Goal: Task Accomplishment & Management: Complete application form

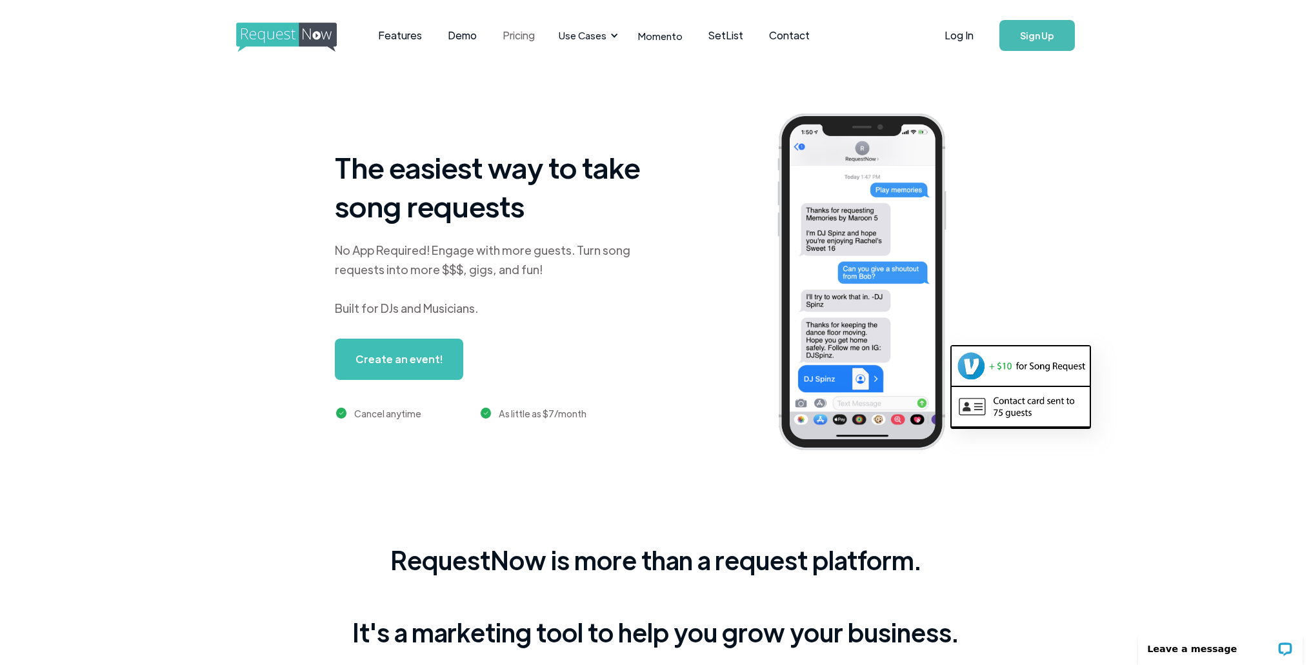
click at [514, 30] on link "Pricing" at bounding box center [519, 35] width 58 height 40
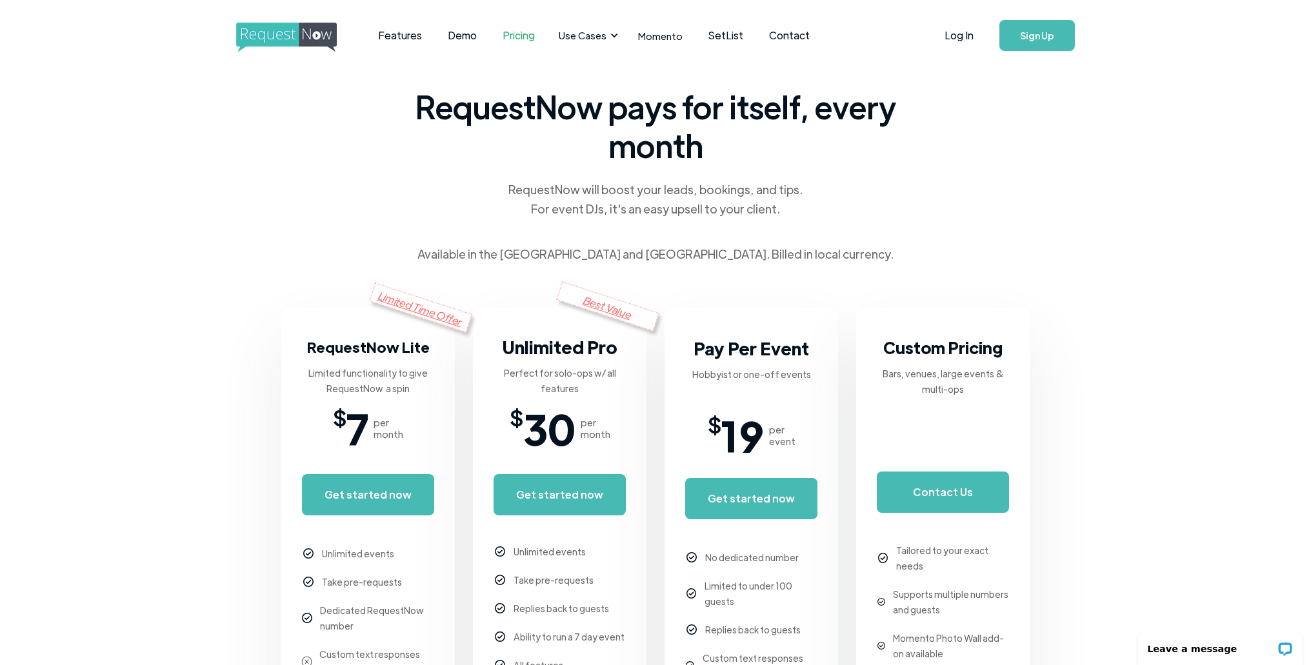
scroll to position [10, 0]
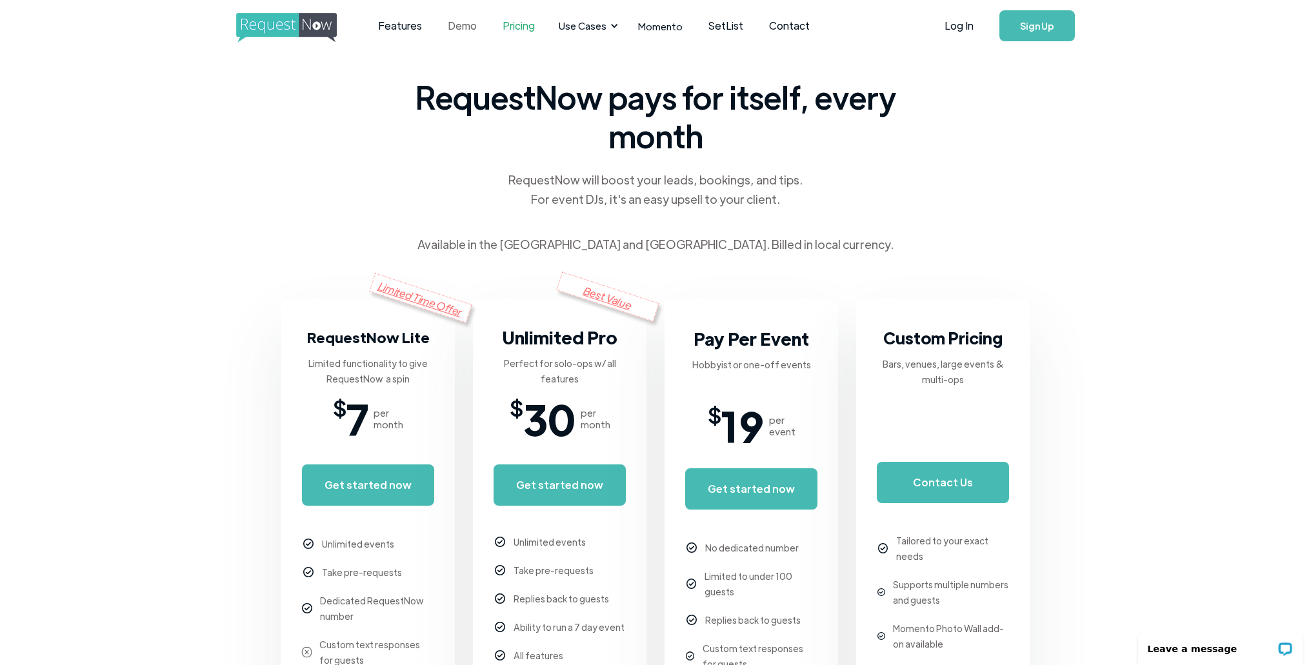
click at [456, 26] on link "Demo" at bounding box center [462, 26] width 55 height 40
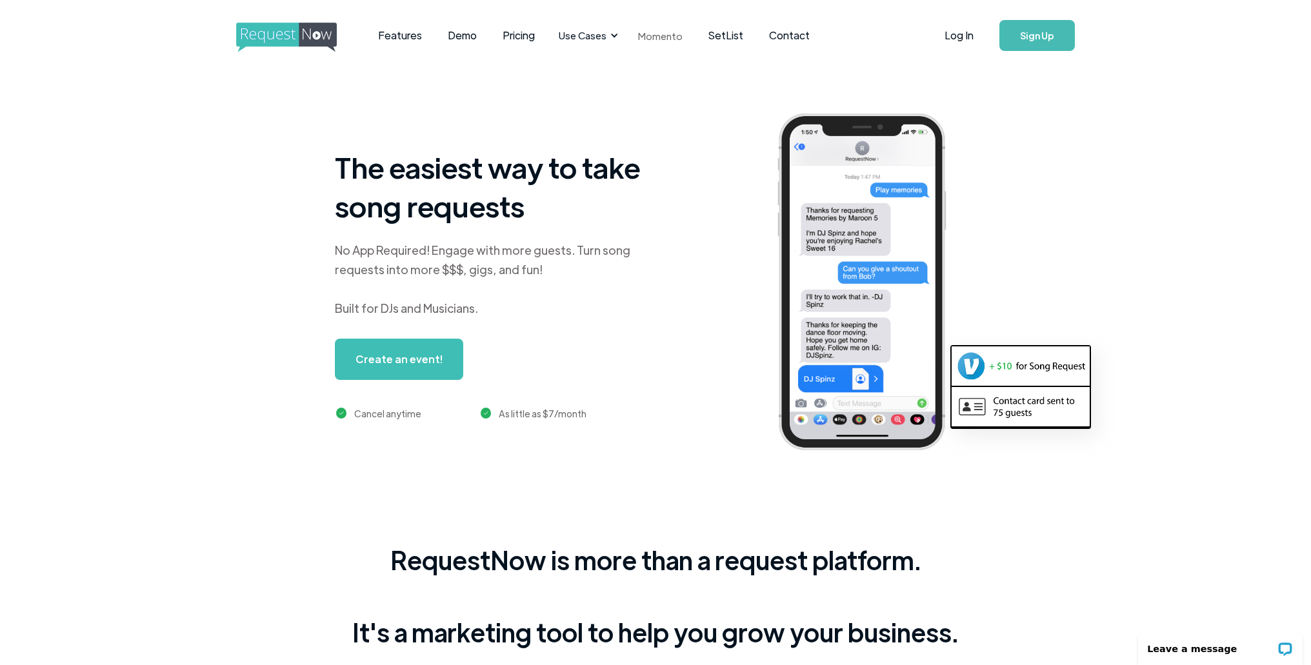
click at [654, 31] on link "Momento" at bounding box center [660, 36] width 70 height 38
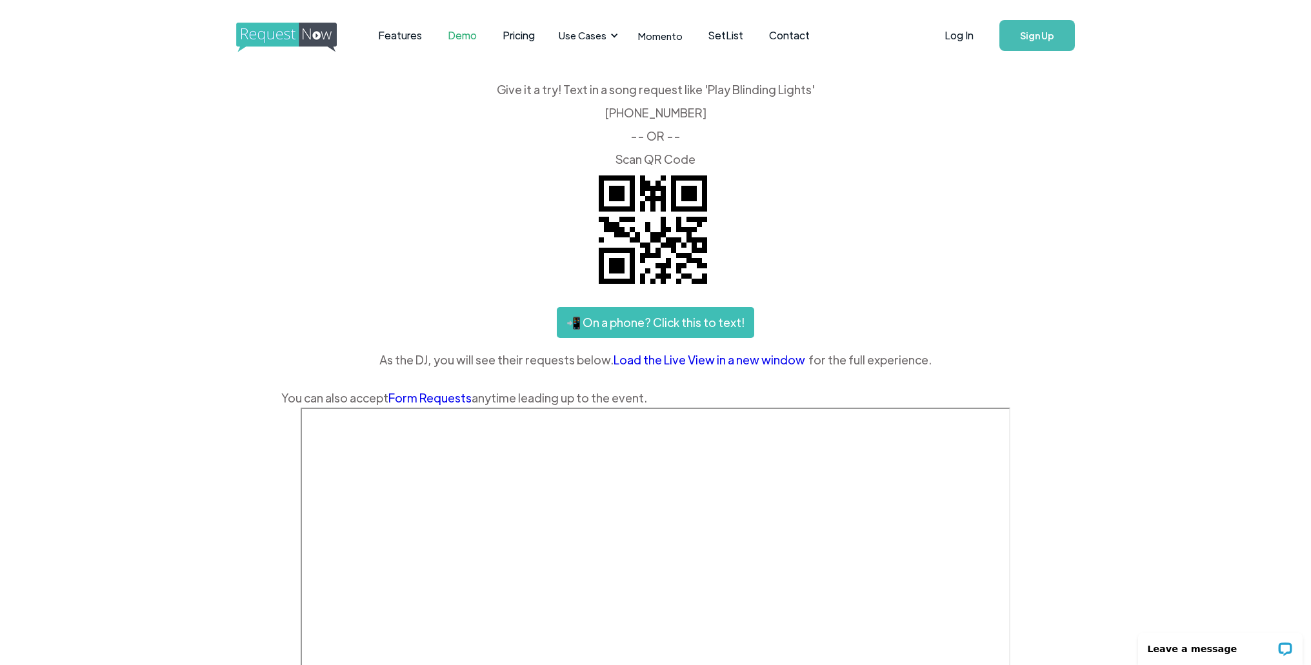
click at [662, 358] on link "Load the Live View in a new window" at bounding box center [711, 359] width 195 height 19
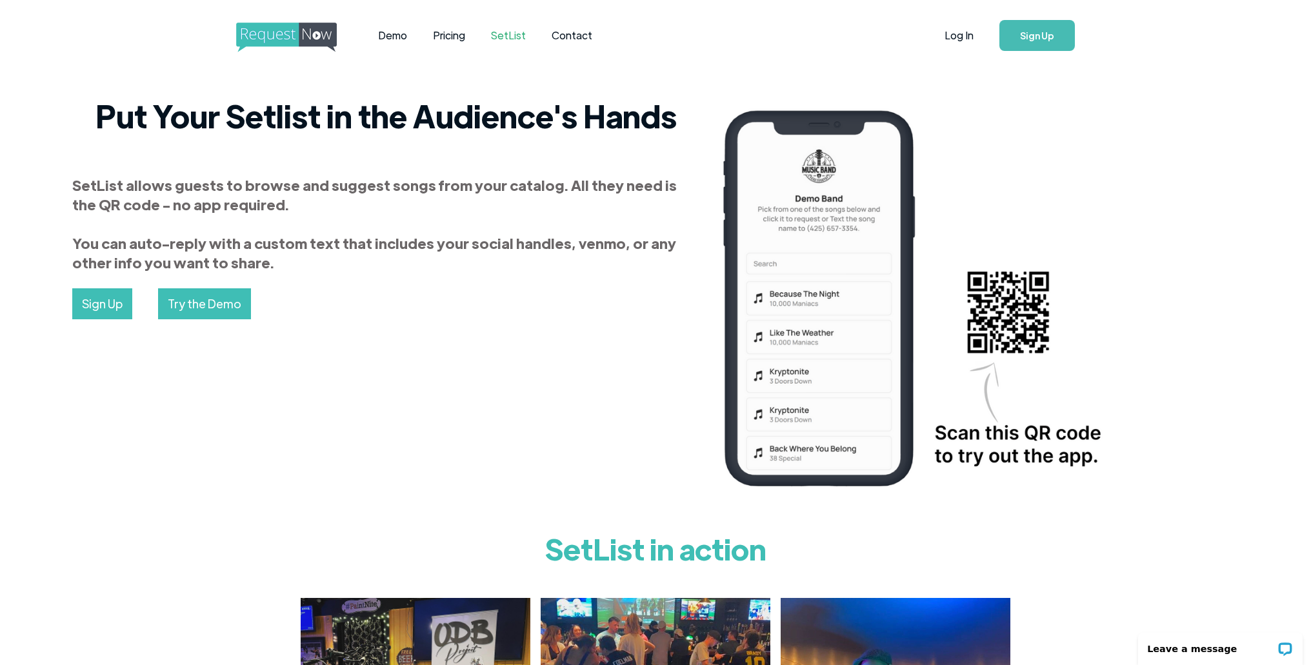
click at [260, 33] on img "home" at bounding box center [298, 38] width 125 height 30
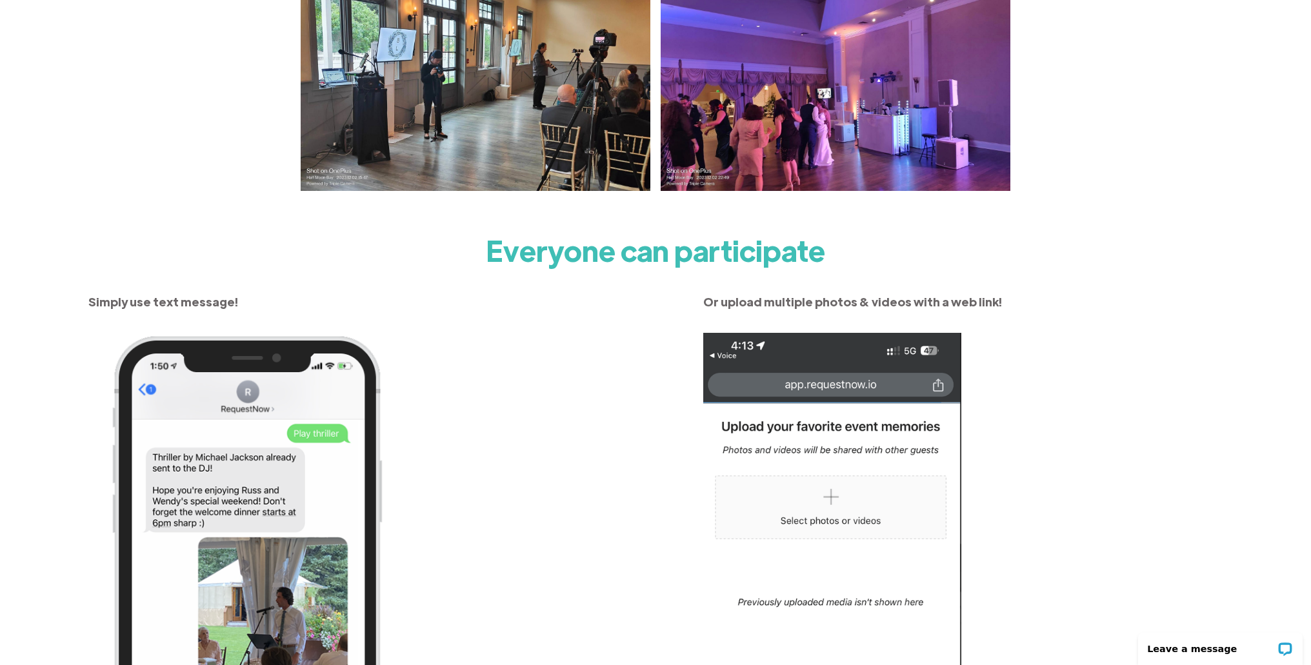
scroll to position [3302, 0]
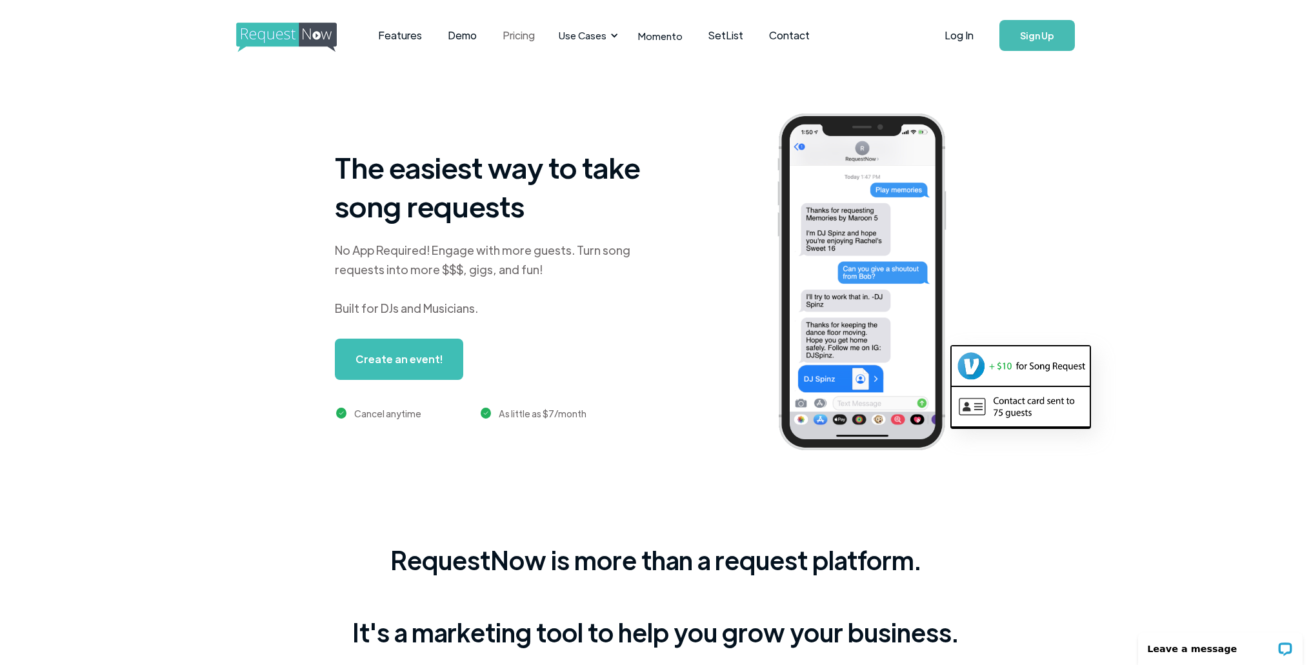
click at [528, 37] on link "Pricing" at bounding box center [519, 35] width 58 height 40
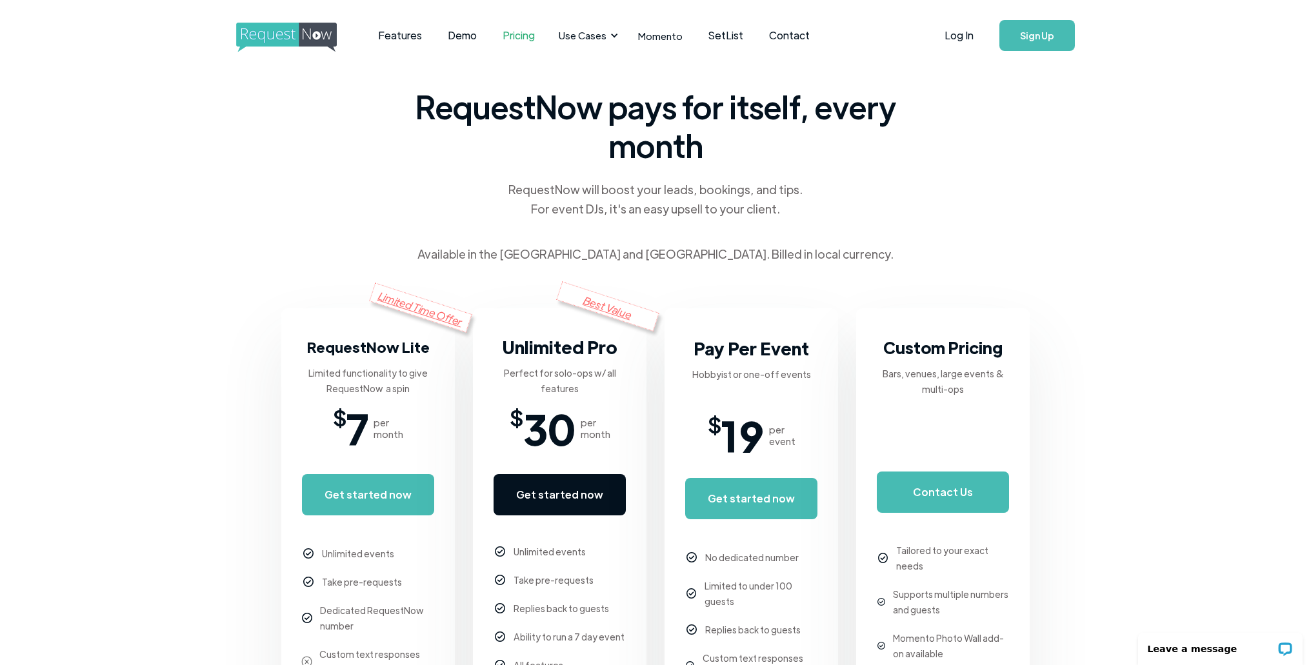
click at [549, 487] on link "Get started now" at bounding box center [560, 494] width 132 height 41
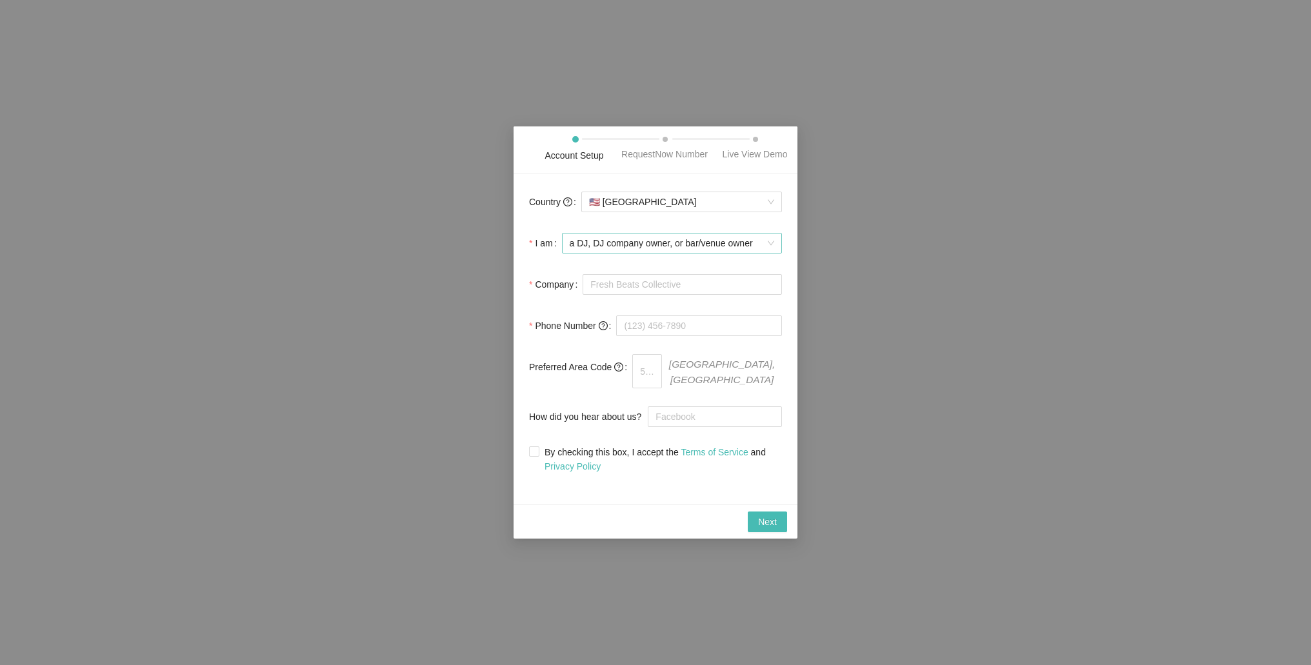
click at [595, 253] on span "a DJ, DJ company owner, or bar/venue owner" at bounding box center [672, 243] width 205 height 19
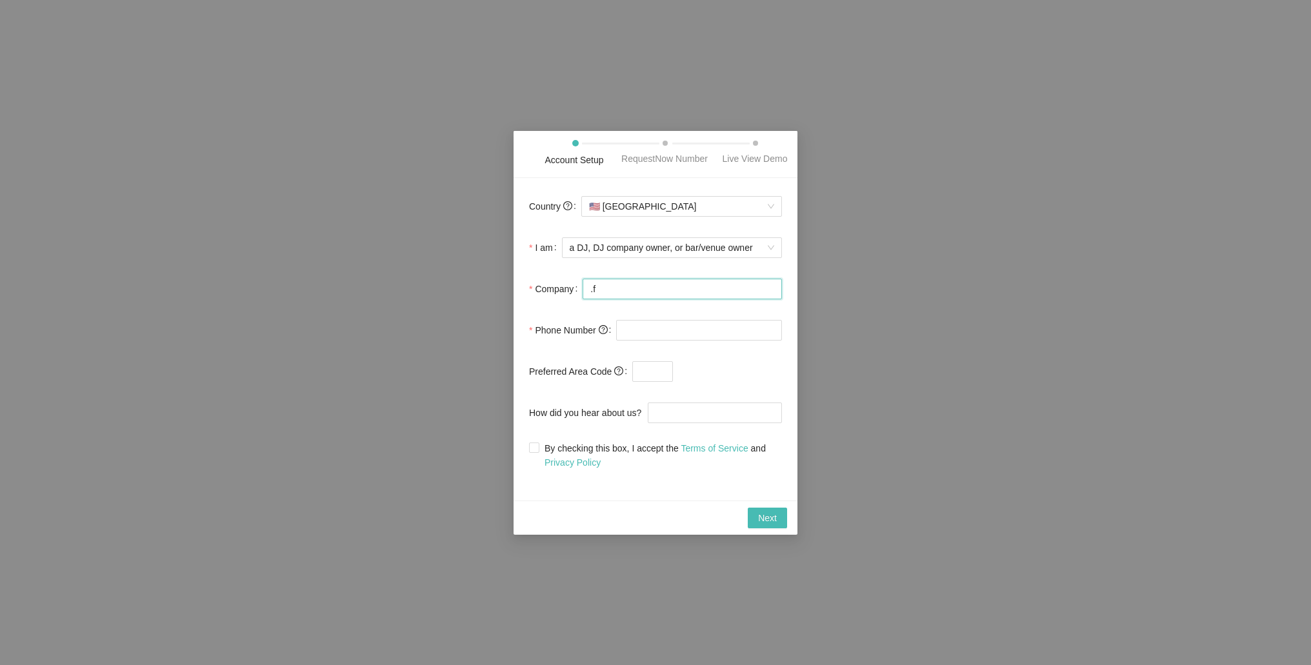
type input "."
paste input "FUNatic Events & Entertainment LLC"
type input "FUNatic Events & Entertainment LLC"
type input "1"
paste input "(818) 949-8675"
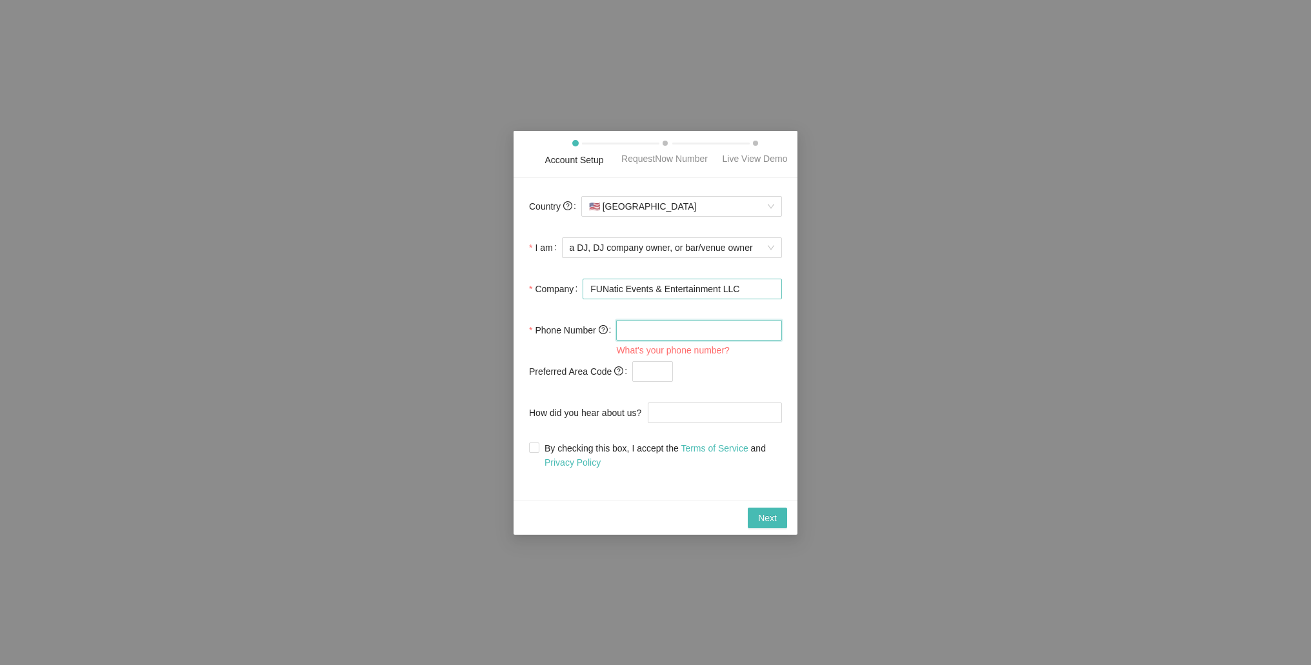
type input "(818) 949-8675"
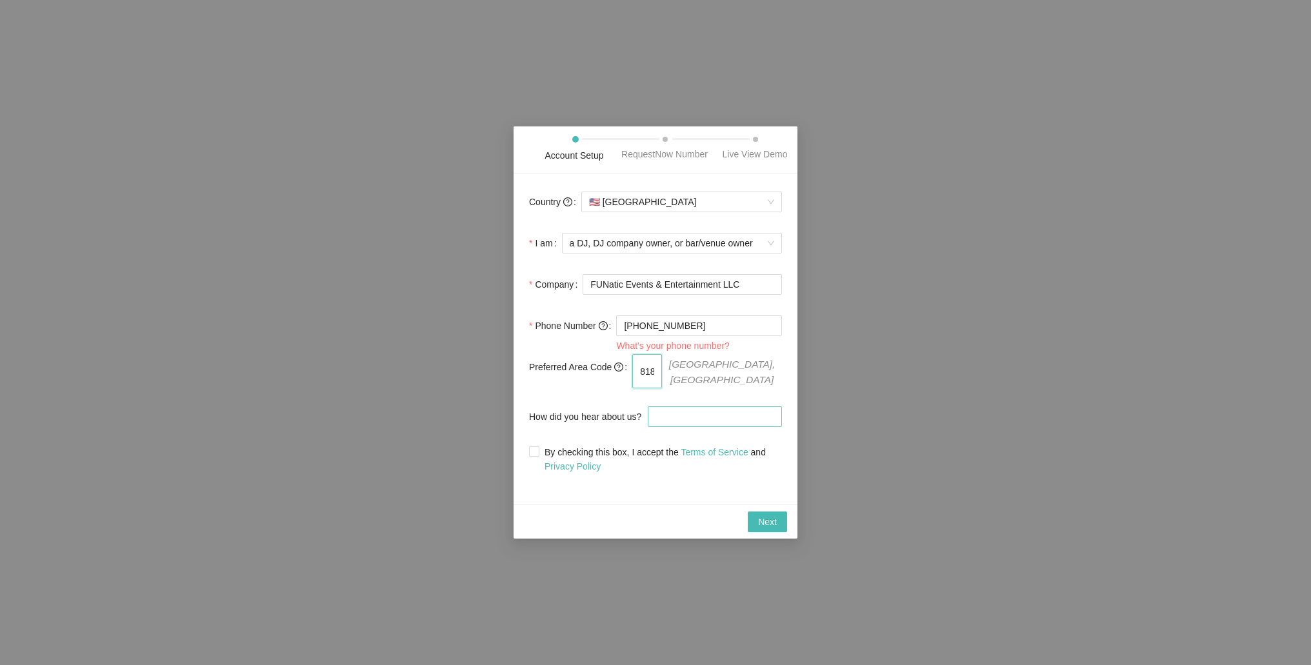
type input "818"
click at [670, 414] on input "How did you hear about us?" at bounding box center [715, 417] width 134 height 21
type input "F"
click at [672, 416] on input "How did you hear about us?" at bounding box center [715, 417] width 134 height 21
paste input "CHRISDISC"
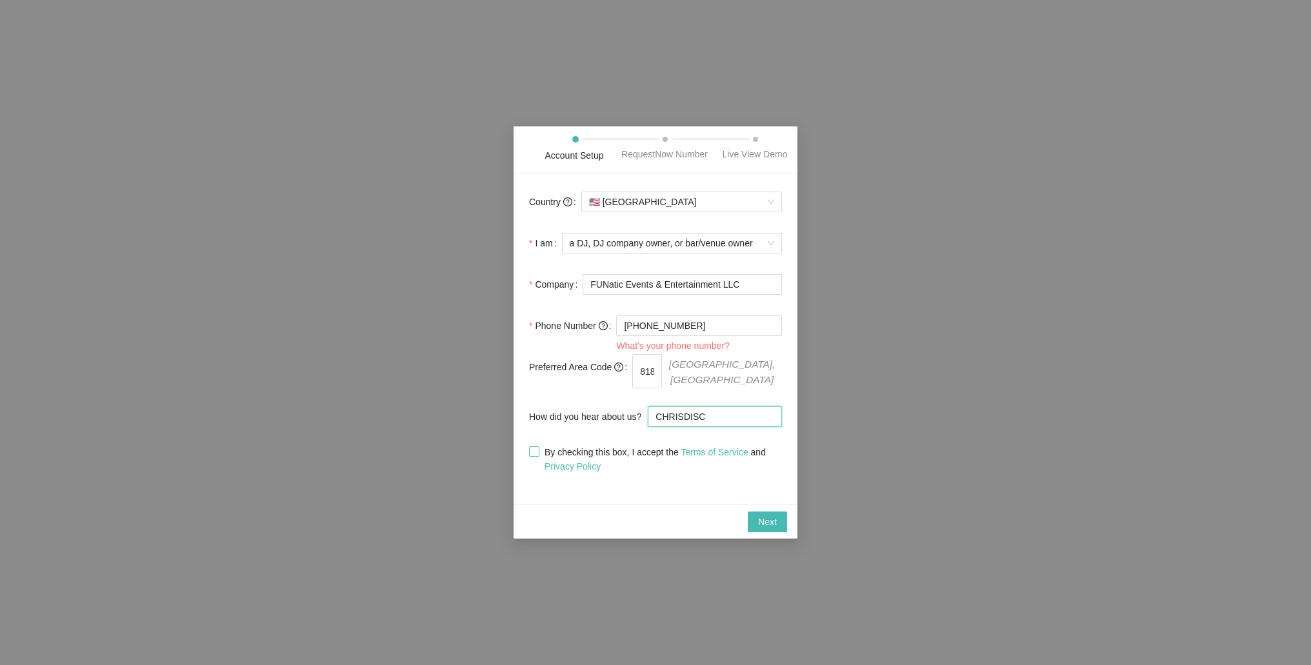
type input "CHRISDISC"
click at [536, 454] on input "By checking this box, I accept the Terms of Service and Privacy Policy" at bounding box center [533, 451] width 9 height 9
checkbox input "true"
click at [767, 518] on span "Next" at bounding box center [767, 522] width 19 height 14
click at [630, 336] on input "(818) 949-8675" at bounding box center [699, 326] width 166 height 21
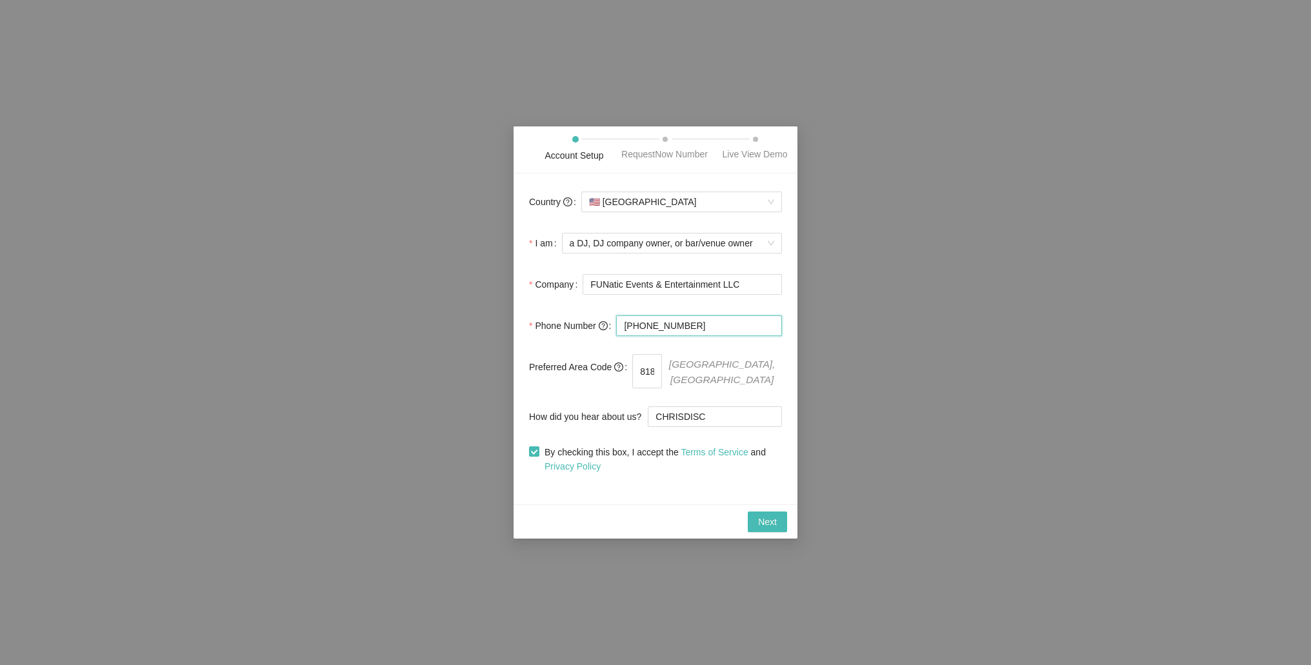
click at [654, 336] on input "(818) 949-8675" at bounding box center [699, 326] width 166 height 21
click at [644, 336] on input "(819) 498-675" at bounding box center [699, 326] width 166 height 21
click at [662, 336] on input "(818) 498-675" at bounding box center [699, 326] width 166 height 21
click at [653, 336] on input "(818) 498-675" at bounding box center [699, 326] width 166 height 21
type input "(818) 949-8675"
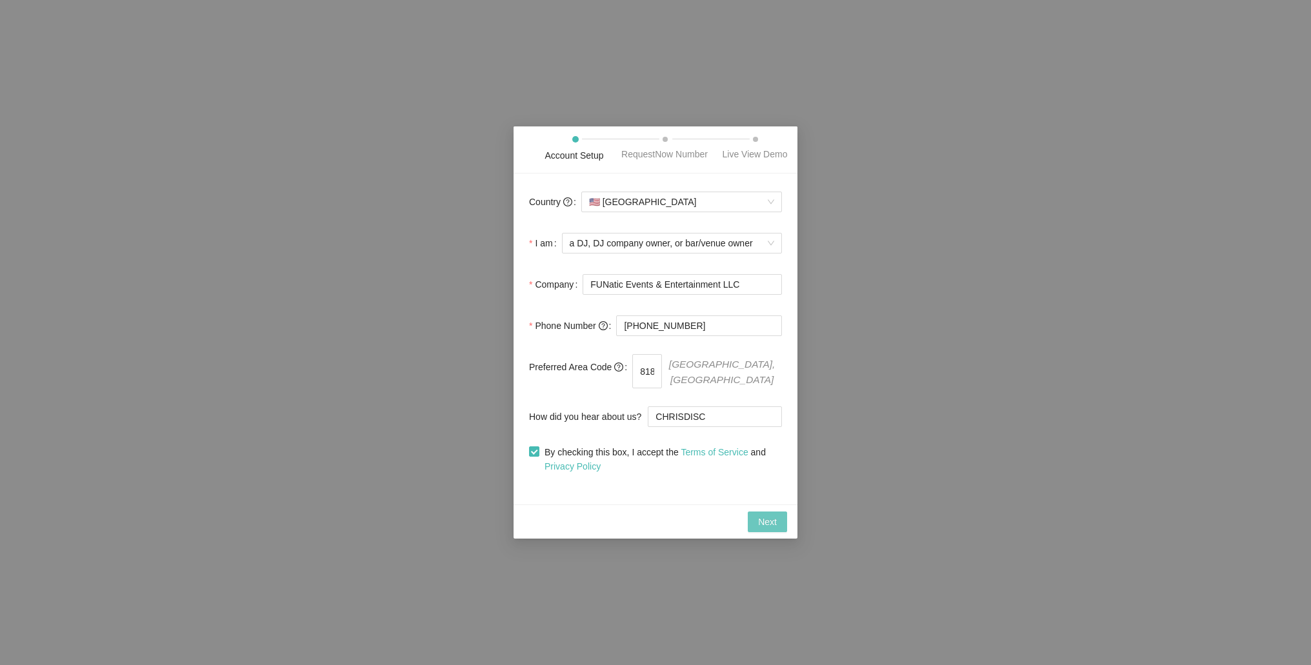
click at [762, 524] on span "Next" at bounding box center [767, 522] width 19 height 14
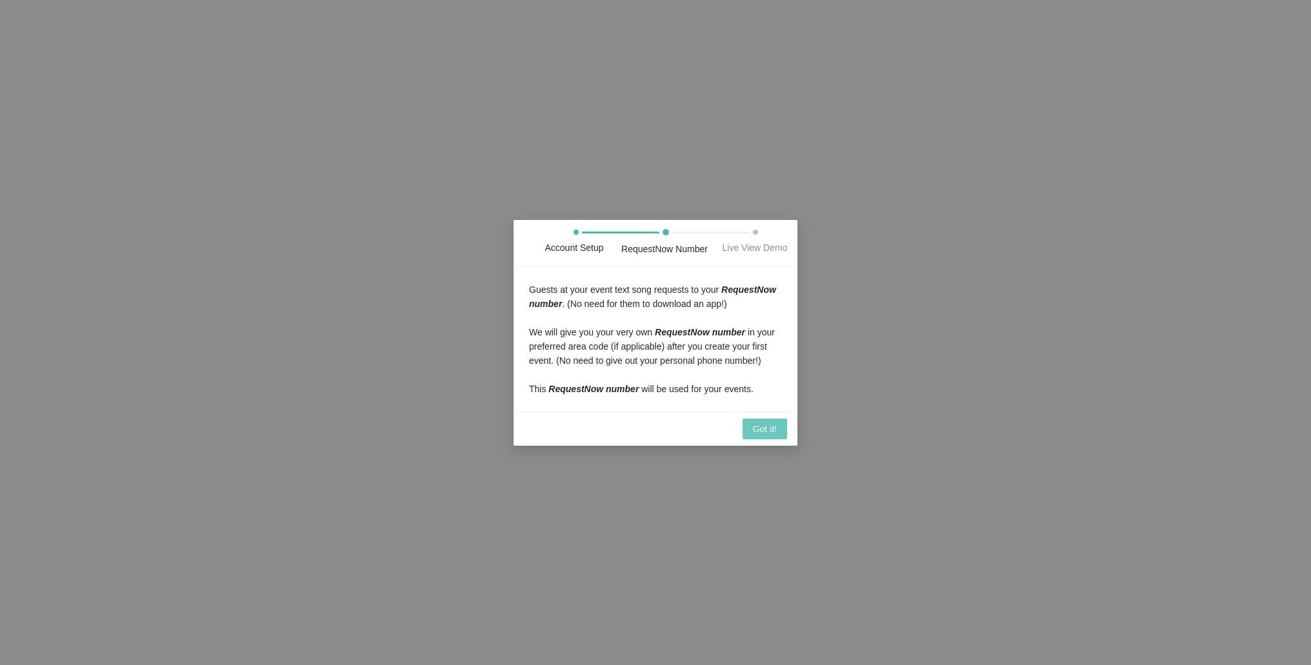
click at [768, 436] on span "Got it!" at bounding box center [765, 429] width 24 height 14
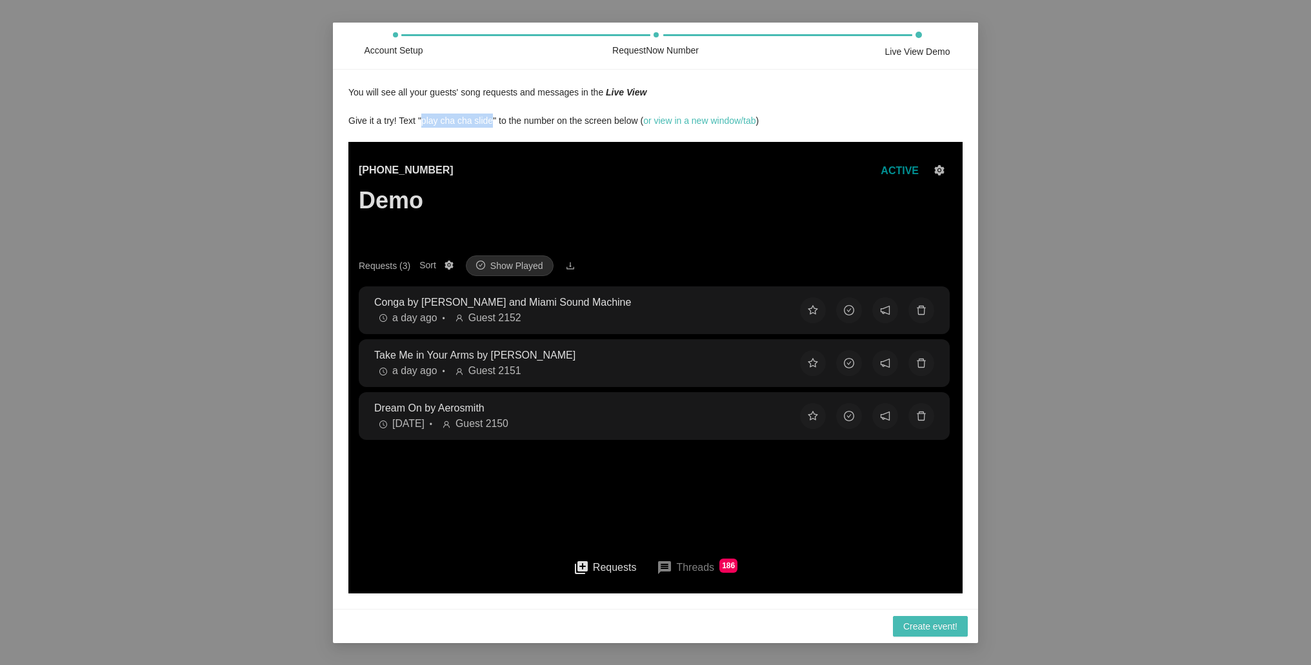
drag, startPoint x: 426, startPoint y: 126, endPoint x: 494, endPoint y: 127, distance: 67.8
click at [498, 128] on div "Give it a try! Text "play cha cha slide" to the number on the screen below ( or…" at bounding box center [656, 121] width 614 height 14
copy div "play cha cha slide"
click at [554, 472] on main "(425) 657-3354 Demo ACTIVE Requests (3) Sort Show Played Conga by Gloria Estefa…" at bounding box center [656, 407] width 594 height 533
click at [442, 531] on main "(425) 657-3354 Demo ACTIVE Requests (3) Sort Show Played Conga by Gloria Estefa…" at bounding box center [656, 407] width 594 height 533
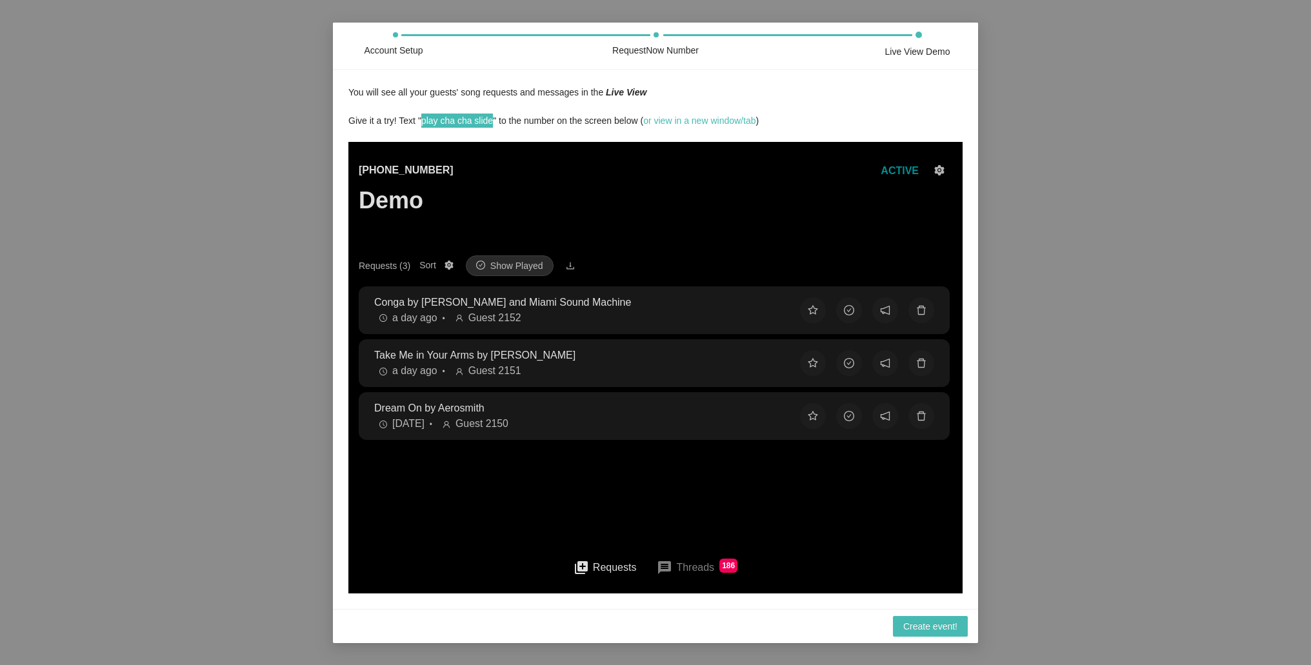
click at [935, 166] on icon "setting" at bounding box center [940, 170] width 10 height 10
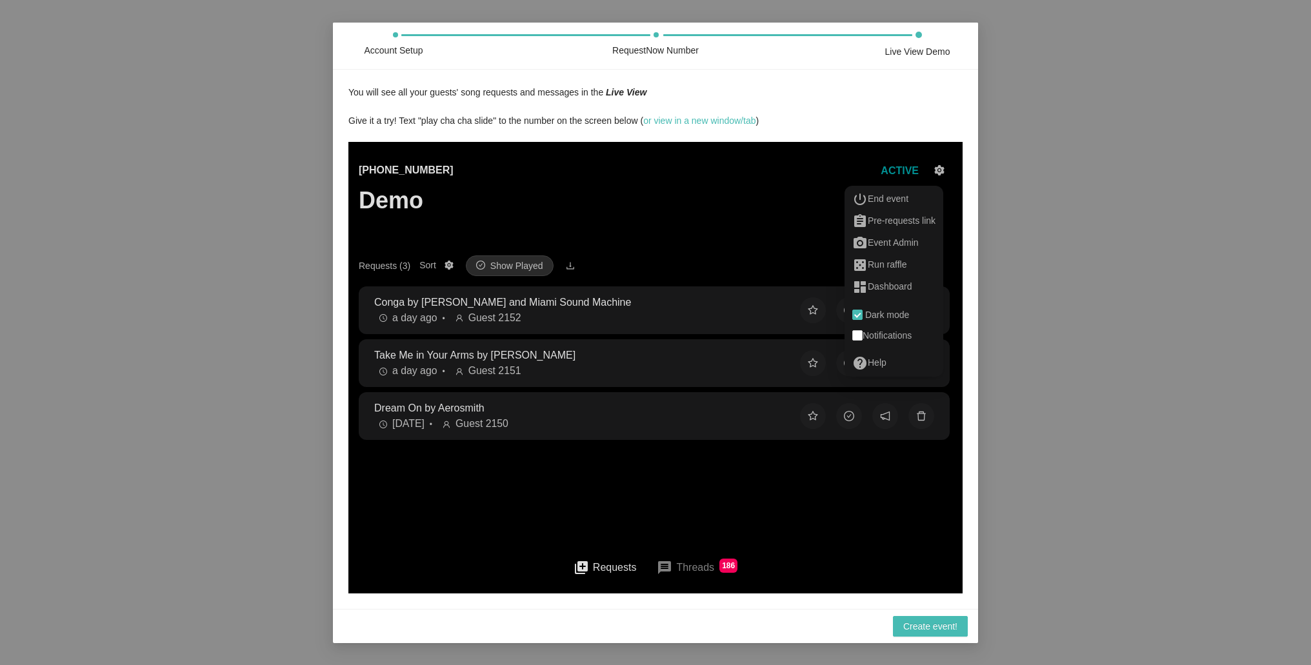
click at [855, 137] on div "You will see all your guests' song requests and messages in the Live View Give …" at bounding box center [656, 339] width 614 height 509
click at [494, 488] on main "(425) 657-3354 Demo ACTIVE Requests (3) Sort Show Played Conga by Gloria Estefa…" at bounding box center [656, 407] width 594 height 533
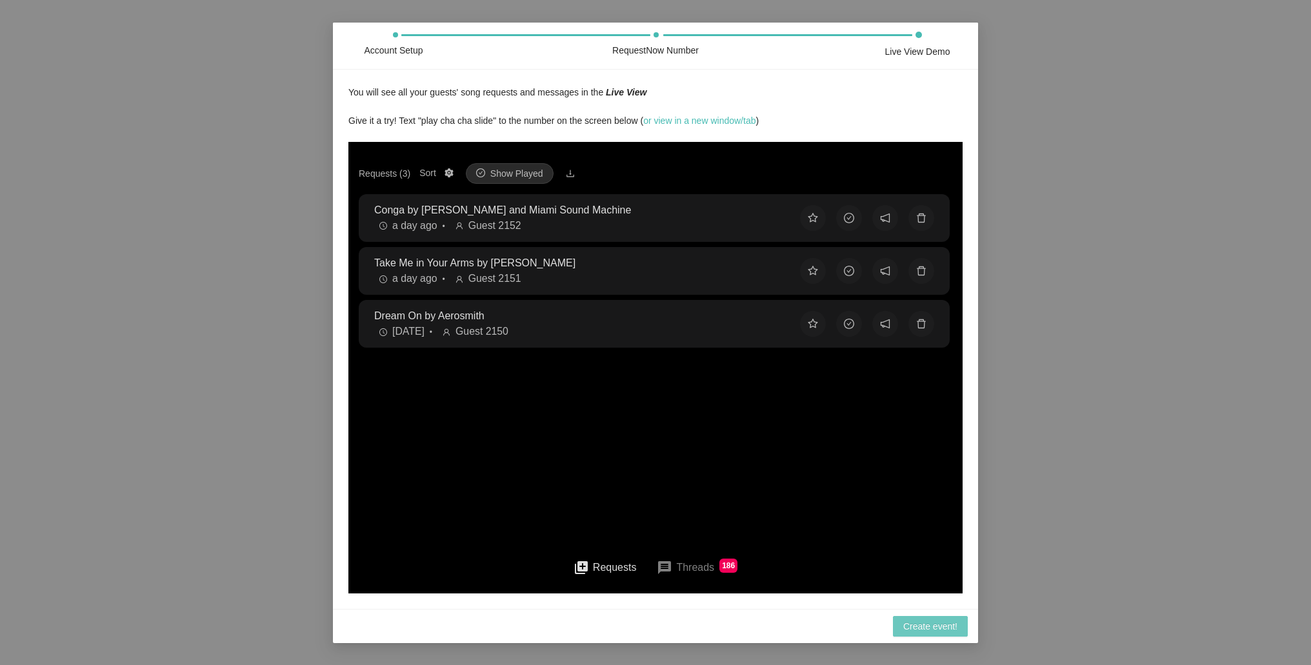
click at [965, 637] on button "Create event!" at bounding box center [930, 626] width 75 height 21
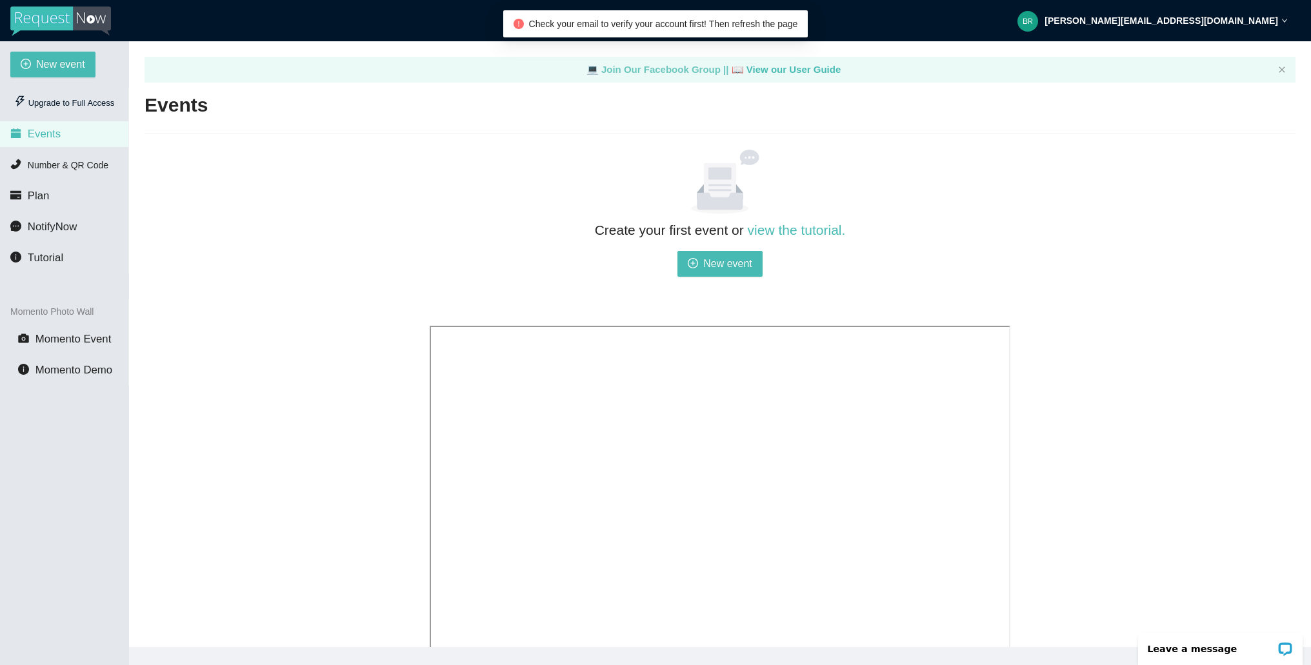
click at [653, 68] on link "💻 Join Our Facebook Group ||" at bounding box center [659, 69] width 145 height 11
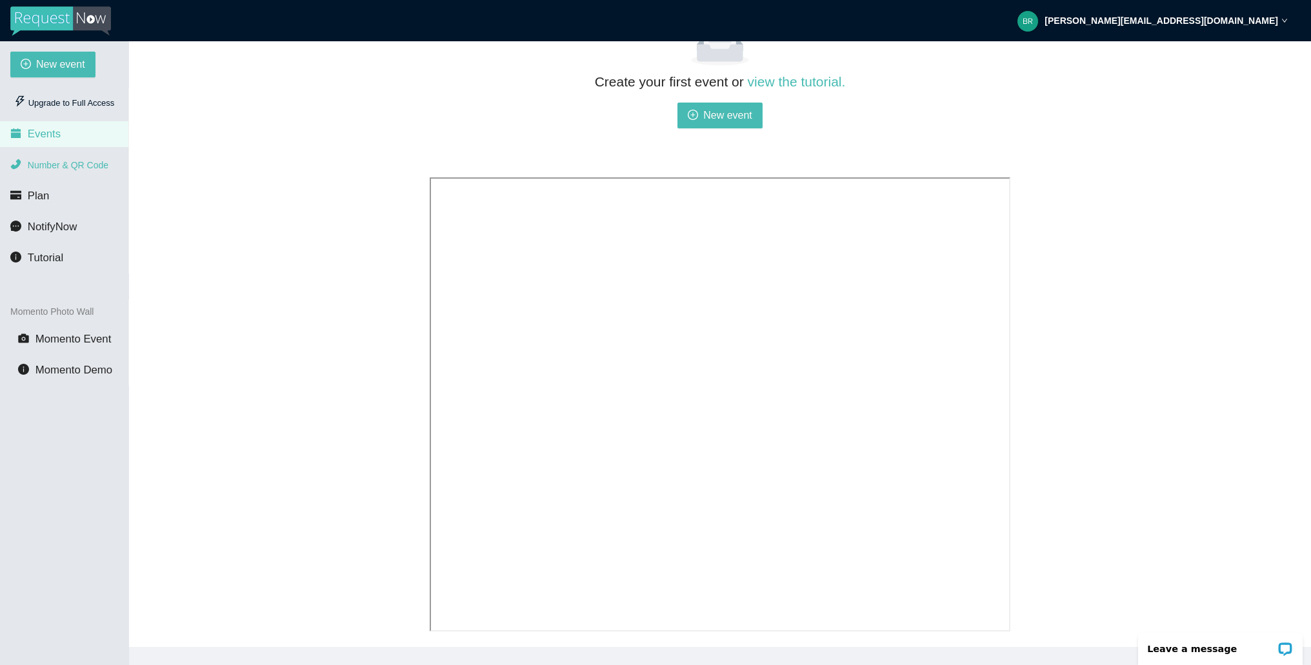
scroll to position [158, 0]
click at [65, 167] on span "Number & QR Code" at bounding box center [68, 165] width 81 height 10
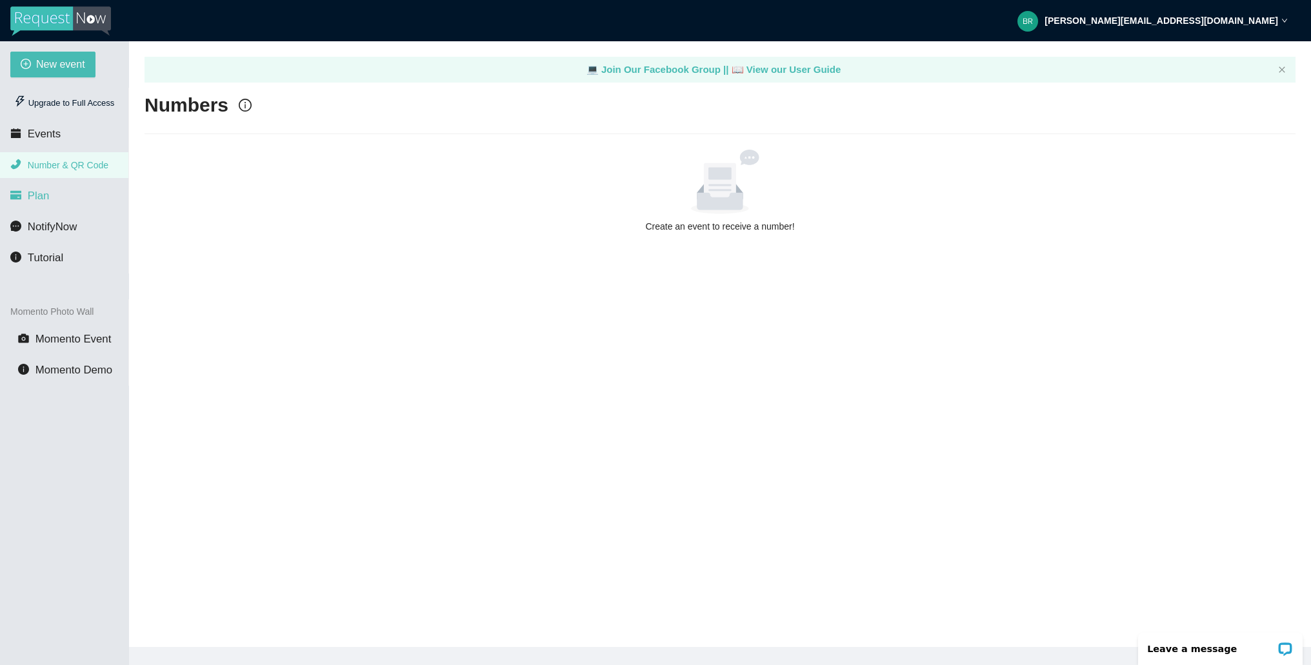
click at [42, 195] on span "Plan" at bounding box center [39, 196] width 22 height 12
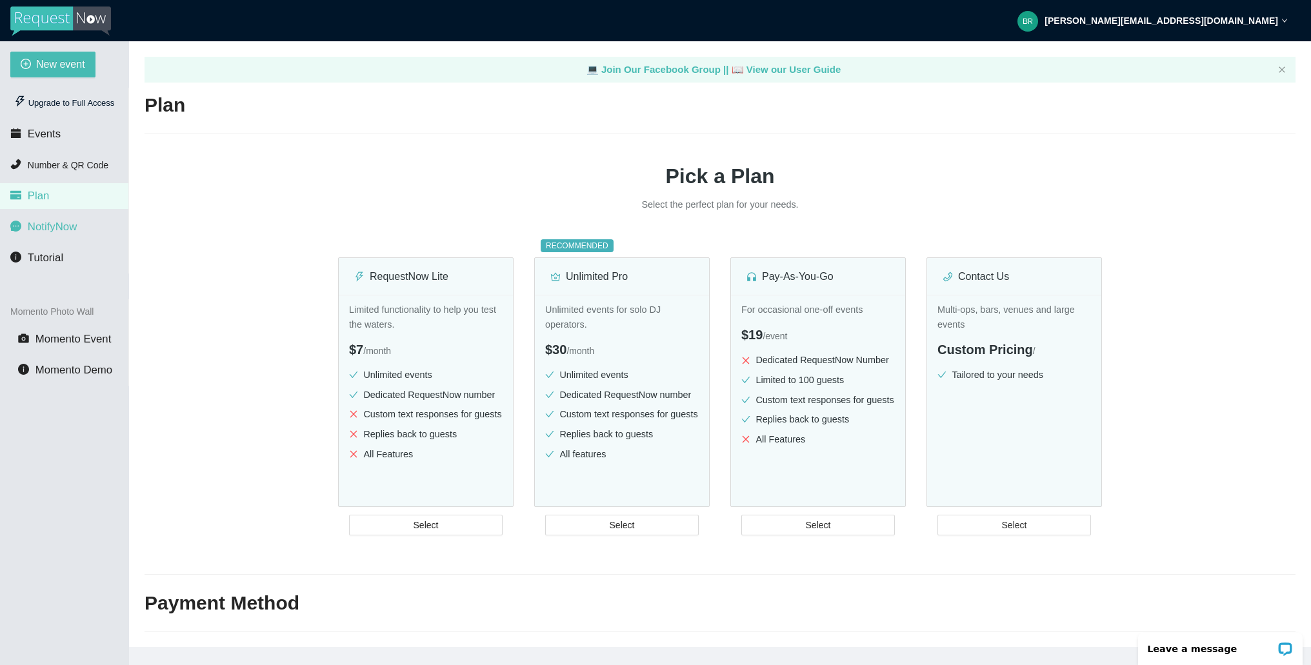
click at [34, 225] on span "NotifyNow" at bounding box center [52, 227] width 49 height 12
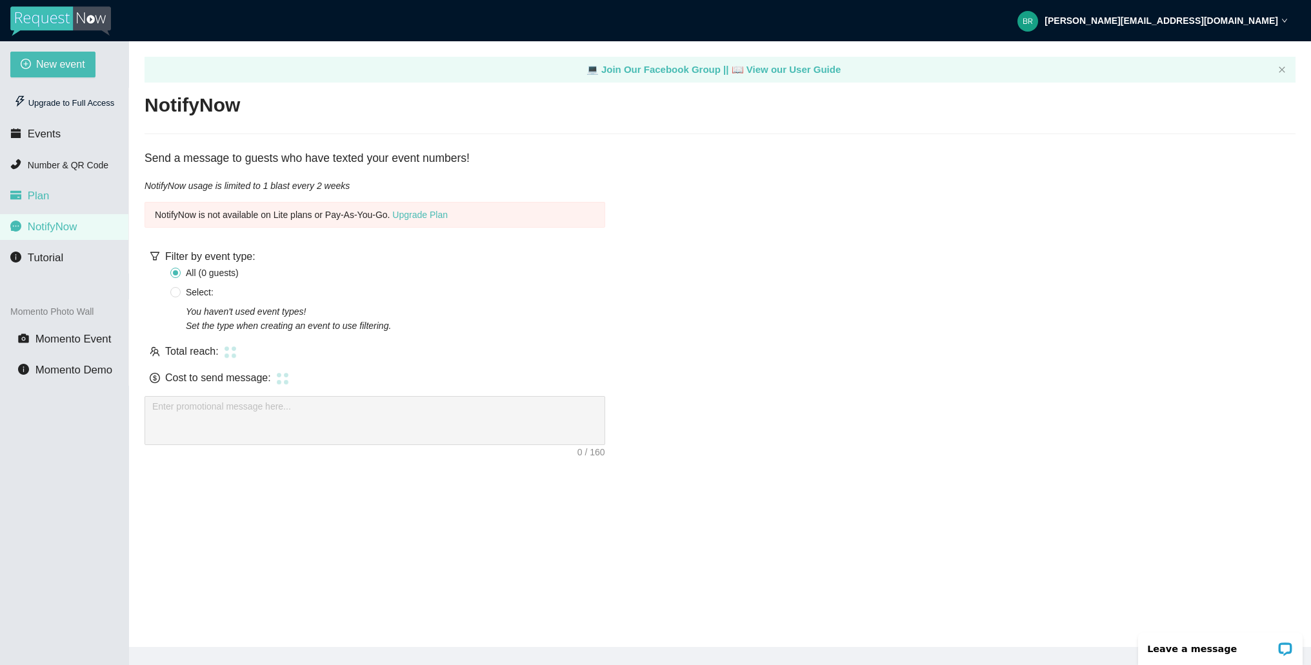
click at [39, 190] on span "Plan" at bounding box center [39, 196] width 22 height 12
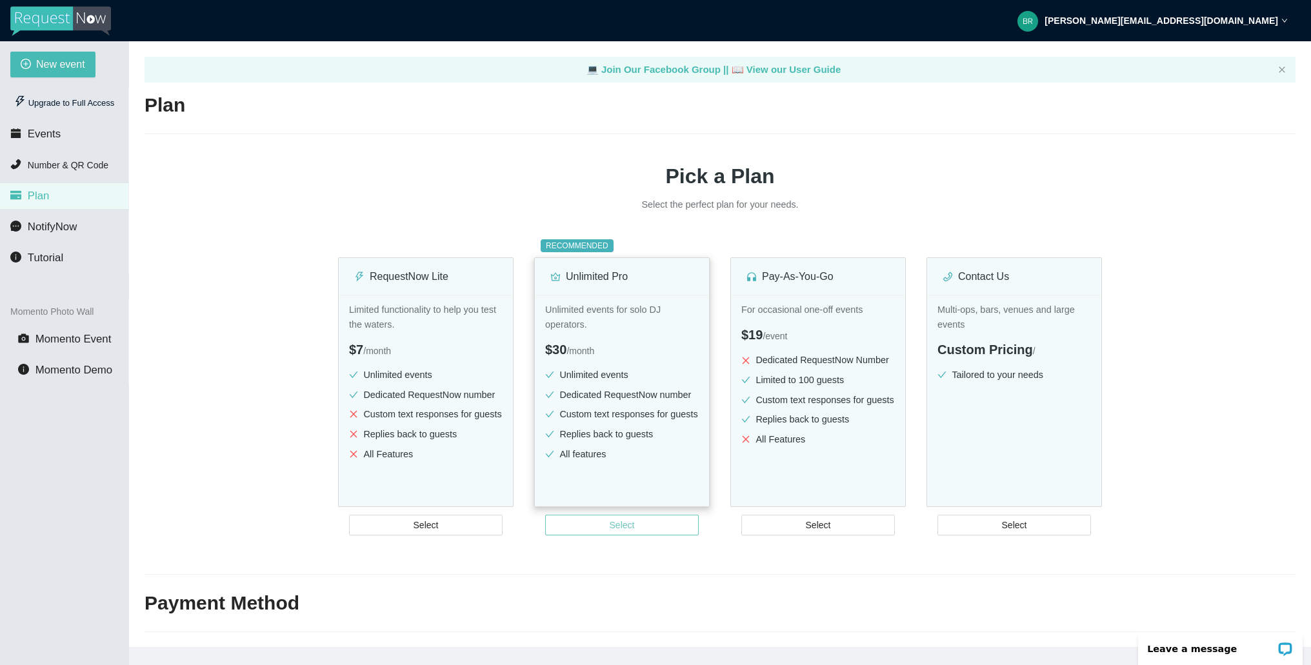
click at [619, 532] on span "Select" at bounding box center [622, 525] width 25 height 14
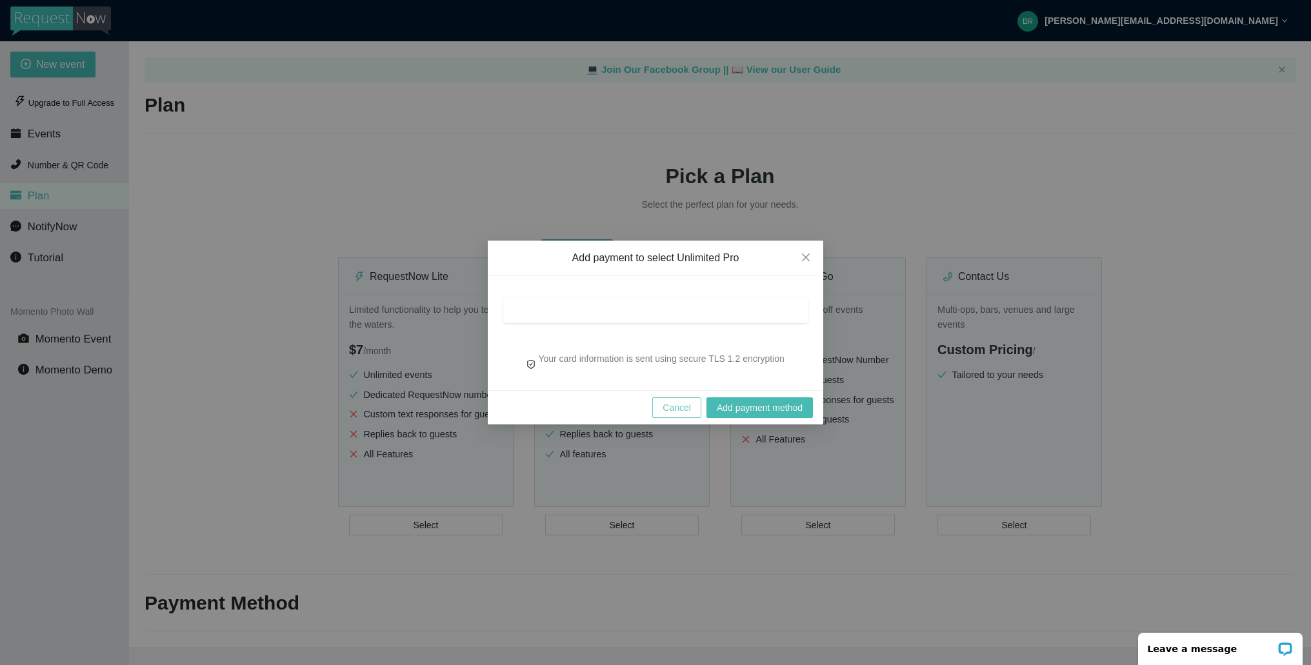
click at [667, 409] on span "Cancel" at bounding box center [677, 408] width 28 height 14
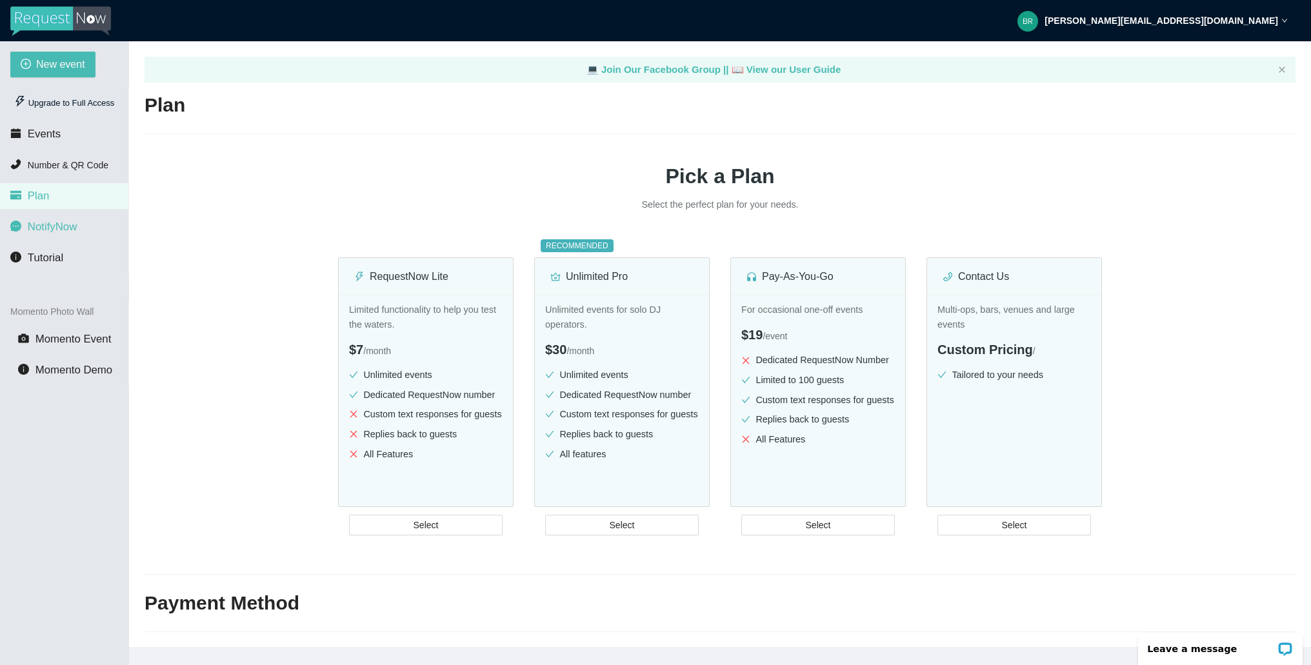
click at [45, 228] on span "NotifyNow" at bounding box center [52, 227] width 49 height 12
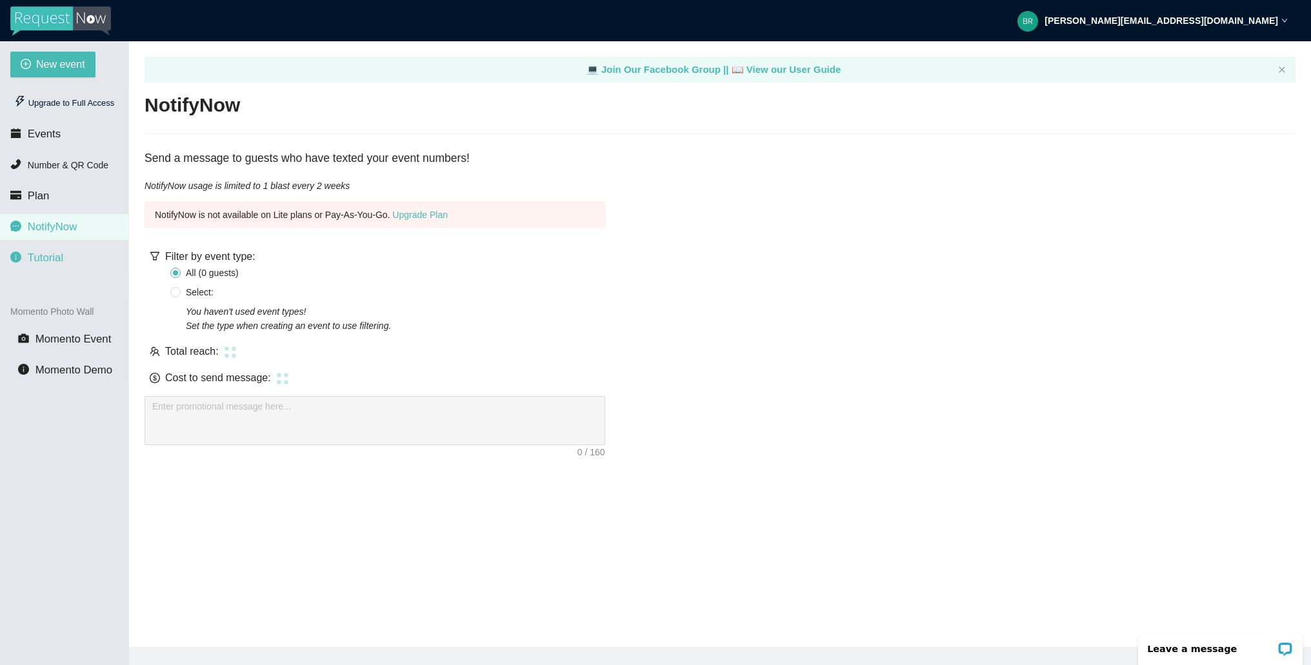
click at [52, 261] on span "Tutorial" at bounding box center [45, 258] width 35 height 12
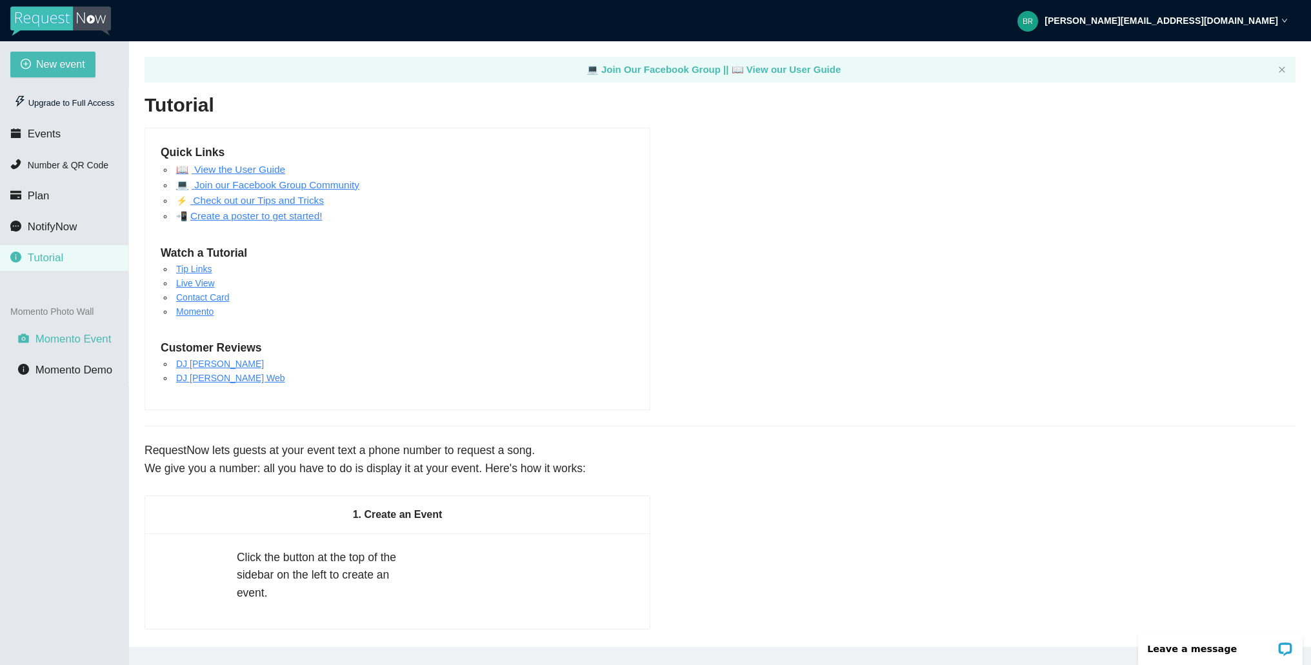
click at [56, 339] on span "Momento Event" at bounding box center [73, 339] width 76 height 12
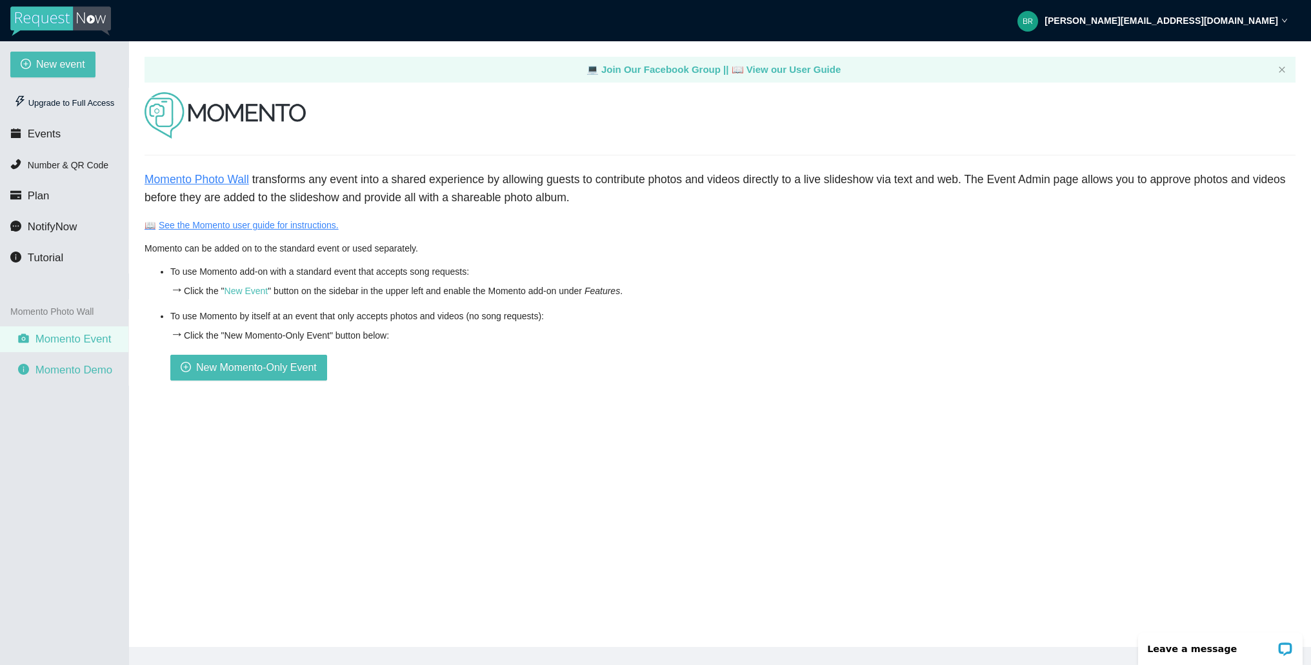
click at [63, 374] on span "Momento Demo" at bounding box center [73, 370] width 77 height 12
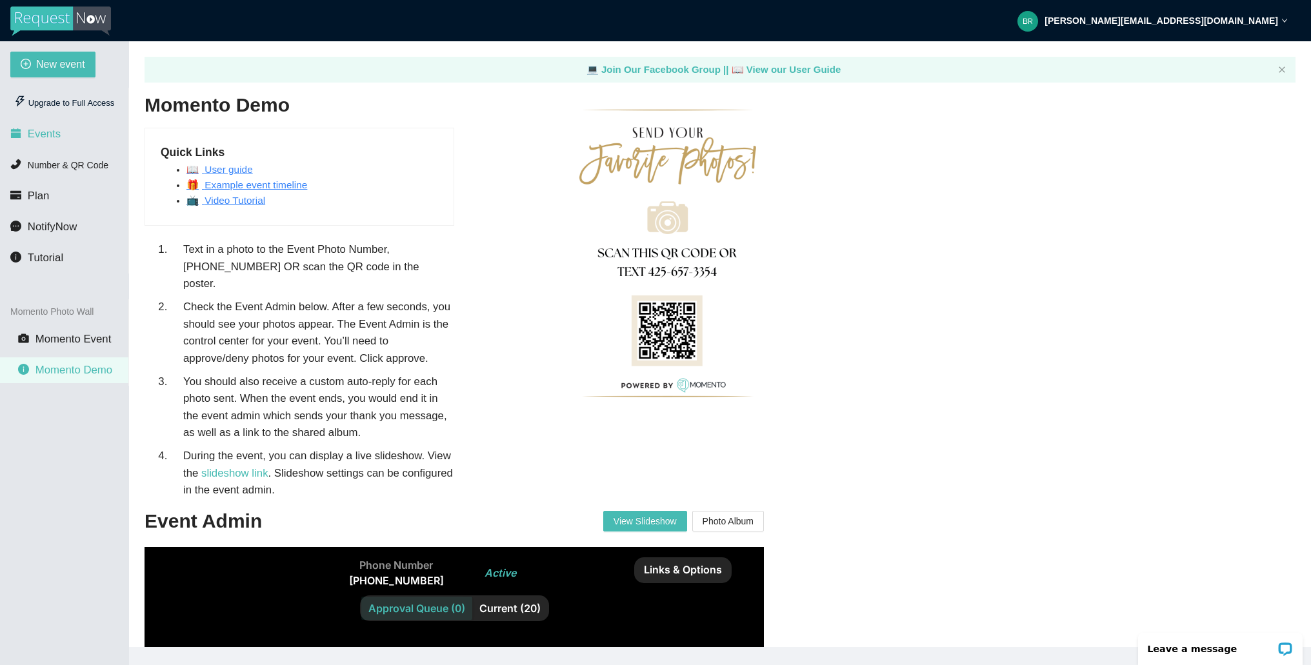
click at [46, 134] on span "Events" at bounding box center [44, 134] width 33 height 12
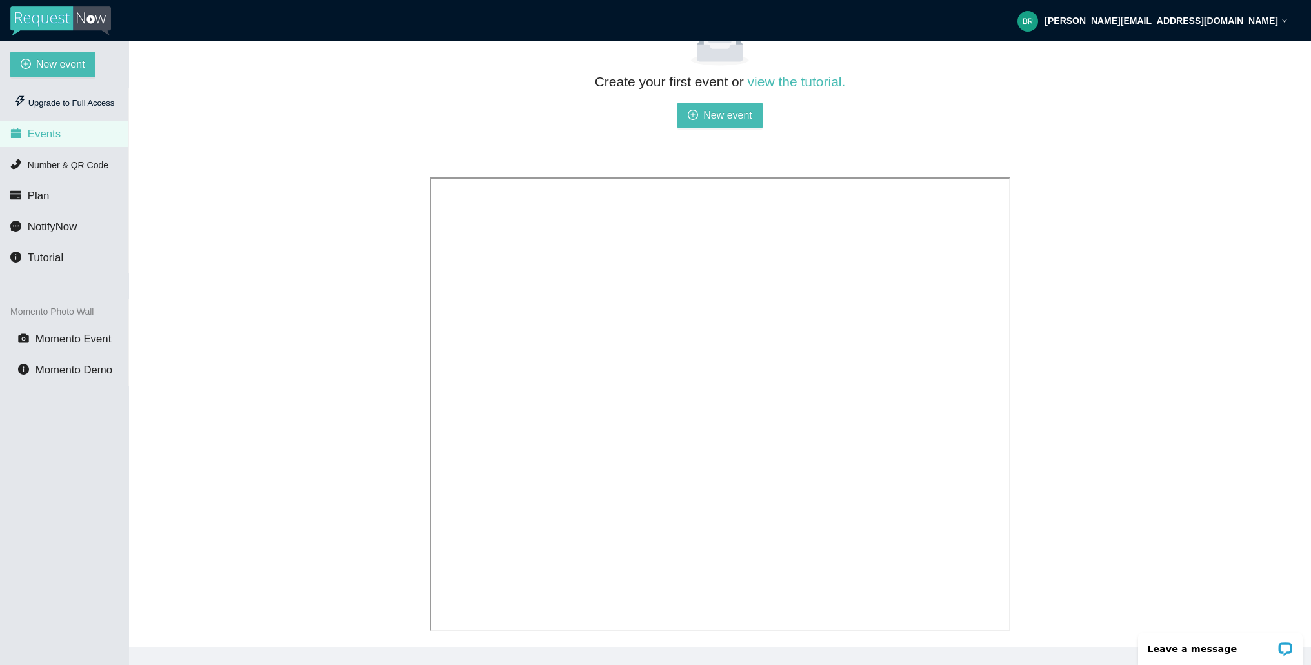
scroll to position [158, 0]
click at [742, 107] on span "New event" at bounding box center [727, 115] width 49 height 16
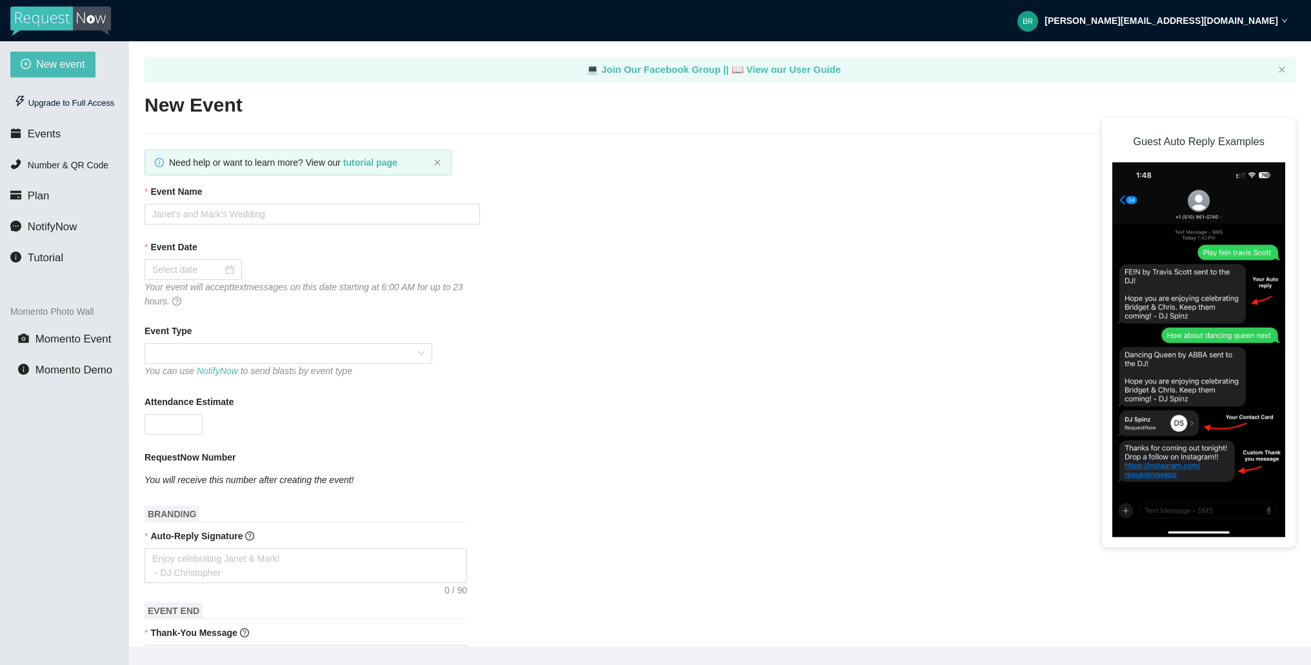
type textarea "https://virtualdj.com/ask/DJ_Spinz"
click at [183, 212] on input "Event Name" at bounding box center [313, 214] width 336 height 21
paste input "CHILD & FAMILY CENTER"
drag, startPoint x: 270, startPoint y: 212, endPoint x: 108, endPoint y: 207, distance: 162.1
click at [108, 207] on section "New event Upgrade to Full Access Events Number & QR Code Plan NotifyNow Tutoria…" at bounding box center [655, 373] width 1311 height 665
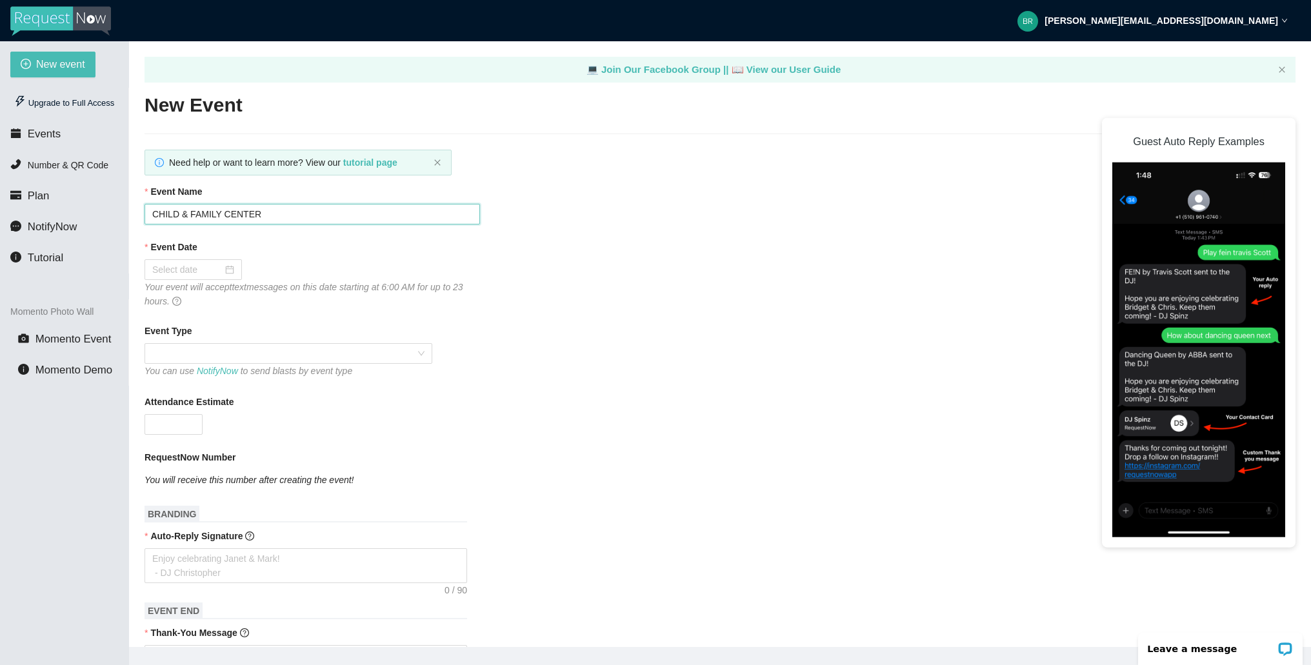
click at [279, 220] on input "CHILD & FAMILY CENTER" at bounding box center [313, 214] width 336 height 21
click at [431, 276] on div at bounding box center [313, 269] width 336 height 21
drag, startPoint x: 271, startPoint y: 213, endPoint x: 141, endPoint y: 209, distance: 130.4
click at [141, 209] on main "💻 Join Our Facebook Group || 📖 View our User Guide New Event Need help or want …" at bounding box center [720, 344] width 1182 height 606
paste input "hild & Family Center"
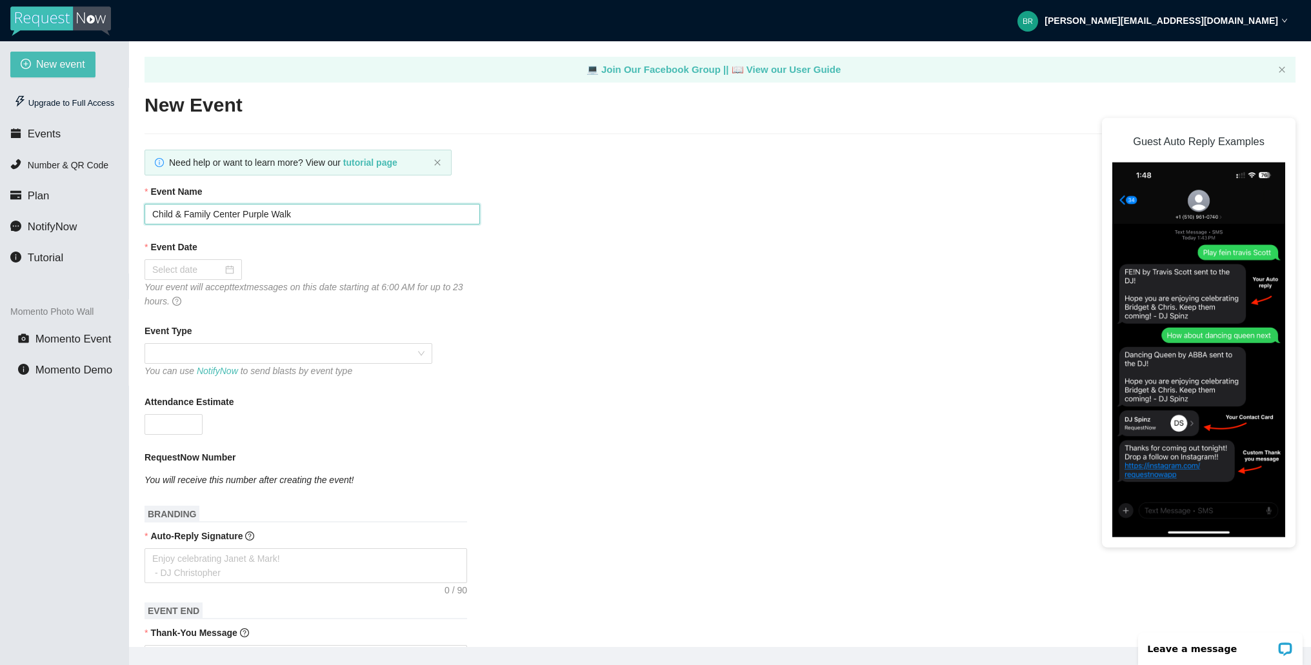
type input "Child & Family Center Purple Walk"
click at [633, 208] on div "Event Name Child & Family Center Purple Walk" at bounding box center [720, 205] width 1151 height 40
click at [231, 269] on div at bounding box center [193, 270] width 82 height 14
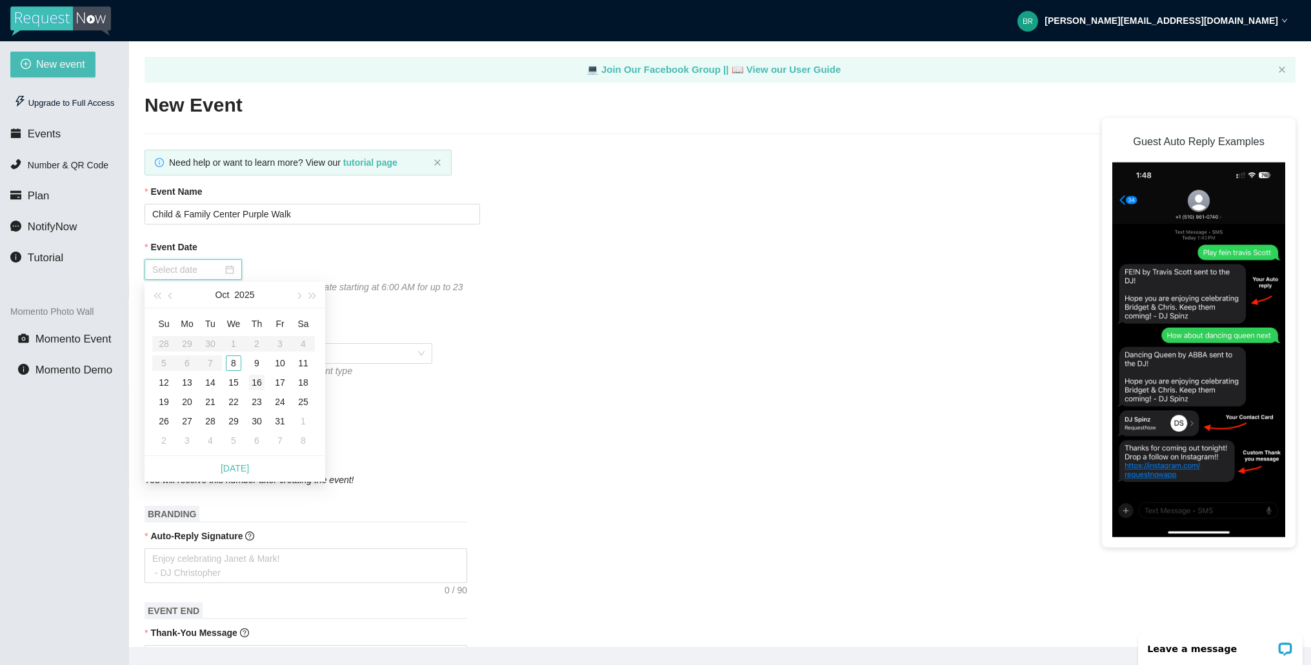
type input "10/16/2025"
type input "10/17/2025"
type input "10/10/2025"
type input "10/11/2025"
click at [304, 363] on div "11" at bounding box center [303, 363] width 15 height 15
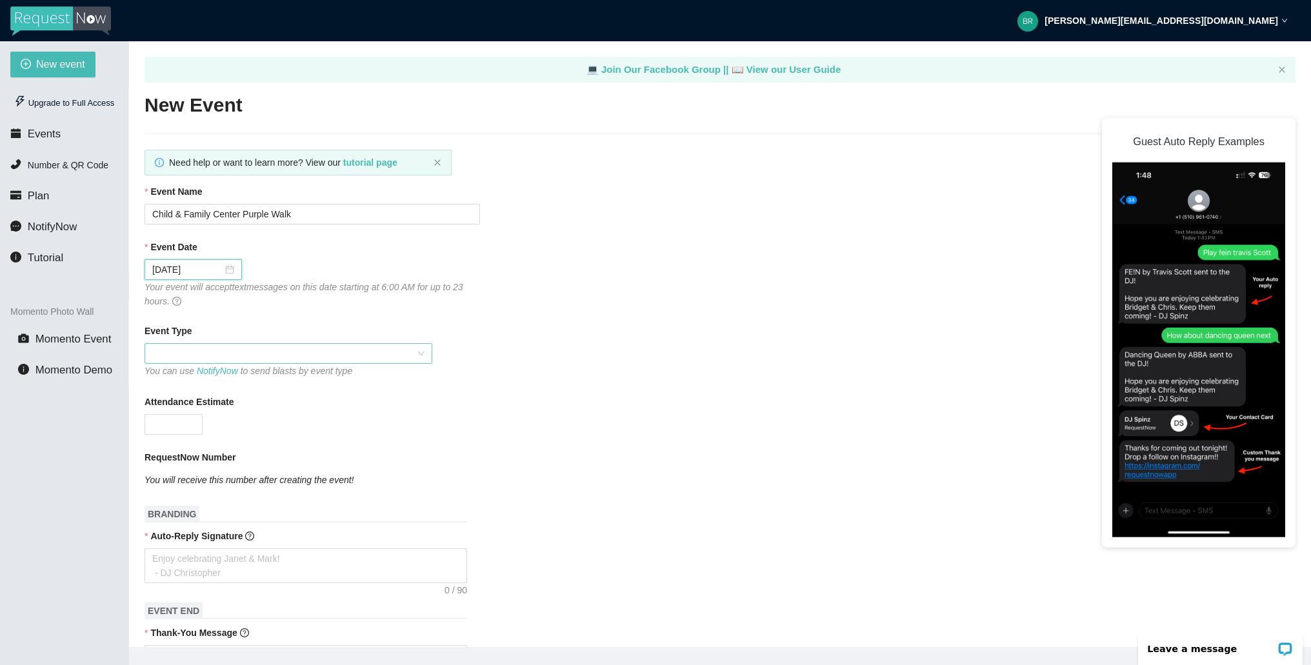
click at [195, 352] on span at bounding box center [288, 353] width 272 height 19
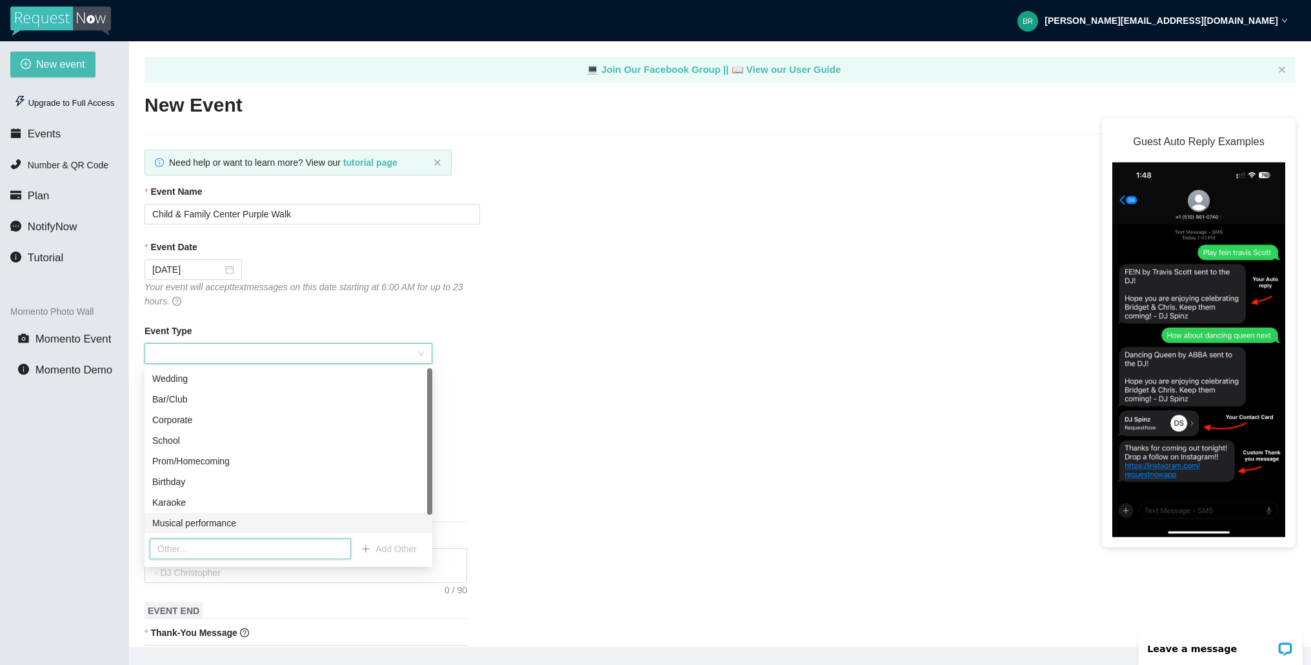
click at [168, 548] on input "text" at bounding box center [250, 549] width 201 height 21
click at [163, 350] on span at bounding box center [288, 353] width 272 height 19
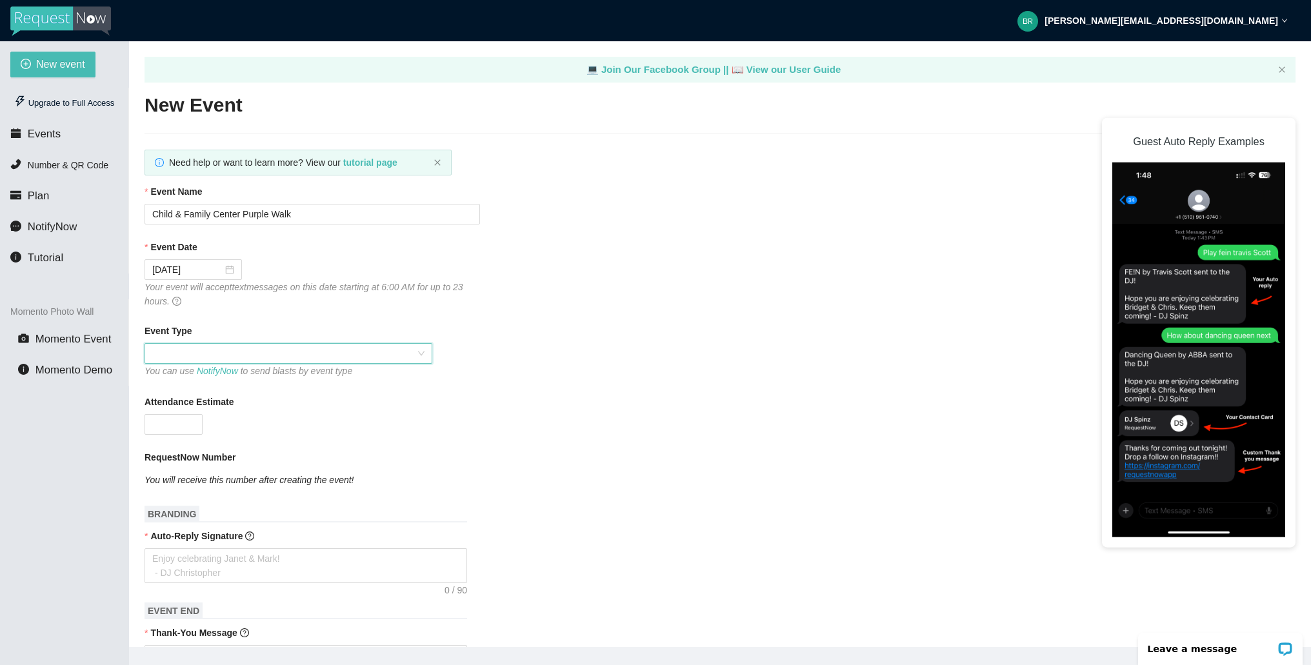
click at [185, 348] on span at bounding box center [288, 353] width 272 height 19
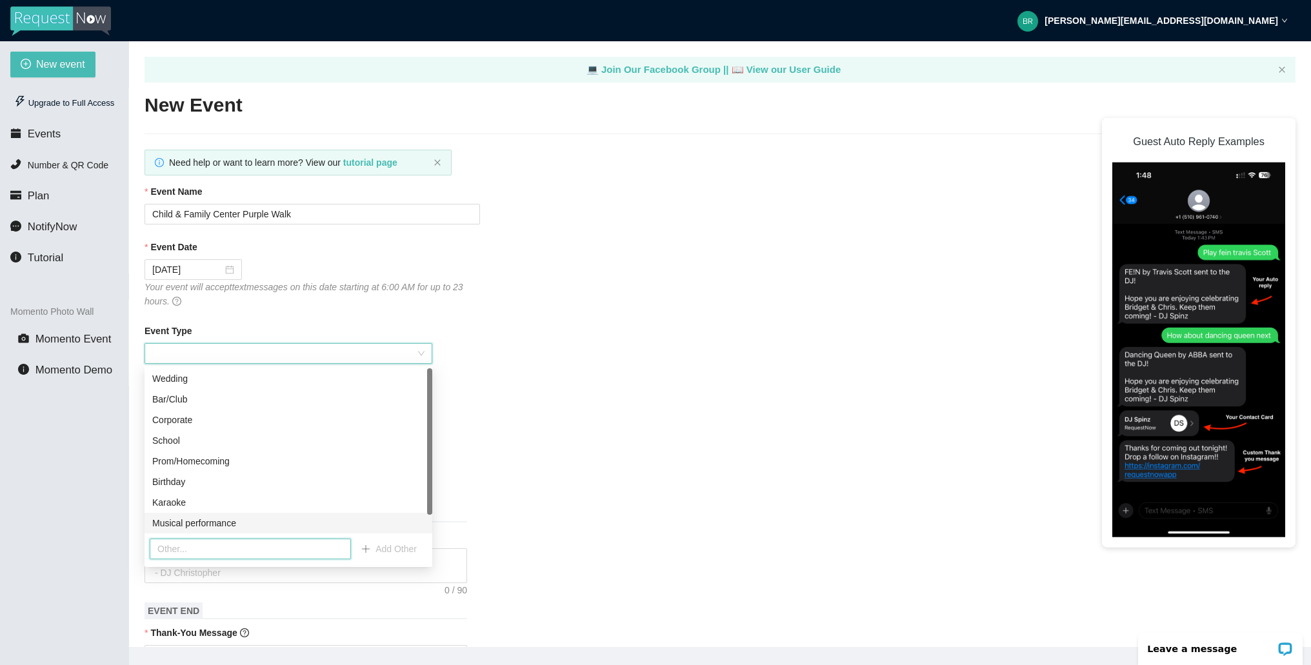
click at [175, 552] on input "text" at bounding box center [250, 549] width 201 height 21
type input "5K"
click at [386, 547] on span "Add Other" at bounding box center [396, 549] width 41 height 14
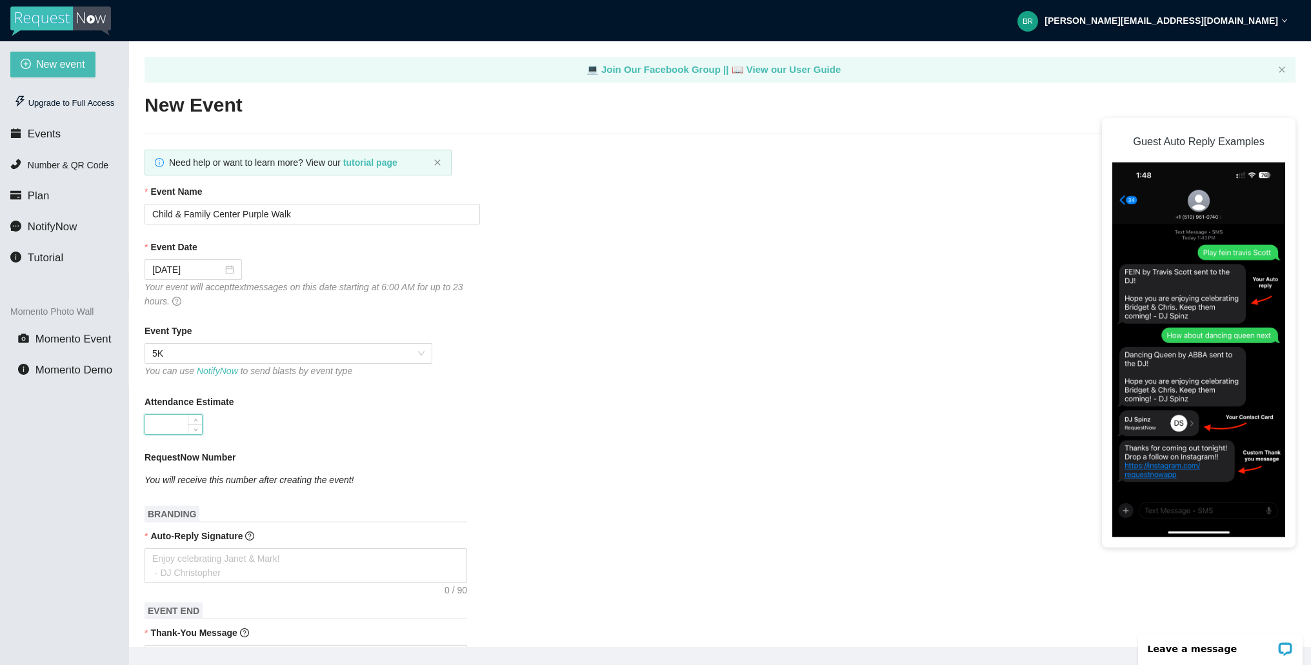
click at [170, 423] on input "Attendance Estimate" at bounding box center [173, 424] width 57 height 19
type input "100"
click at [291, 427] on div "100" at bounding box center [313, 424] width 336 height 21
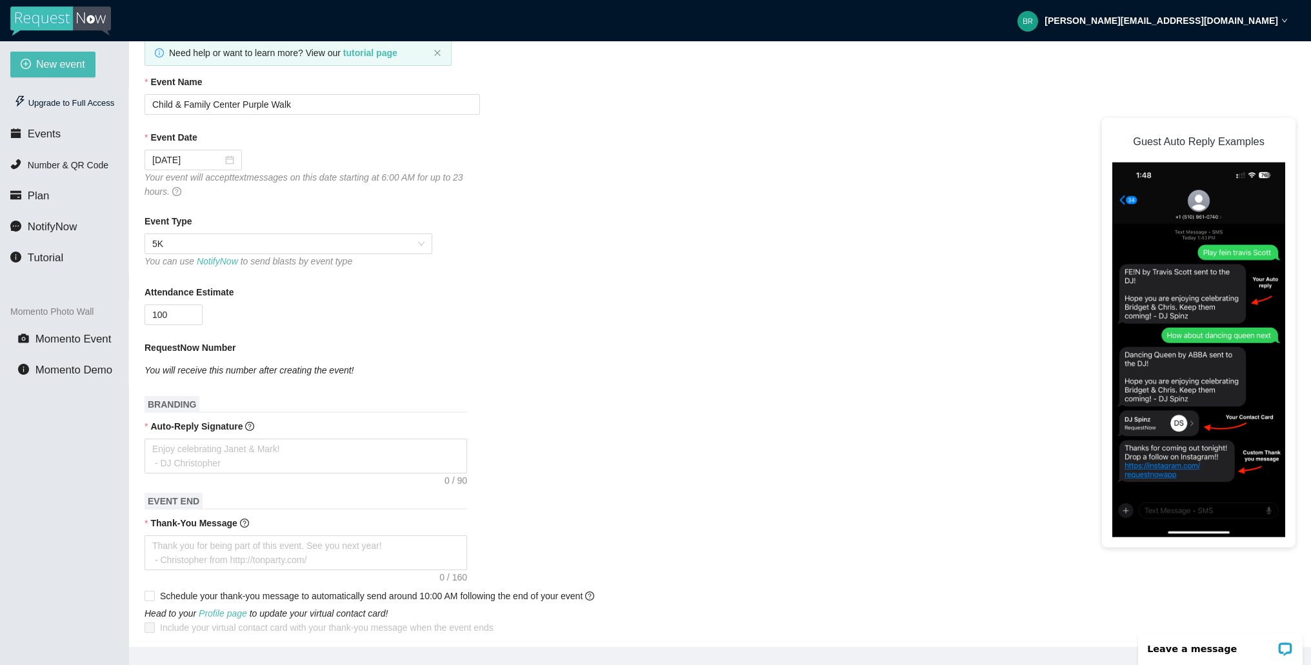
scroll to position [110, 0]
click at [177, 451] on textarea "Auto-Reply Signature" at bounding box center [306, 455] width 323 height 35
type textarea "T"
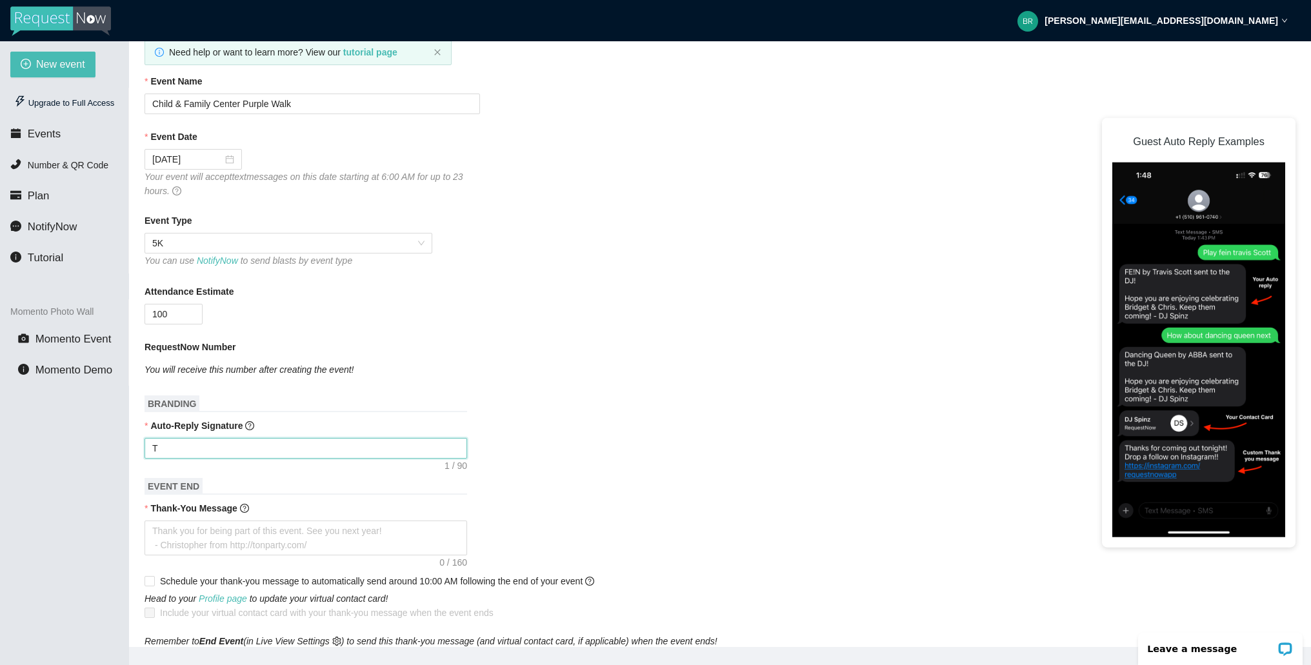
type textarea "Th"
type textarea "Tha"
type textarea "Than"
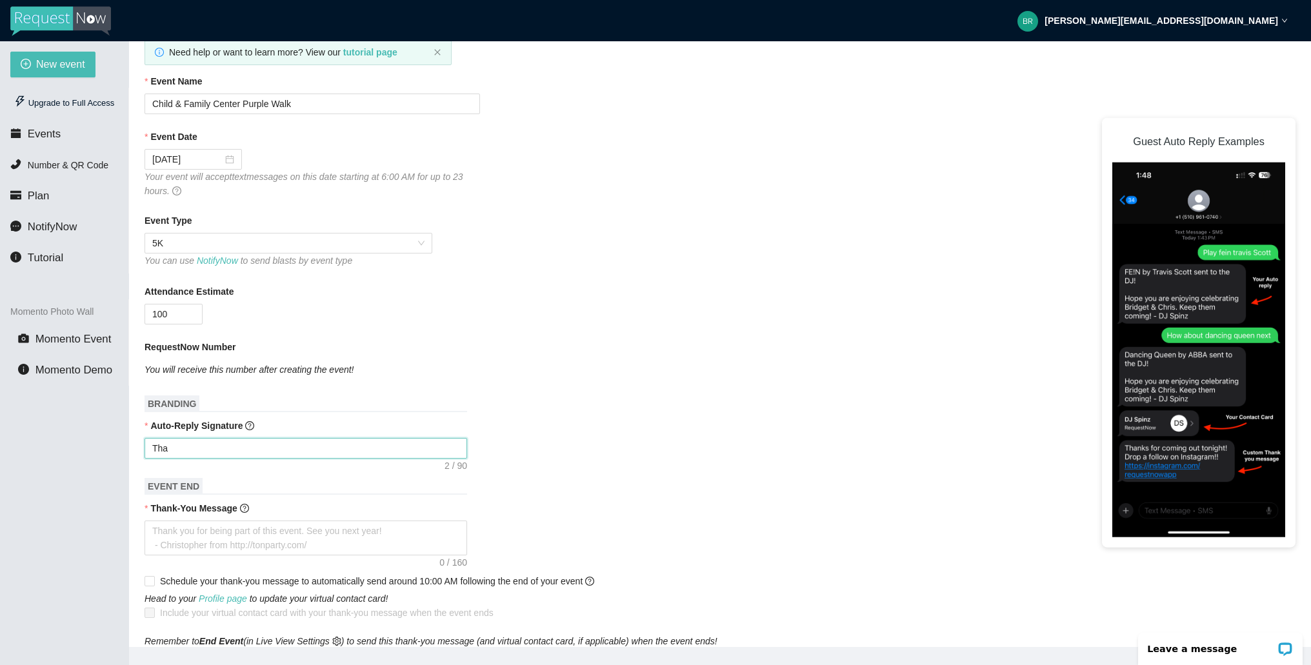
type textarea "Than"
type textarea "Thank"
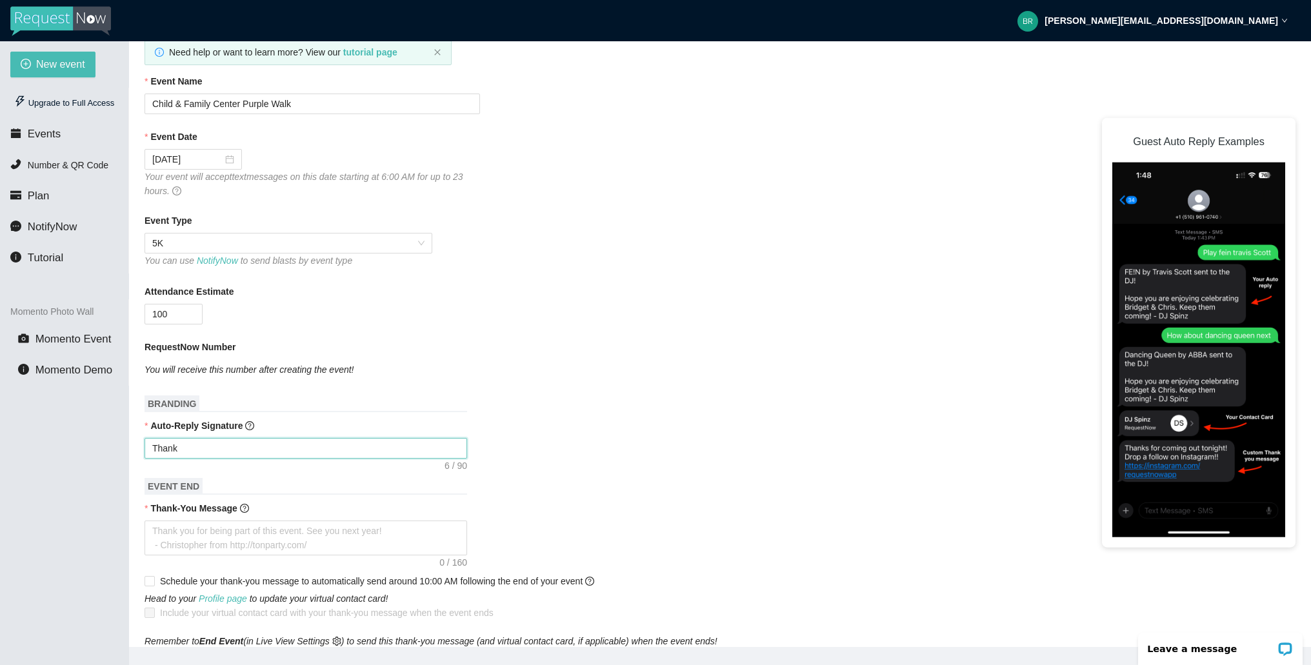
type textarea "Thank y"
type textarea "Thank yo"
type textarea "Thank you"
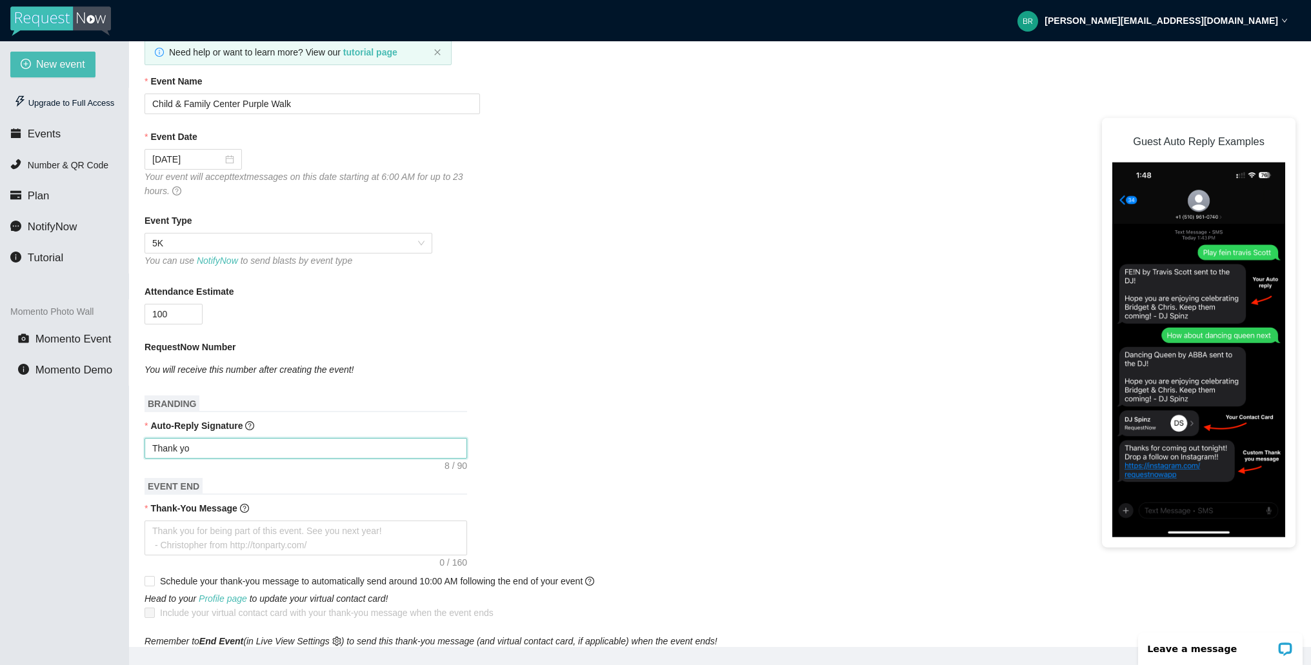
type textarea "Thank you"
type textarea "Thank you f"
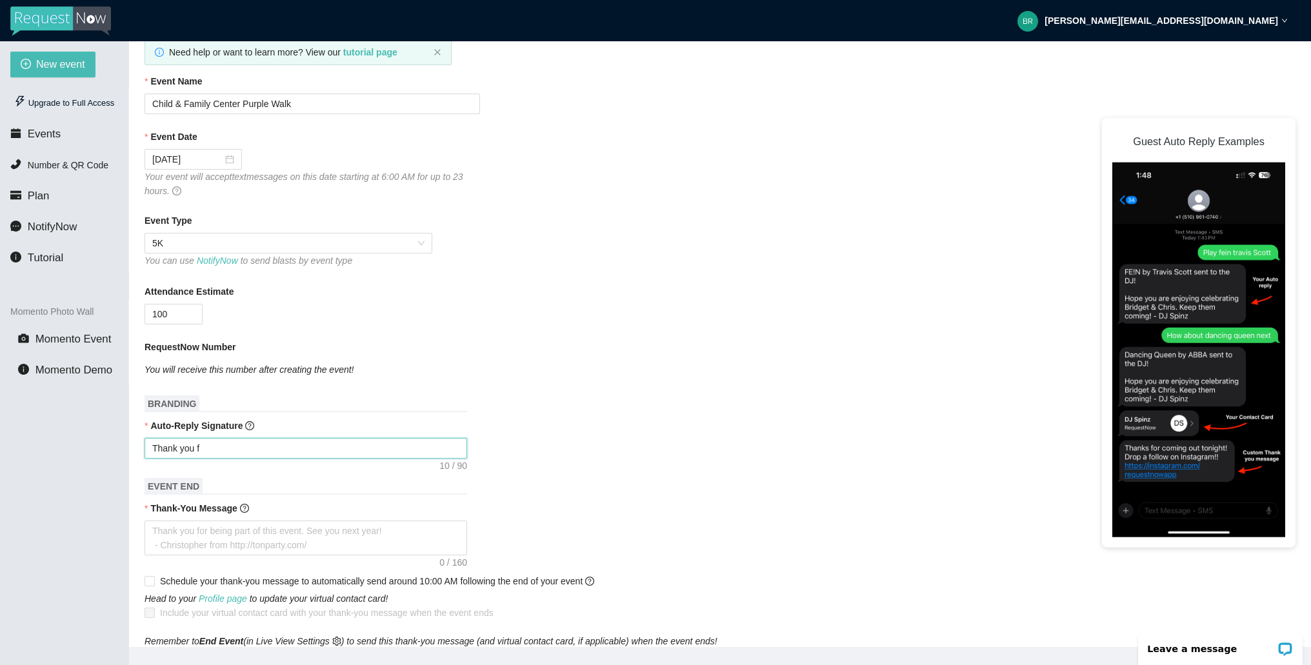
type textarea "Thank you fo"
type textarea "Thank you for"
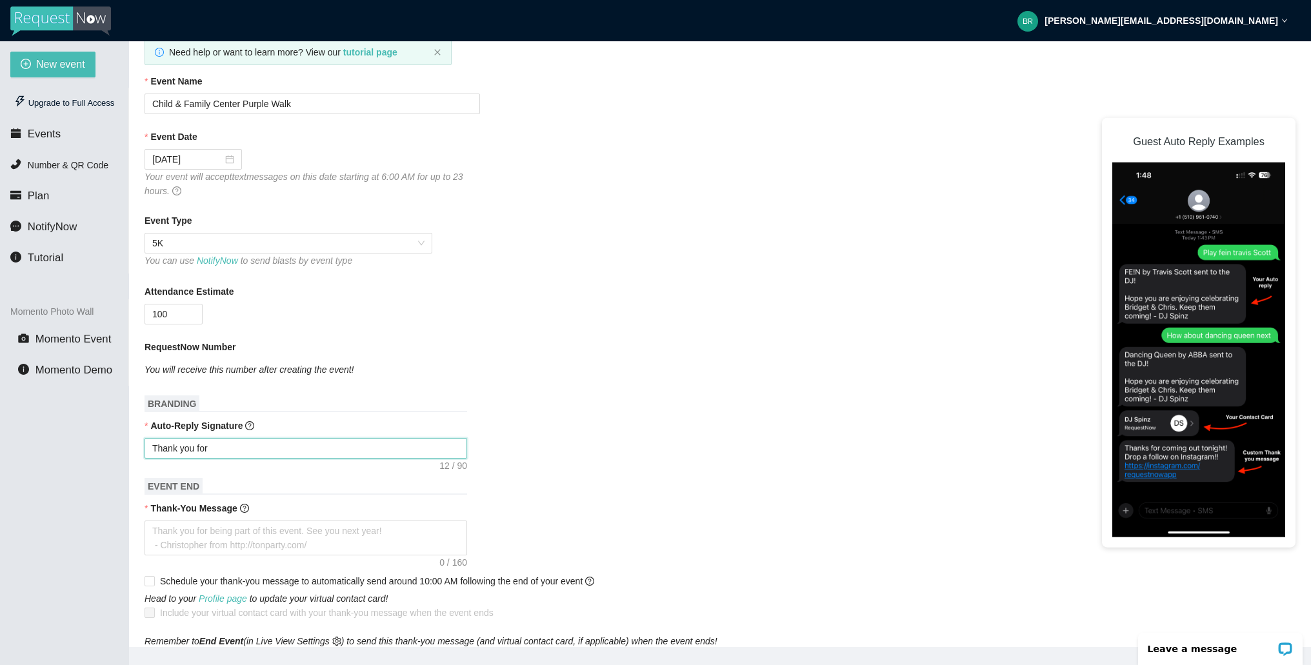
type textarea "Thank you for"
type textarea "Thank you for j"
type textarea "Thank you for jo"
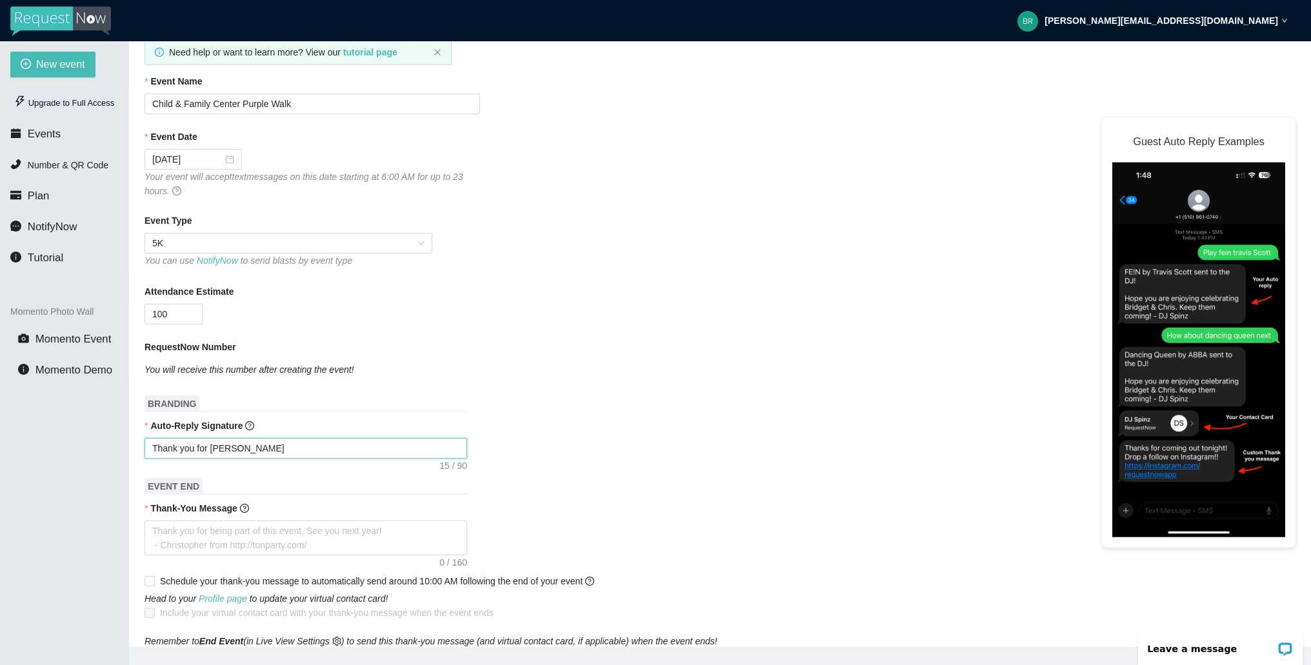
type textarea "Thank you for joi"
type textarea "Thank you for join"
type textarea "Thank you for joini"
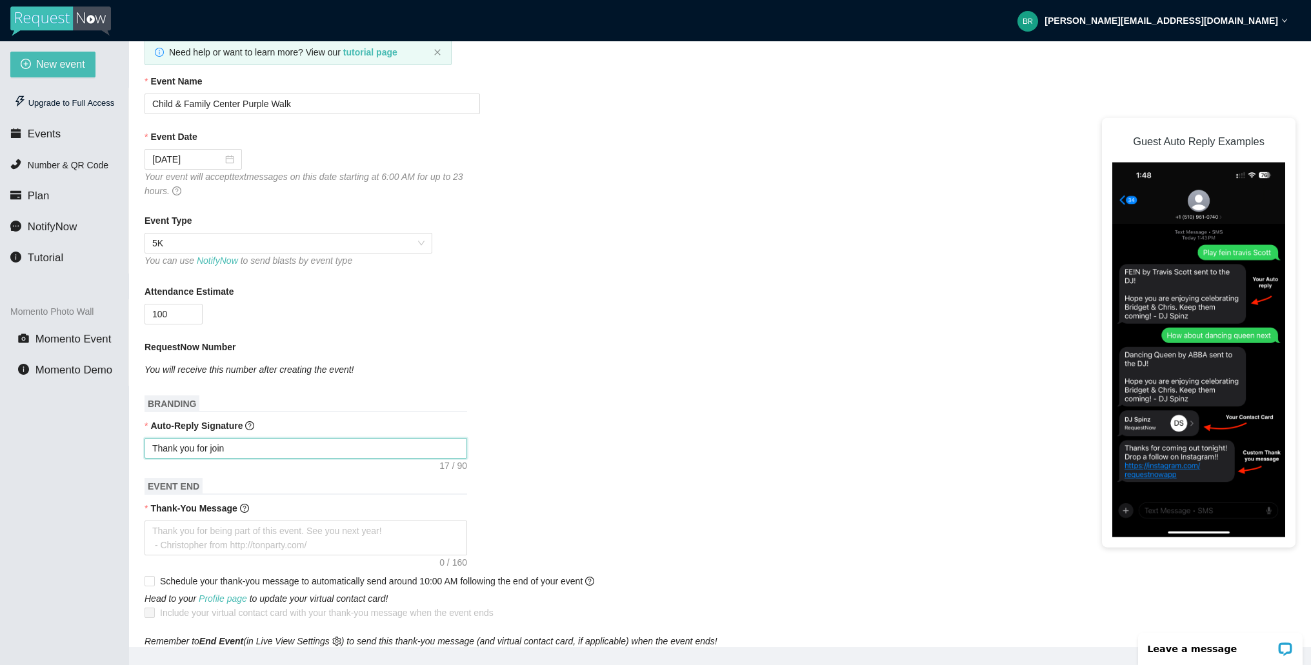
type textarea "Thank you for joini"
type textarea "Thank you for joinin"
type textarea "Thank you for joining"
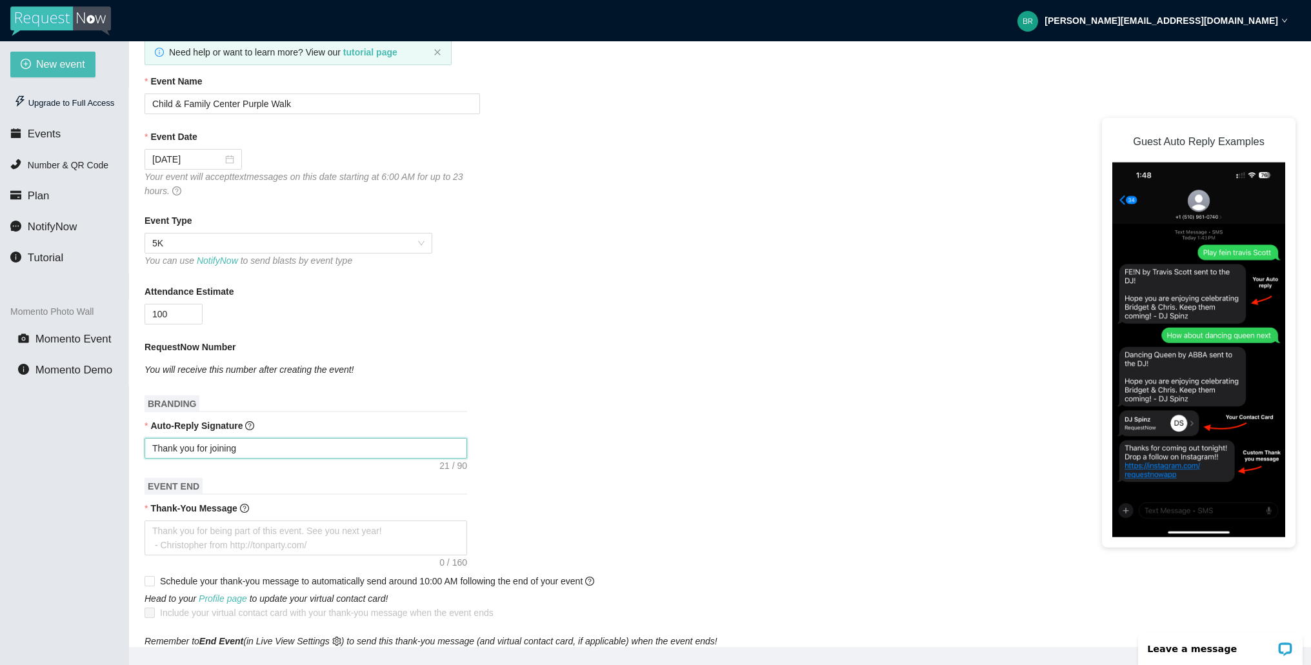
type textarea "Thank you for joining"
type textarea "Thank you for joining u"
type textarea "Thank you for joining us"
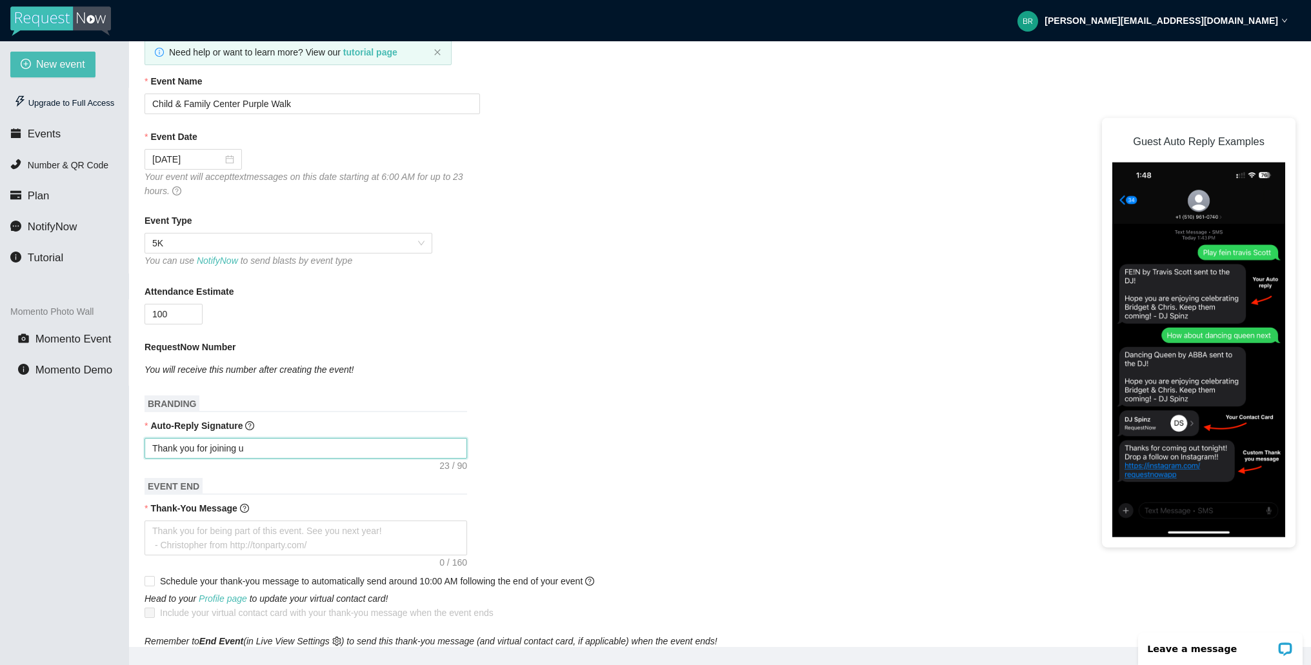
type textarea "Thank you for joining us"
type textarea "Thank you for joining us a"
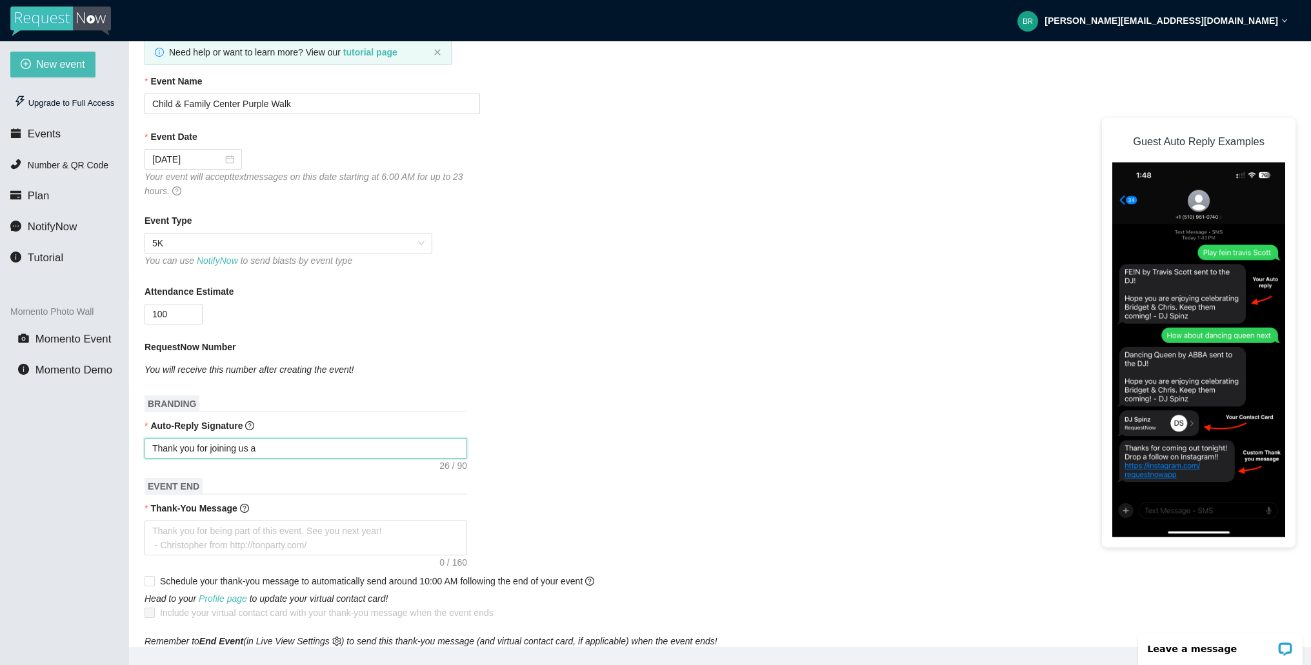
type textarea "Thank you for joining us a"
type textarea "Thank you for joining us at"
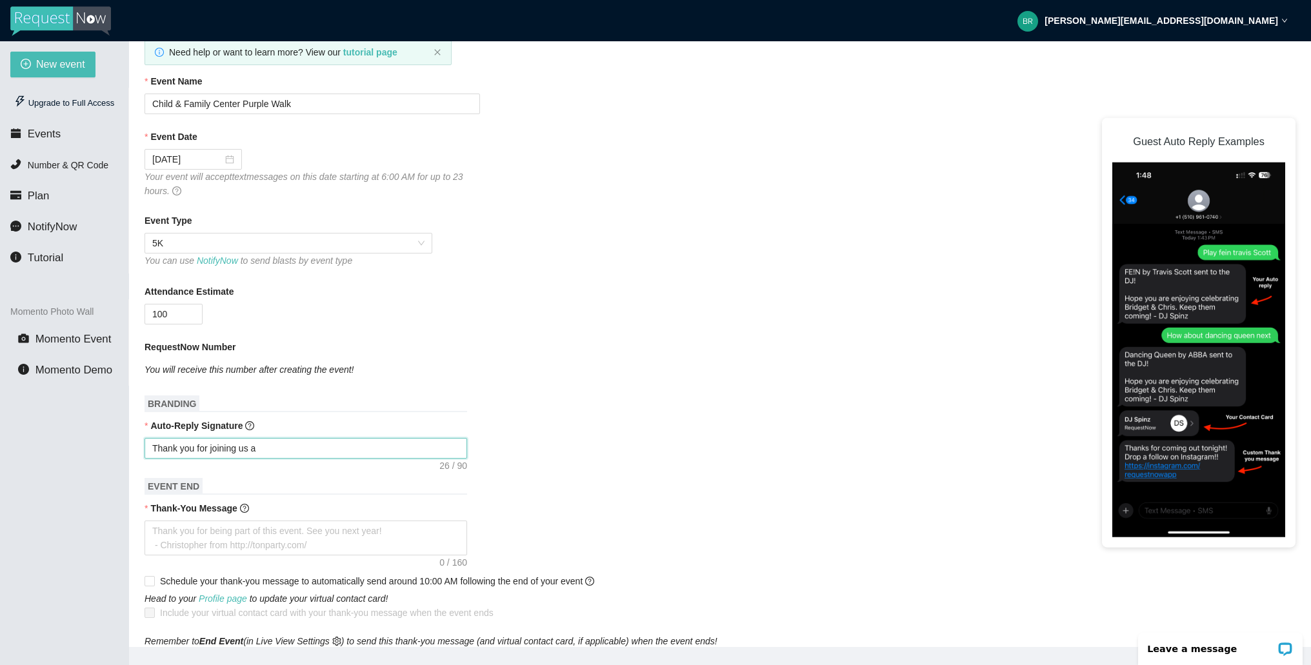
type textarea "Thank you for joining us at"
type textarea "Thank you for joining us at C"
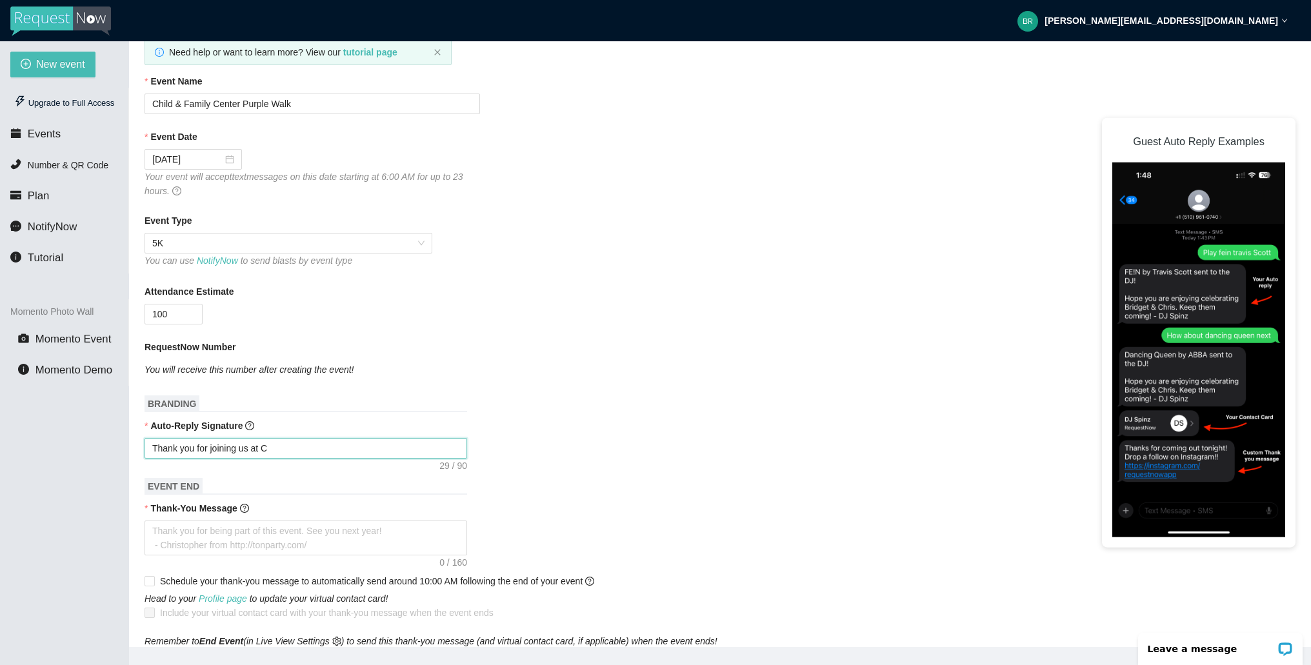
type textarea "Thank you for joining us at Ch"
type textarea "Thank you for joining us at Chi"
type textarea "Thank you for joining us at Chil"
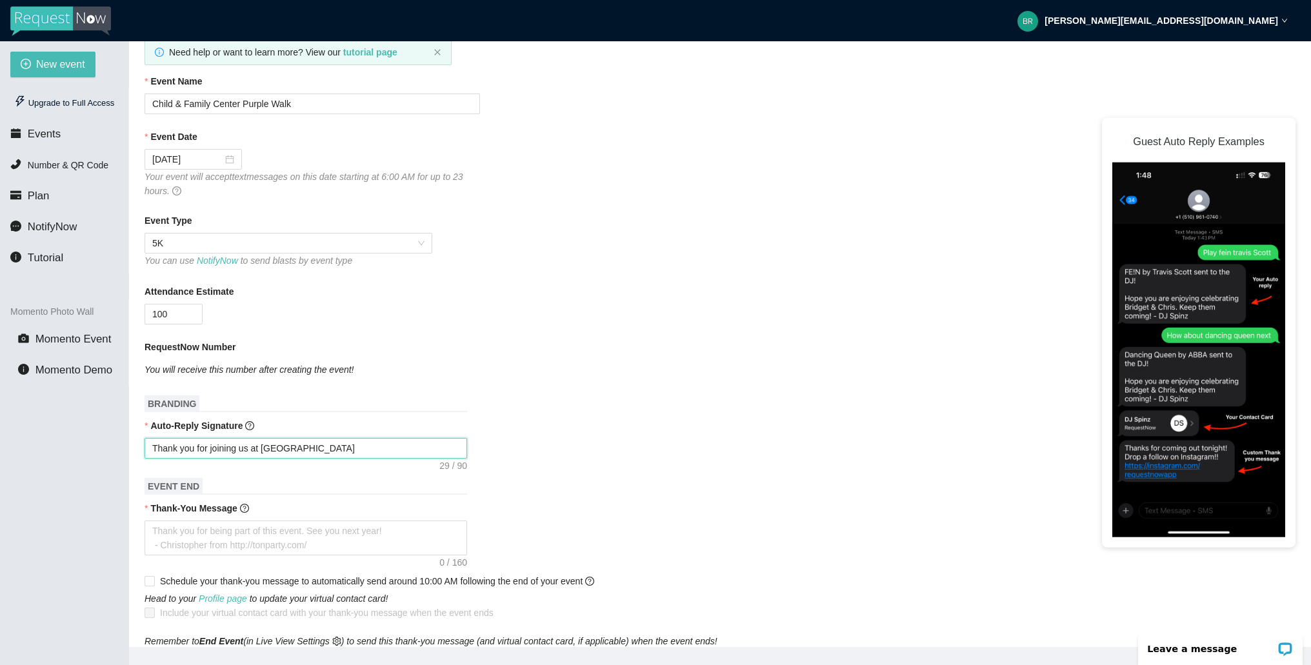
type textarea "Thank you for joining us at Chil"
type textarea "Thank you for joining us at Child"
type textarea "Thank you for joining us at Chil"
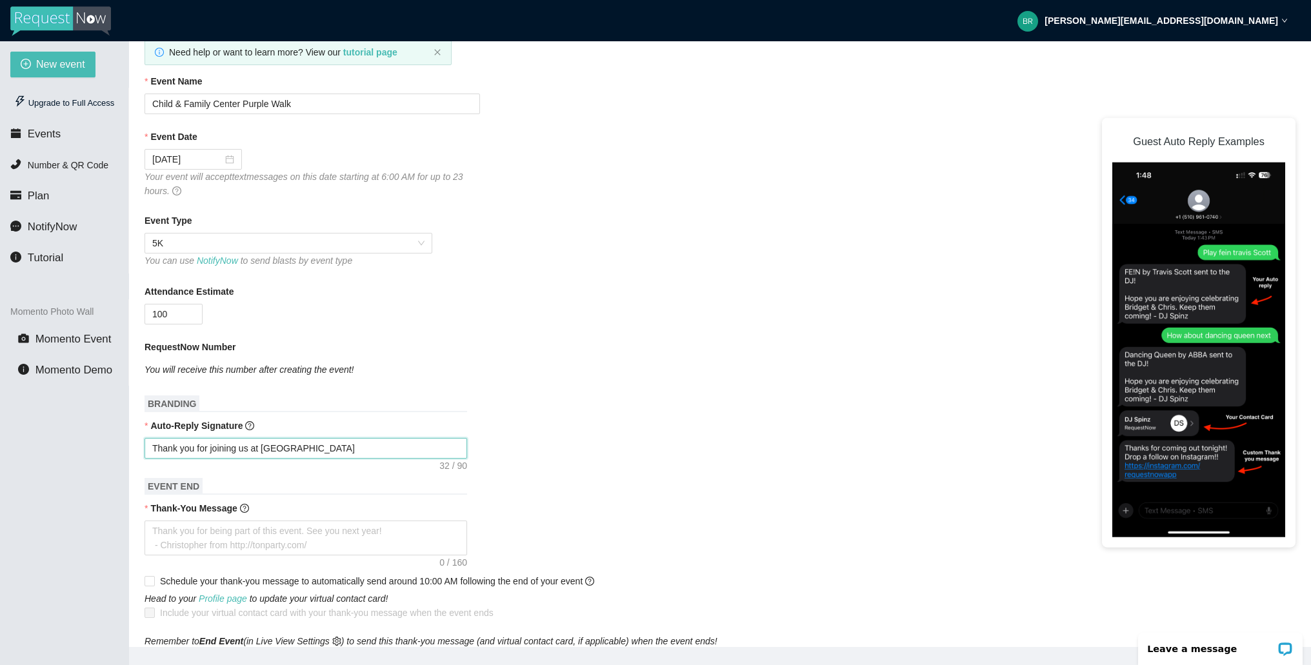
type textarea "Thank you for joining us at Child"
type textarea "Thank you for joining us at Child &"
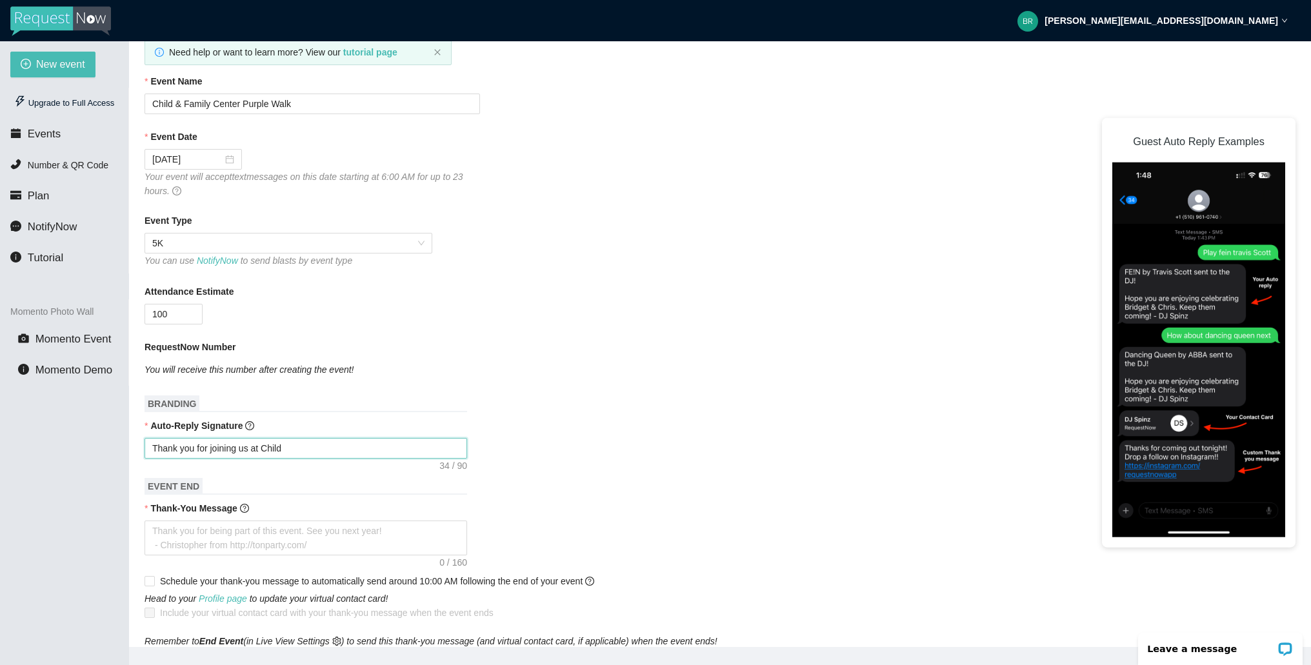
type textarea "Thank you for joining us at Child &"
type textarea "Thank you for joining us at Child & f"
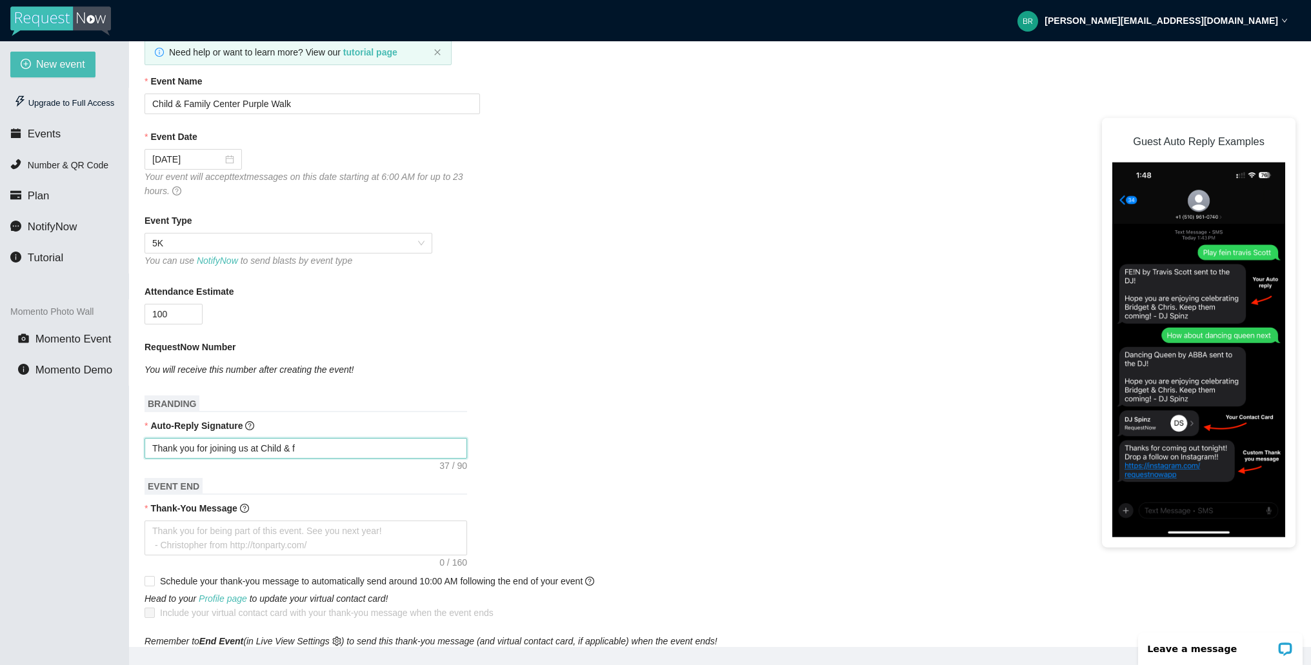
type textarea "Thank you for joining us at Child &"
type textarea "Thank you for joining us at Child & F"
type textarea "Thank you for joining us at Child & Fa"
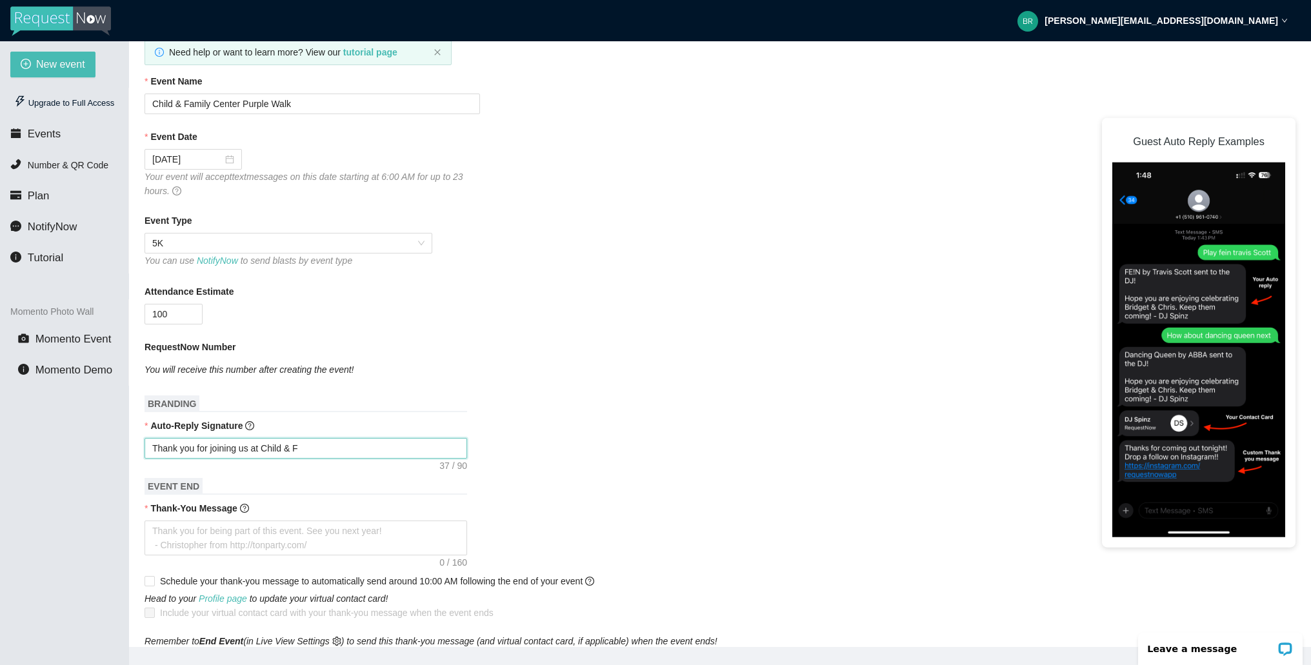
type textarea "Thank you for joining us at Child & Fa"
type textarea "Thank you for joining us at Child & Fam"
type textarea "Thank you for joining us at Child & Fami"
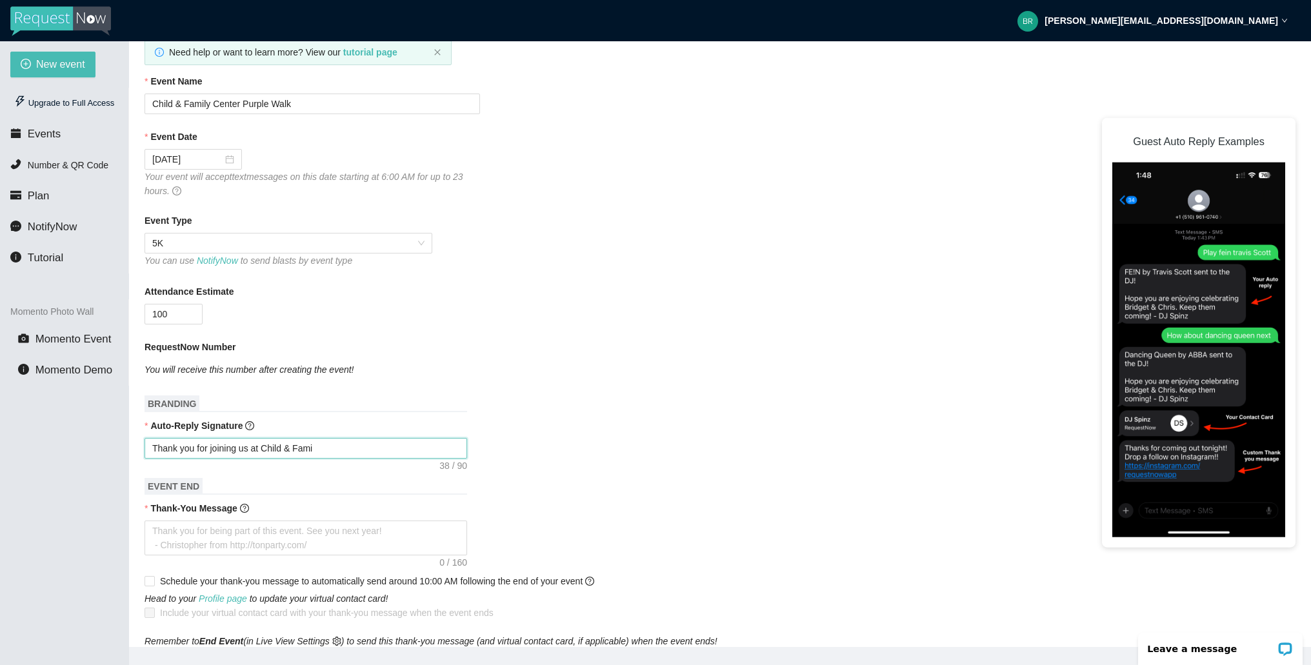
type textarea "Thank you for joining us at Child & Famil"
type textarea "Thank you for joining us at Child & Family"
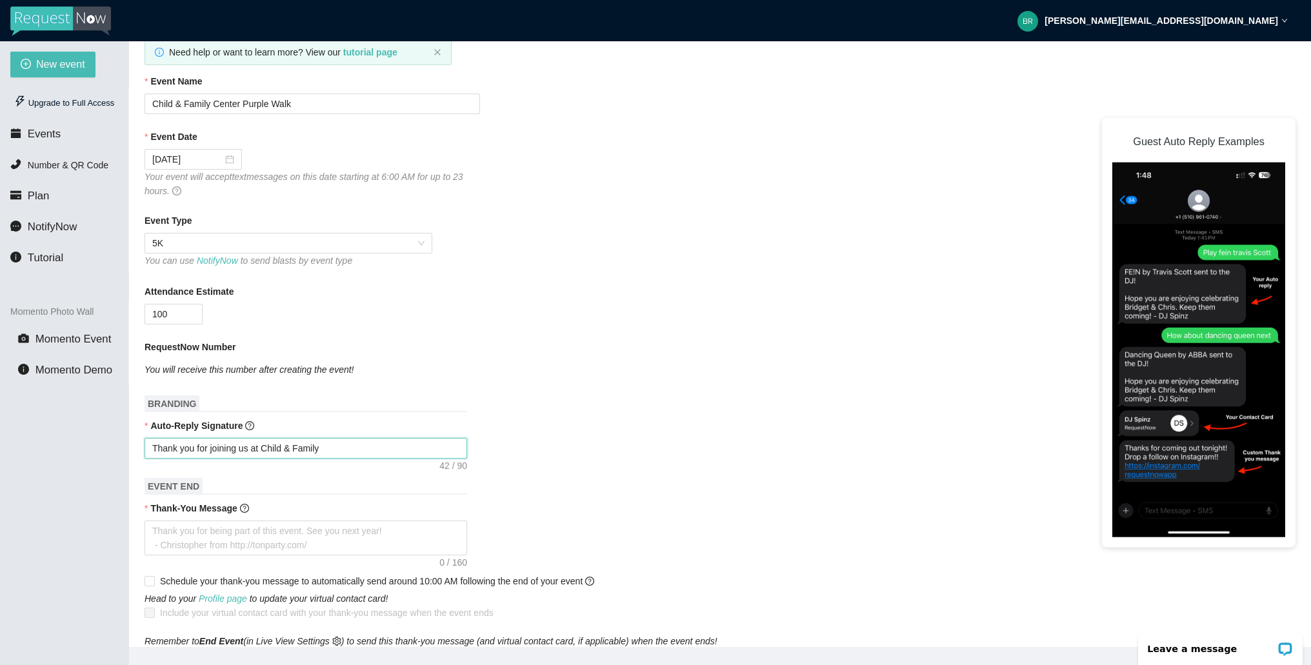
type textarea "Thank you for joining us at Child & Family"
type textarea "Thank you for joining us at Child & Family C"
type textarea "Thank you for joining us at Child & Family Ce"
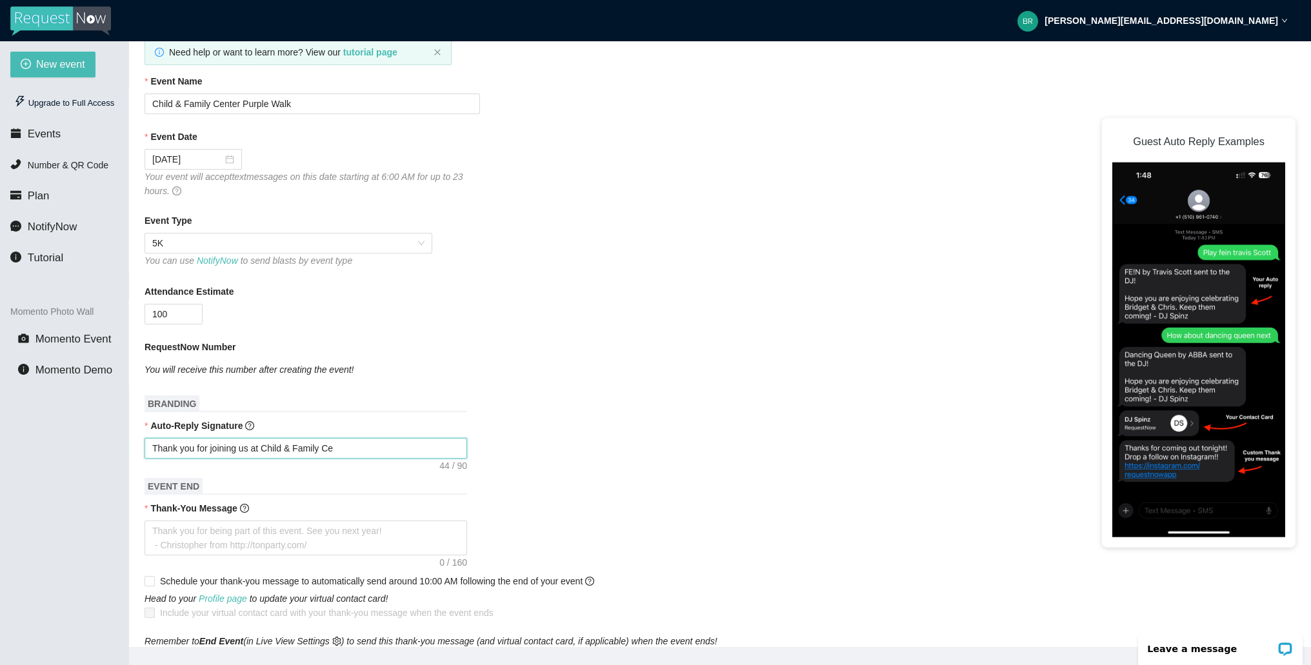
type textarea "Thank you for joining us at Child & Family Cen"
type textarea "Thank you for joining us at Child & Family Cent"
type textarea "Thank you for joining us at Child & Family Cente"
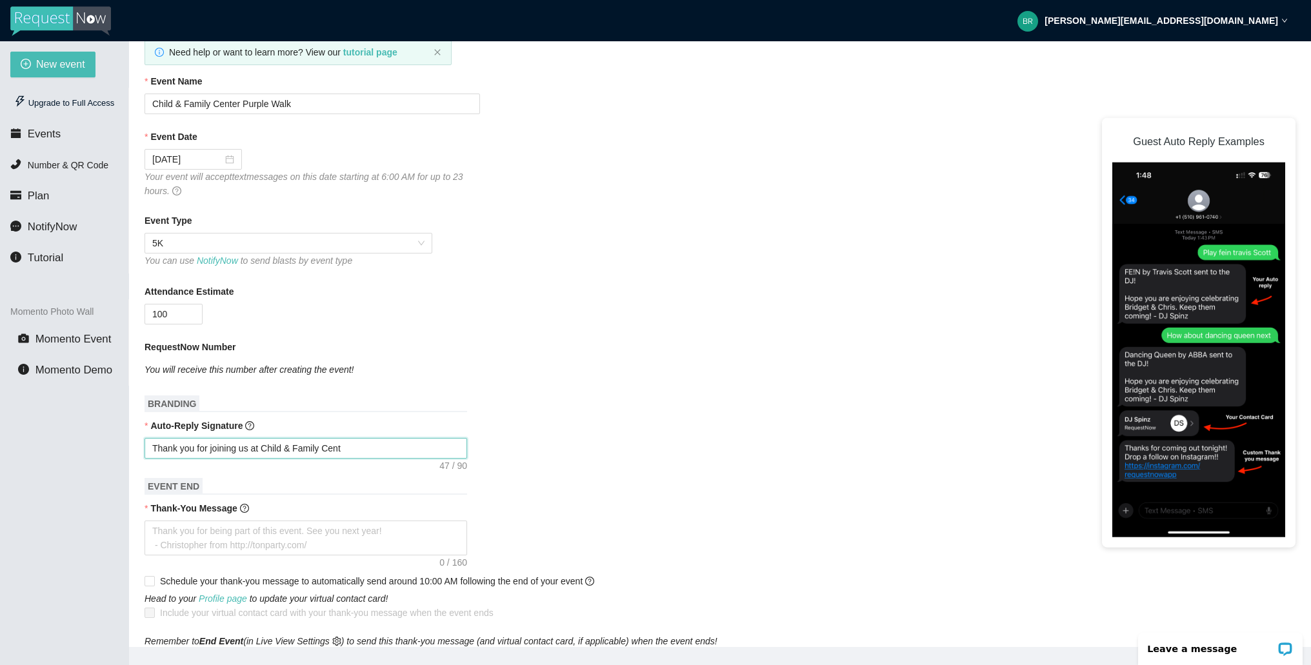
type textarea "Thank you for joining us at Child & Family Cente"
type textarea "Thank you for joining us at Child & Family Center"
type textarea "Thank you for joining us at Child & Family Center'"
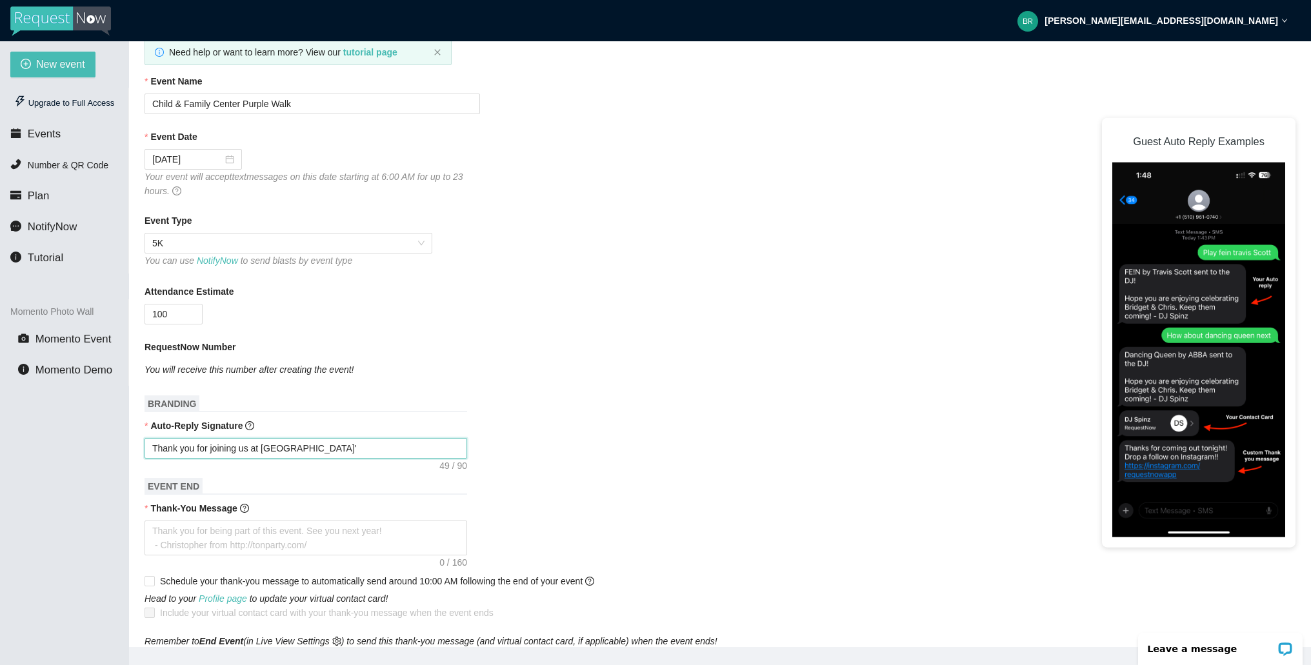
type textarea "Thank you for joining us at Child & Family Center's"
type textarea "Thank you for joining us at Child & Family Center's P"
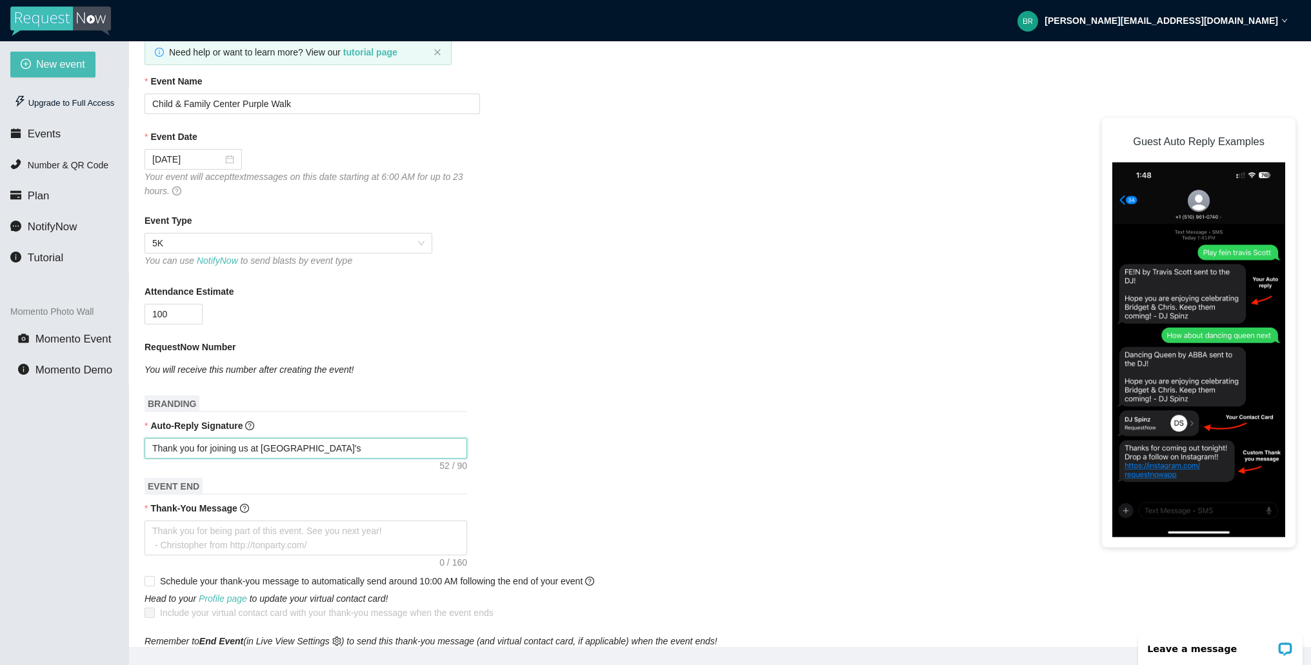
type textarea "Thank you for joining us at Child & Family Center's P"
type textarea "Thank you for joining us at Child & Family Center's Pu"
type textarea "Thank you for joining us at Child & Family Center's Pup"
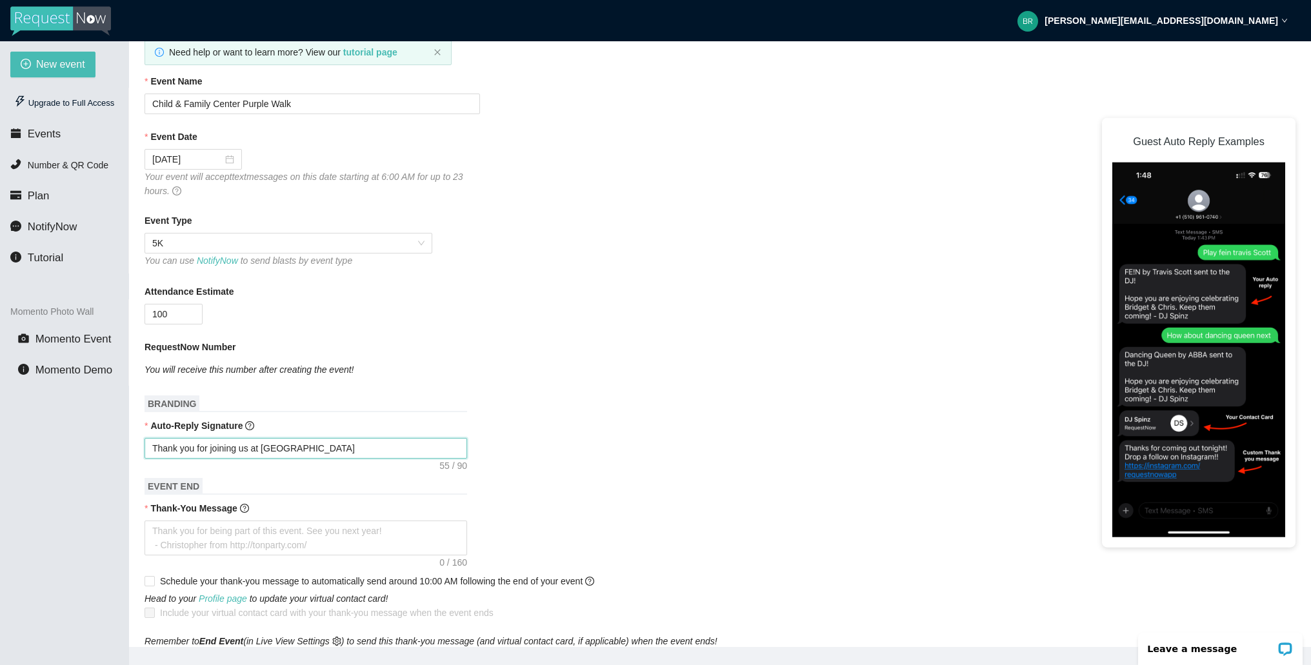
type textarea "Thank you for joining us at Child & Family Center's Pu"
type textarea "Thank you for joining us at Child & Family Center's Pur"
type textarea "Thank you for joining us at Child & Family Center's Purp"
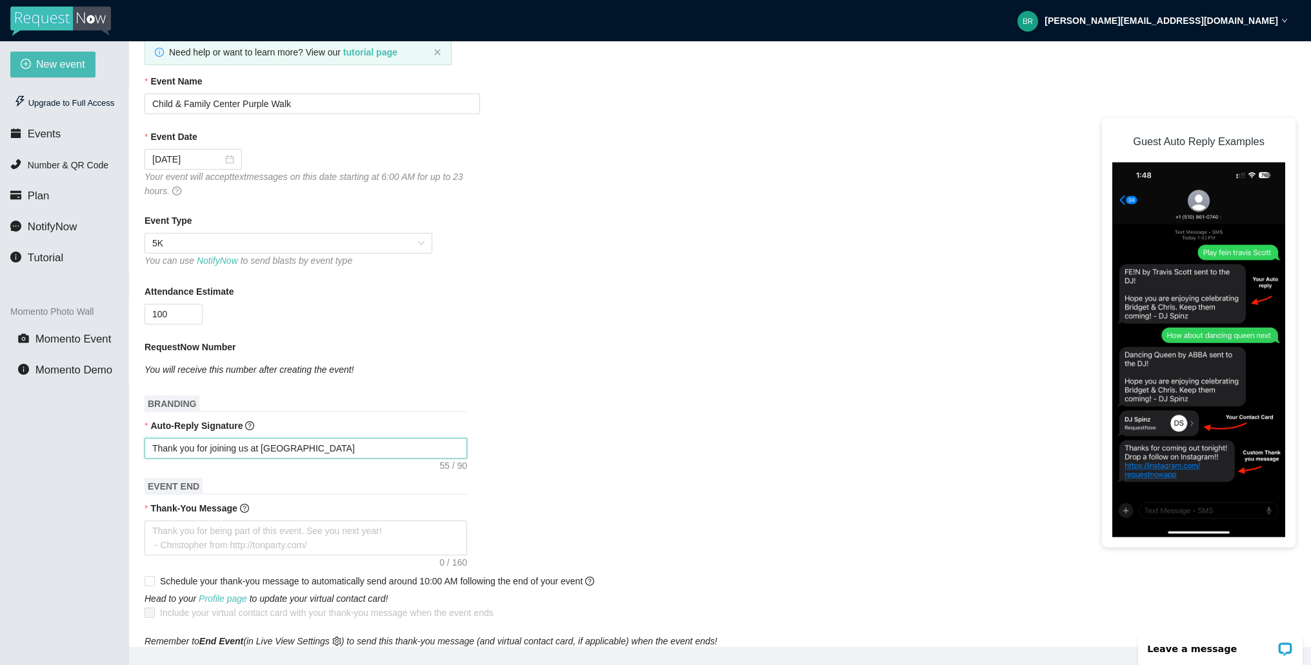
type textarea "Thank you for joining us at Child & Family Center's Purp"
type textarea "Thank you for joining us at Child & Family Center's Purpl"
type textarea "Thank you for joining us at Child & Family Center's Purple"
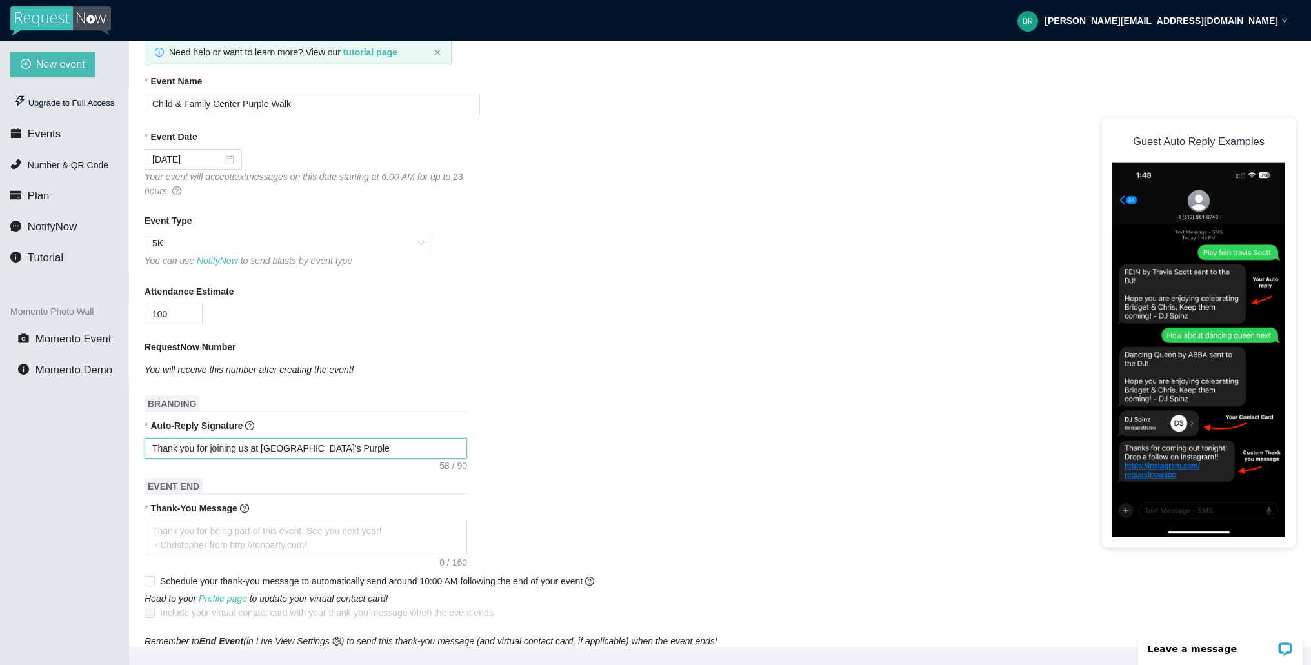
type textarea "Thank you for joining us at Child & Family Center's Purple"
type textarea "Thank you for joining us at Child & Family Center's Purple W"
type textarea "Thank you for joining us at Child & Family Center's Purple Wa"
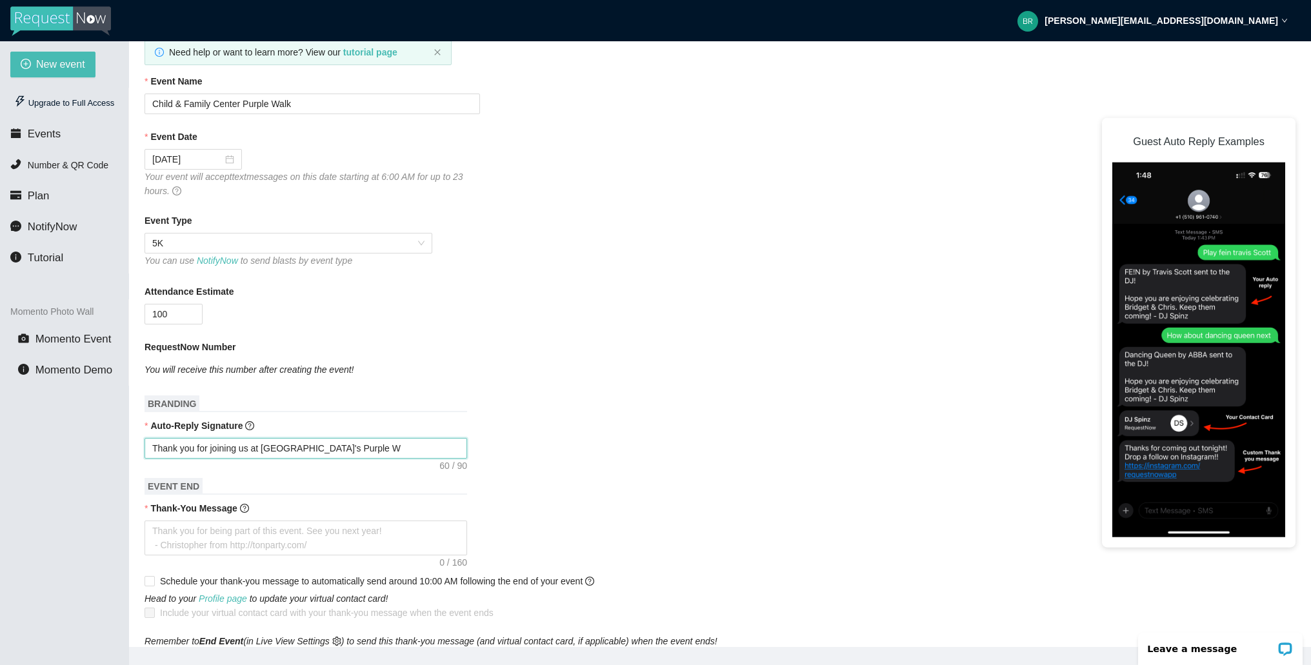
type textarea "Thank you for joining us at Child & Family Center's Purple Wa"
type textarea "Thank you for joining us at Child & Family Center's Purple Wal"
type textarea "Thank you for joining us at Child & Family Center's Purple Walk"
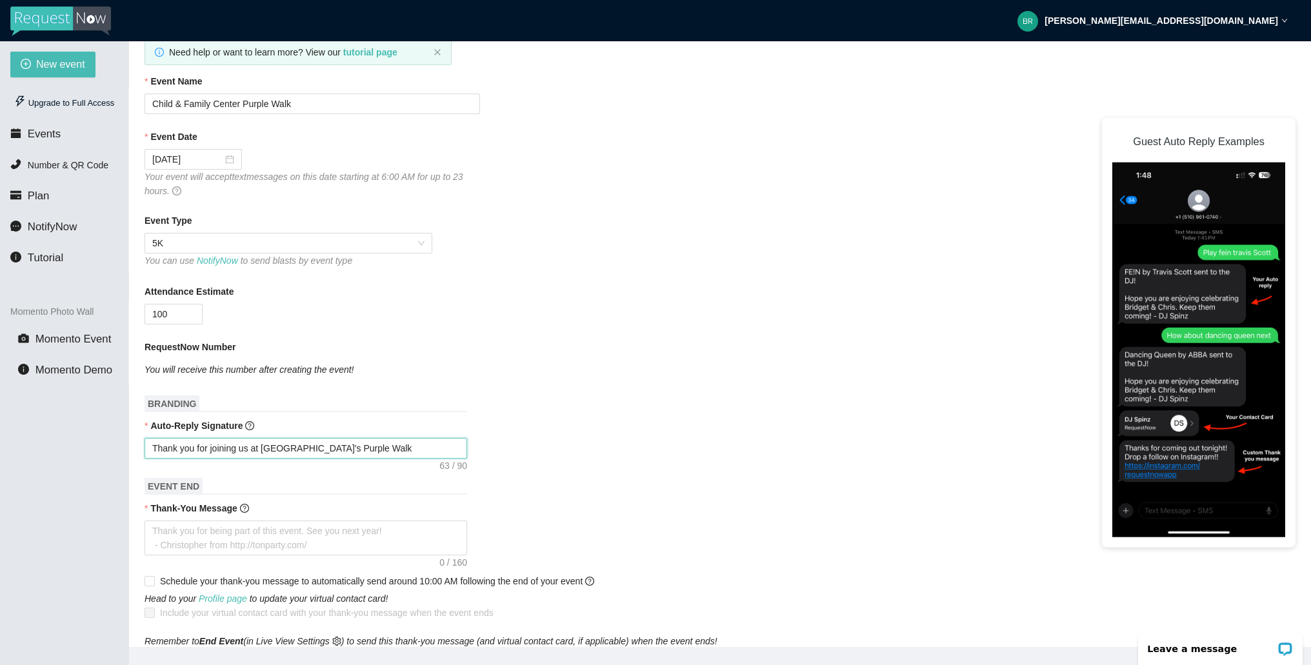
type textarea "Thank you for joining us at Child & Family Center's Purple Walk!"
type textarea "Thank you for joining us at Child & Family Center's Purple Walk! ."
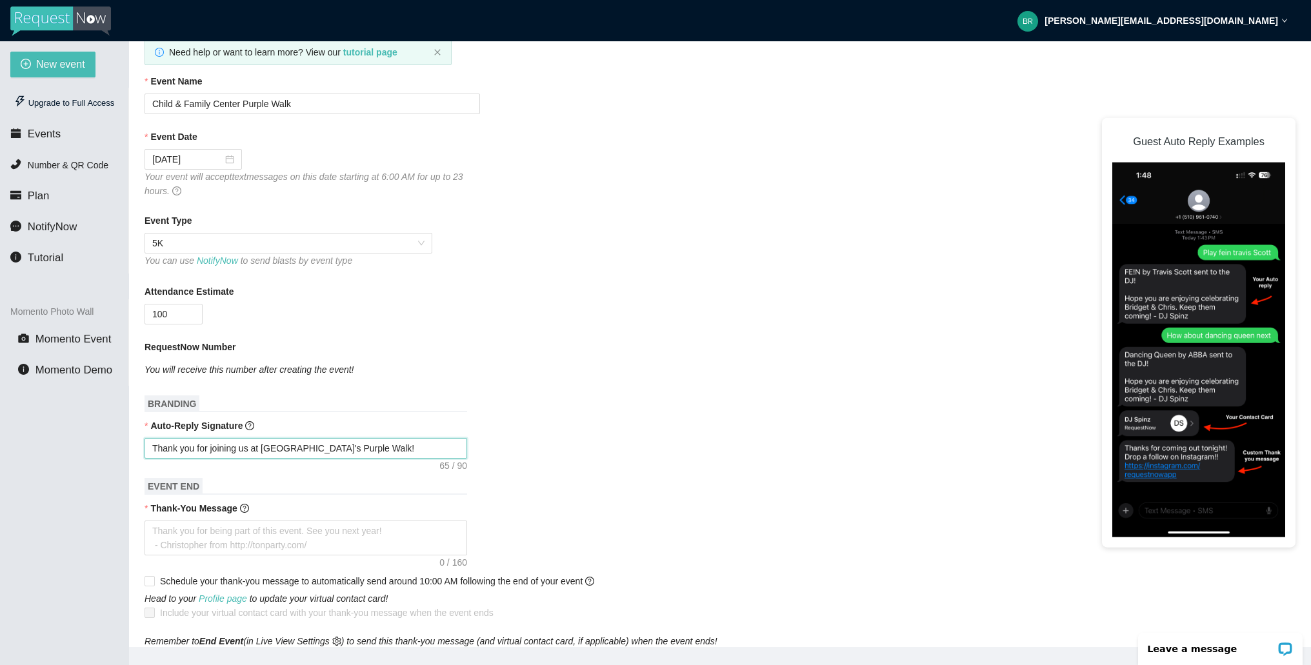
type textarea "Thank you for joining us at Child & Family Center's Purple Walk! ."
type textarea "Thank you for joining us at Child & Family Center's Purple Walk! .f"
type textarea "Thank you for joining us at Child & Family Center's Purple Walk! .fe"
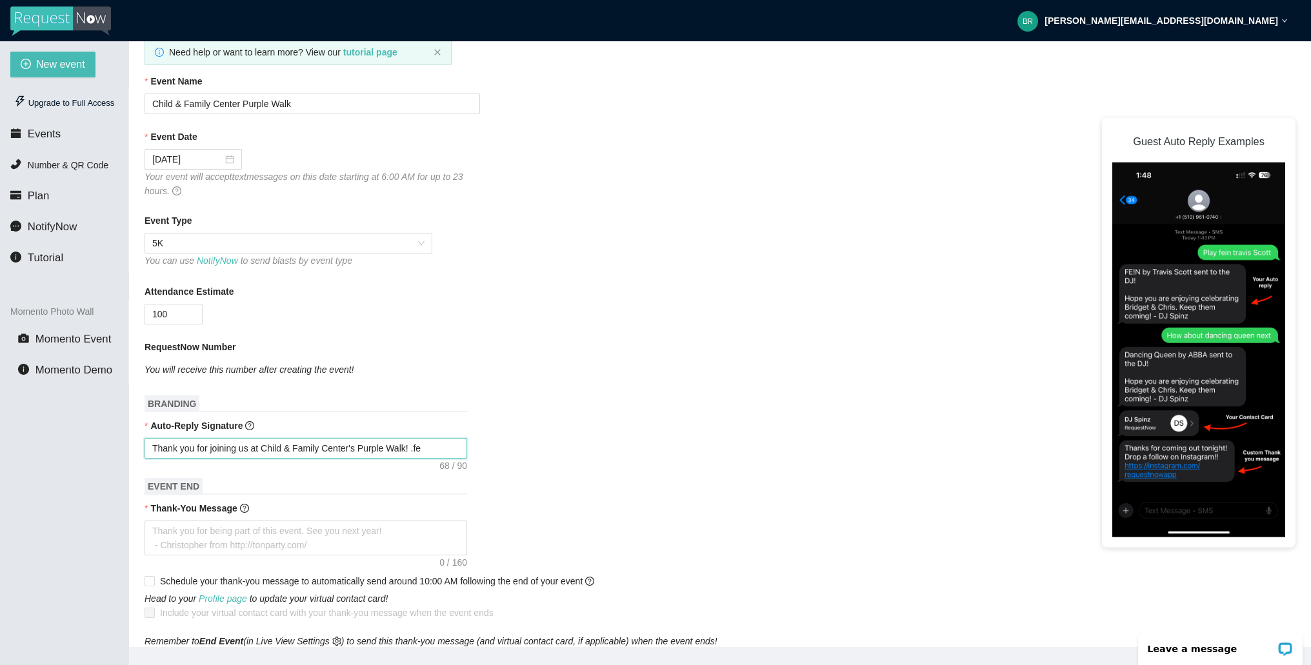
type textarea "Thank you for joining us at Child & Family Center's Purple Walk! .few"
type textarea "Thank you for joining us at Child & Family Center's Purple Walk! .fewe"
type textarea "Thank you for joining us at Child & Family Center's Purple Walk! .feweb"
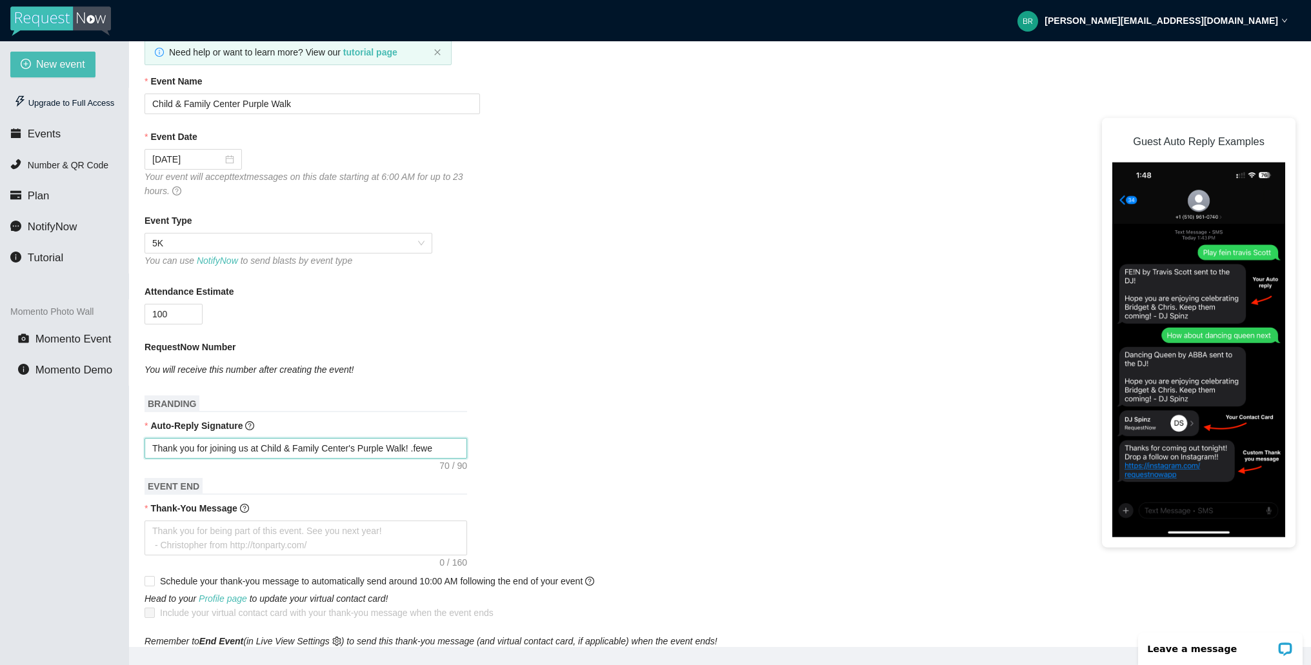
type textarea "Thank you for joining us at Child & Family Center's Purple Walk! .feweb"
type textarea "Thank you for joining us at Child & Family Center's Purple Walk! .feweb1"
type textarea "Thank you for joining us at Child & Family Center's Purple Walk! .feweb"
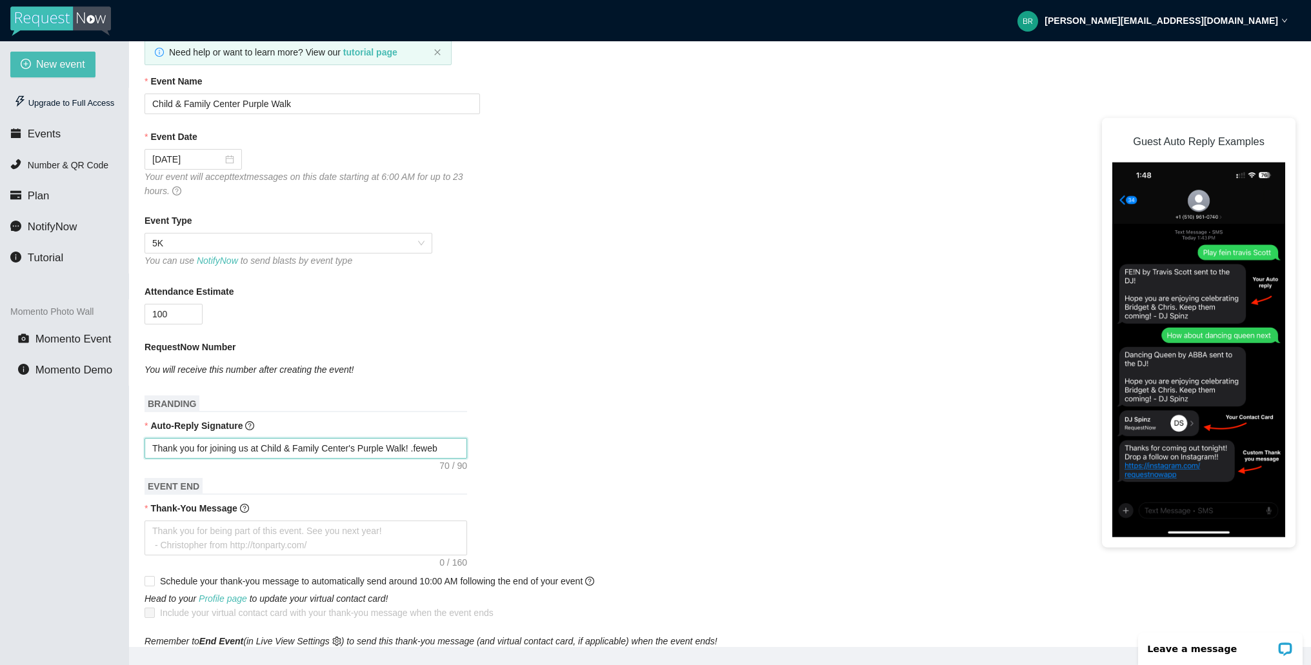
type textarea "Thank you for joining us at Child & Family Center's Purple Walk! .fewe"
type textarea "Thank you for joining us at Child & Family Center's Purple Walk! .few"
type textarea "Thank you for joining us at Child & Family Center's Purple Walk! .fe"
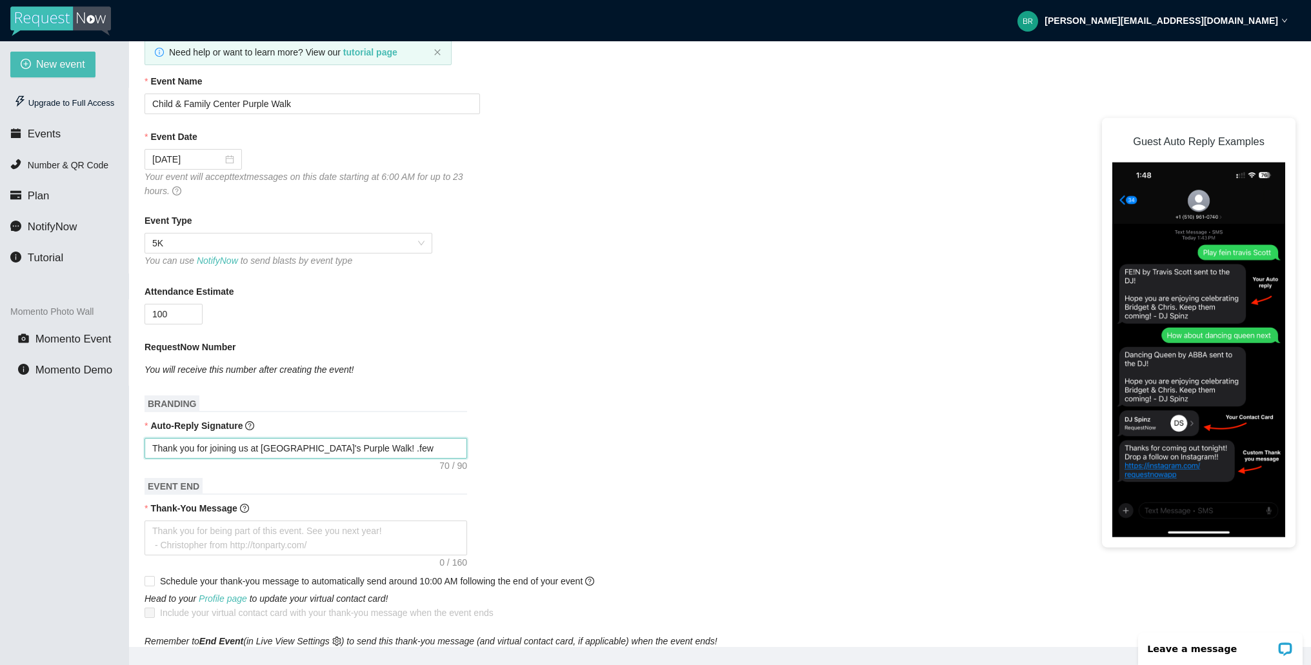
type textarea "Thank you for joining us at Child & Family Center's Purple Walk! .fe"
type textarea "Thank you for joining us at Child & Family Center's Purple Walk! .f"
type textarea "Thank you for joining us at Child & Family Center's Purple Walk! ."
type textarea "Thank you for joining us at Child & Family Center's Purple Walk!"
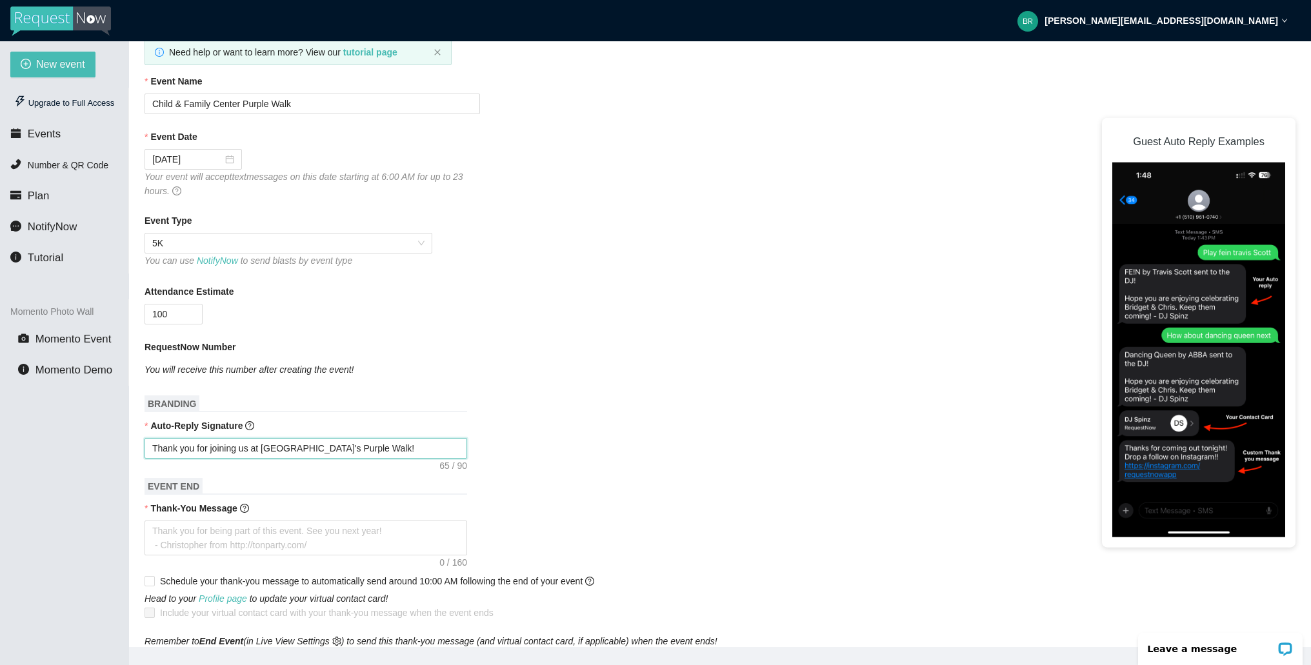
paste textarea "https://www.FUNaticEvents"
type textarea "Thank you for joining us at Child & Family Center's Purple Walk! https://www.FU…"
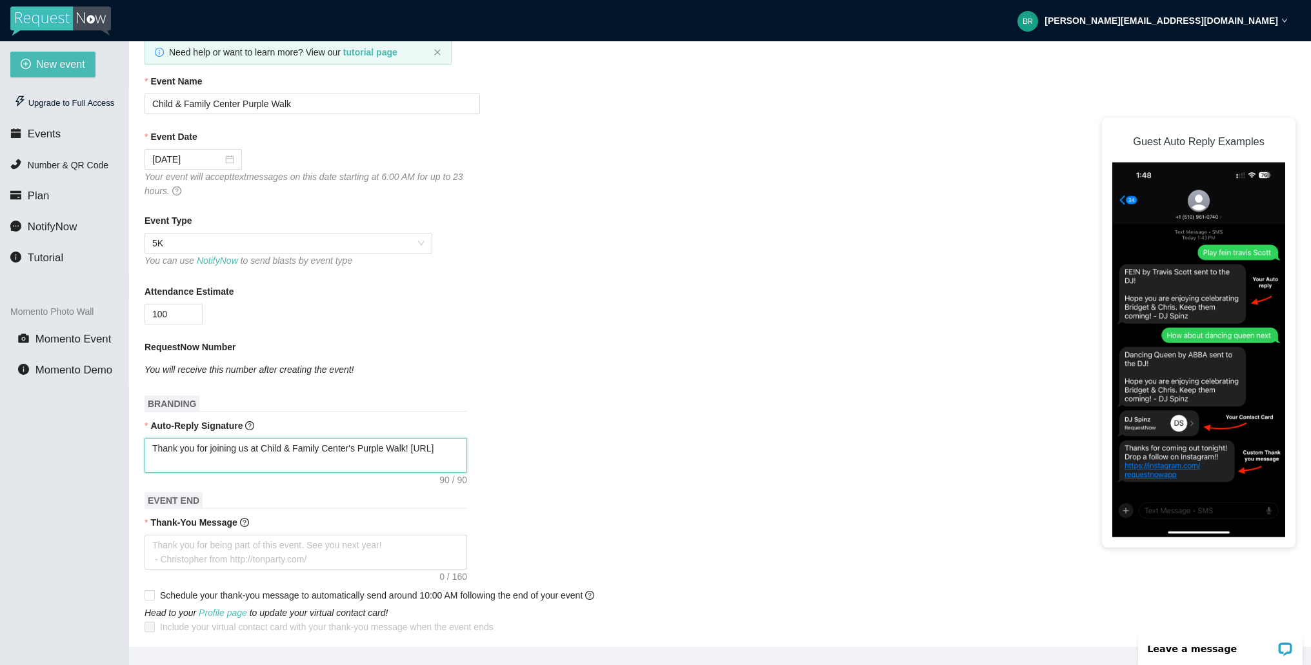
type textarea "Thank you for joining us at Child & Family Center's Purple Walk! https://www.FU…"
drag, startPoint x: 143, startPoint y: 457, endPoint x: 92, endPoint y: 452, distance: 50.6
click at [92, 452] on section "New event Upgrade to Full Access Events Number & QR Code Plan NotifyNow Tutoria…" at bounding box center [655, 373] width 1311 height 665
type textarea "www.FUNaticEvents"
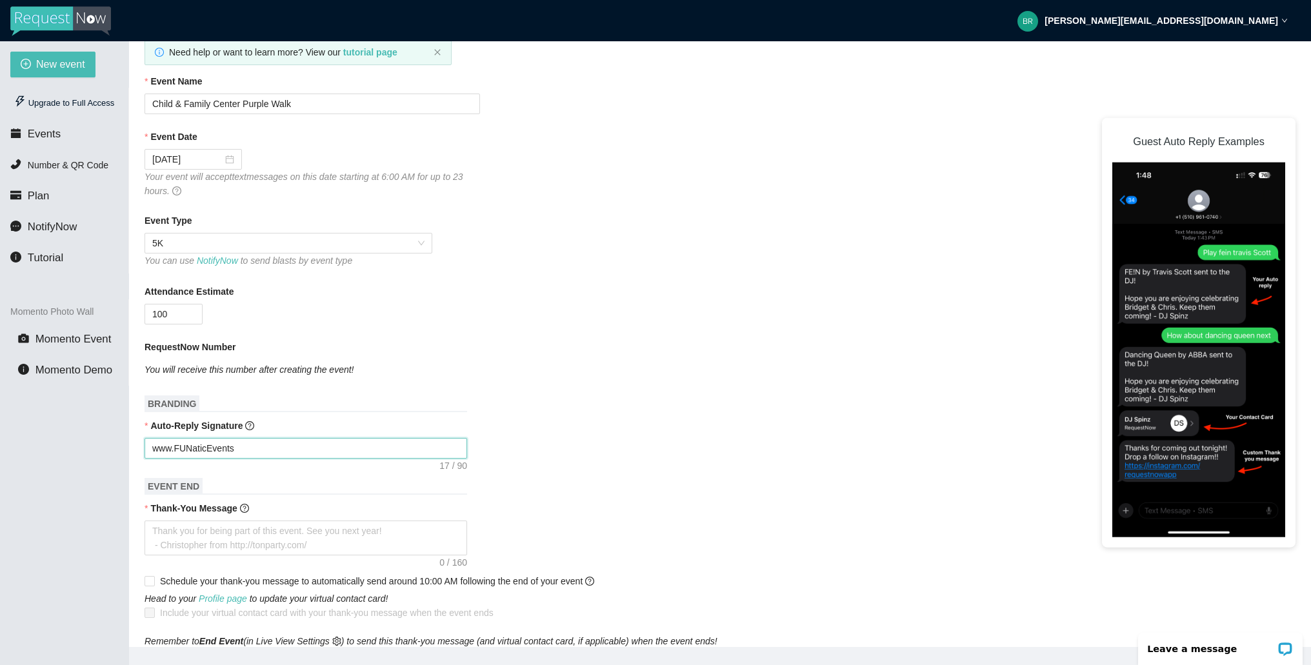
type textarea "Thank you for joining us at Child & Family Center's Purple Walk! https://www.FU…"
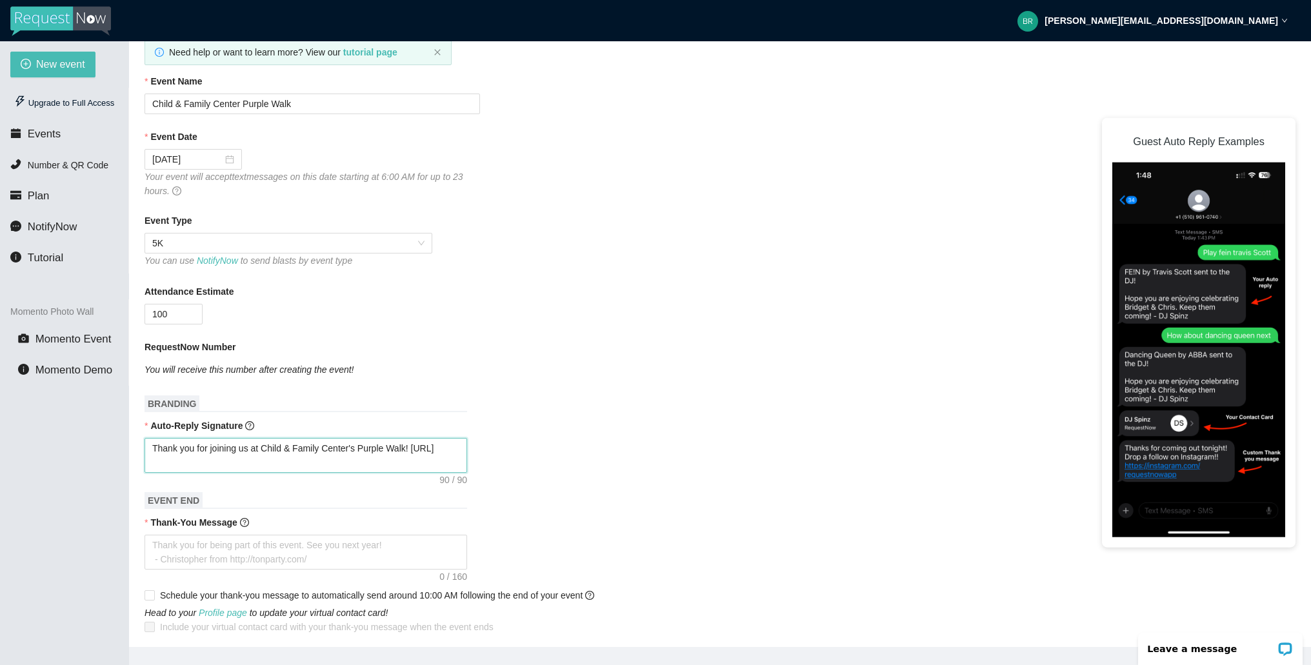
click at [182, 461] on textarea "Thank you for joining us at Child & Family Center's Purple Walk! https://www.FU…" at bounding box center [306, 455] width 323 height 35
type textarea "Thank you for joining us at Child & Family Center's Purple Walk! https:/www.FUN…"
type textarea "Thank you for joining us at Child & Family Center's Purple Walk! https:www.FUNa…"
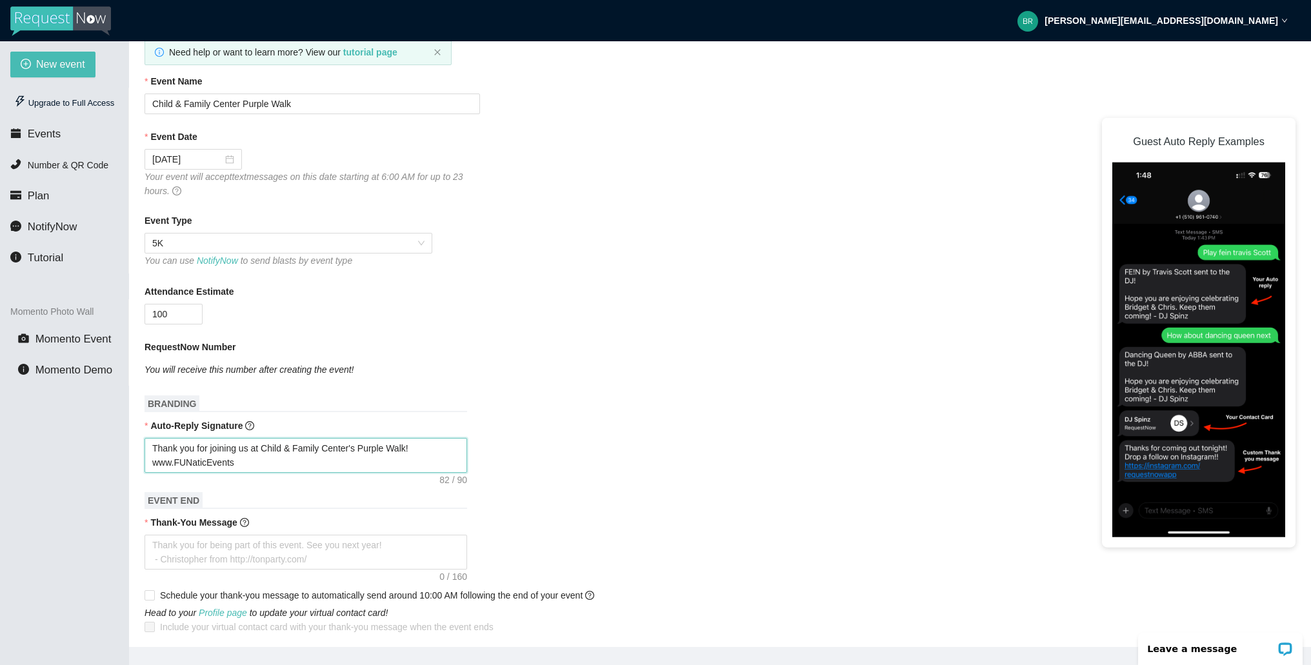
click at [270, 461] on textarea "Thank you for joining us at Child & Family Center's Purple Walk! www.FUNaticEve…" at bounding box center [306, 455] width 323 height 35
click at [236, 551] on textarea "Thank-You Message" at bounding box center [306, 552] width 323 height 35
click at [152, 463] on textarea "Thank you for joining us at Child & Family Center's Purple Walk! www.FUNaticEve…" at bounding box center [306, 457] width 323 height 35
drag, startPoint x: 177, startPoint y: 463, endPoint x: 128, endPoint y: 460, distance: 49.1
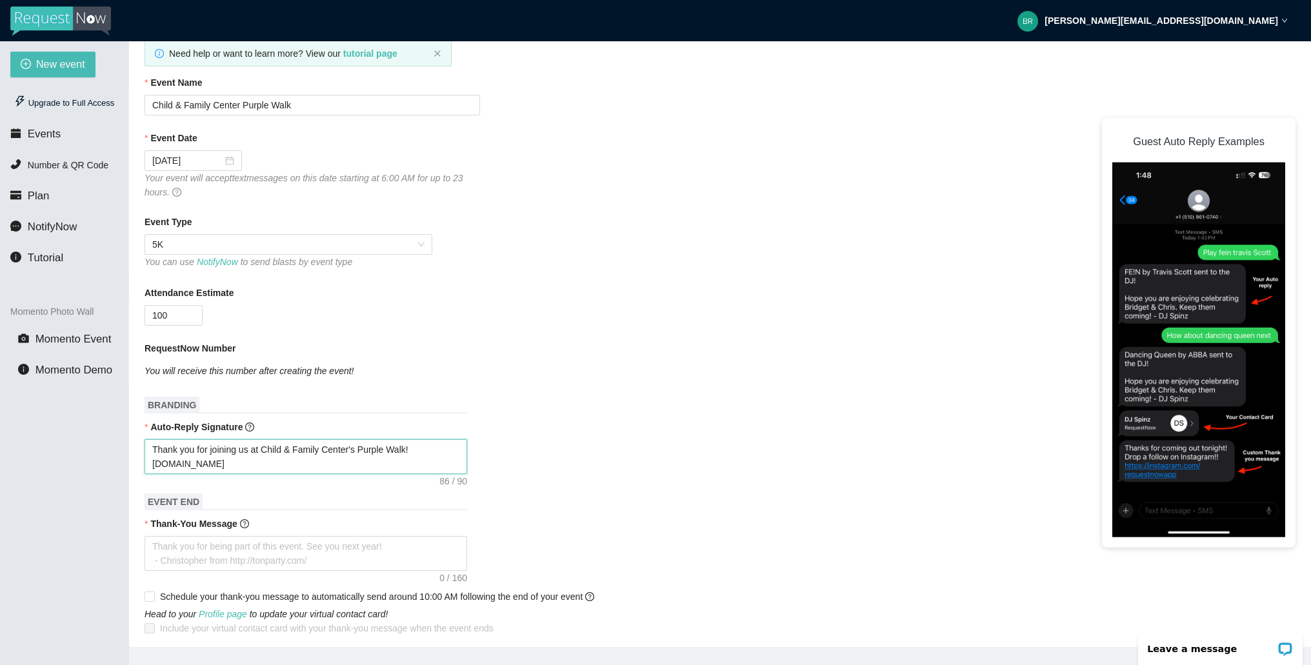
click at [128, 460] on section "New event Upgrade to Full Access Events Number & QR Code Plan NotifyNow Tutoria…" at bounding box center [655, 373] width 1311 height 665
drag, startPoint x: 176, startPoint y: 461, endPoint x: 185, endPoint y: 465, distance: 10.4
click at [176, 461] on textarea "Thank you for joining us at Child & Family Center's Purple Walk! www.FUNaticEve…" at bounding box center [306, 457] width 323 height 35
drag, startPoint x: 418, startPoint y: 448, endPoint x: 450, endPoint y: 465, distance: 37.2
click at [419, 449] on textarea "Thank you for joining us at Child & Family Center's Purple Walk! -FUNaticEvents…" at bounding box center [306, 457] width 323 height 35
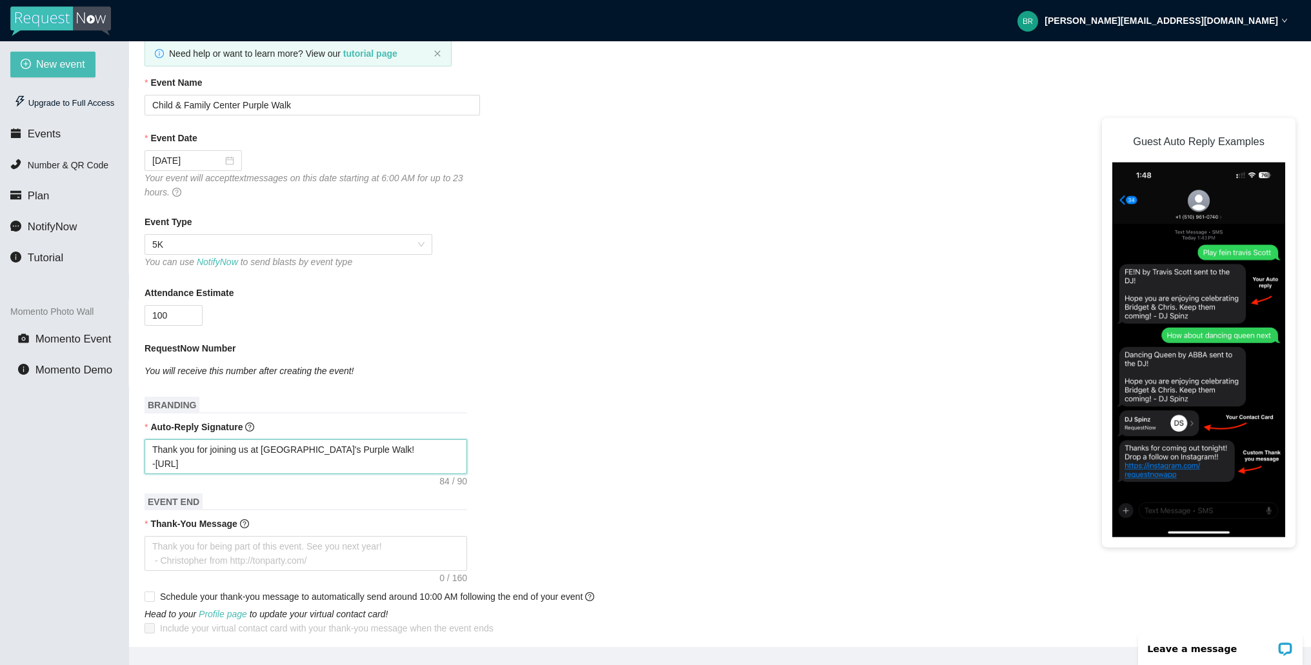
click at [156, 459] on textarea "Thank you for joining us at Child & Family Center's Purple Walk! -FUNaticEvents…" at bounding box center [306, 457] width 323 height 35
drag, startPoint x: 150, startPoint y: 448, endPoint x: 426, endPoint y: 450, distance: 275.6
click at [426, 450] on textarea "Thank you for joining us at Child & Family Center's Purple Walk! - FUNaticEvent…" at bounding box center [306, 457] width 323 height 35
click at [156, 542] on textarea "Thank-You Message" at bounding box center [306, 553] width 323 height 35
paste textarea "Thank you for joining us at Child & Family Center's Purple Walk!"
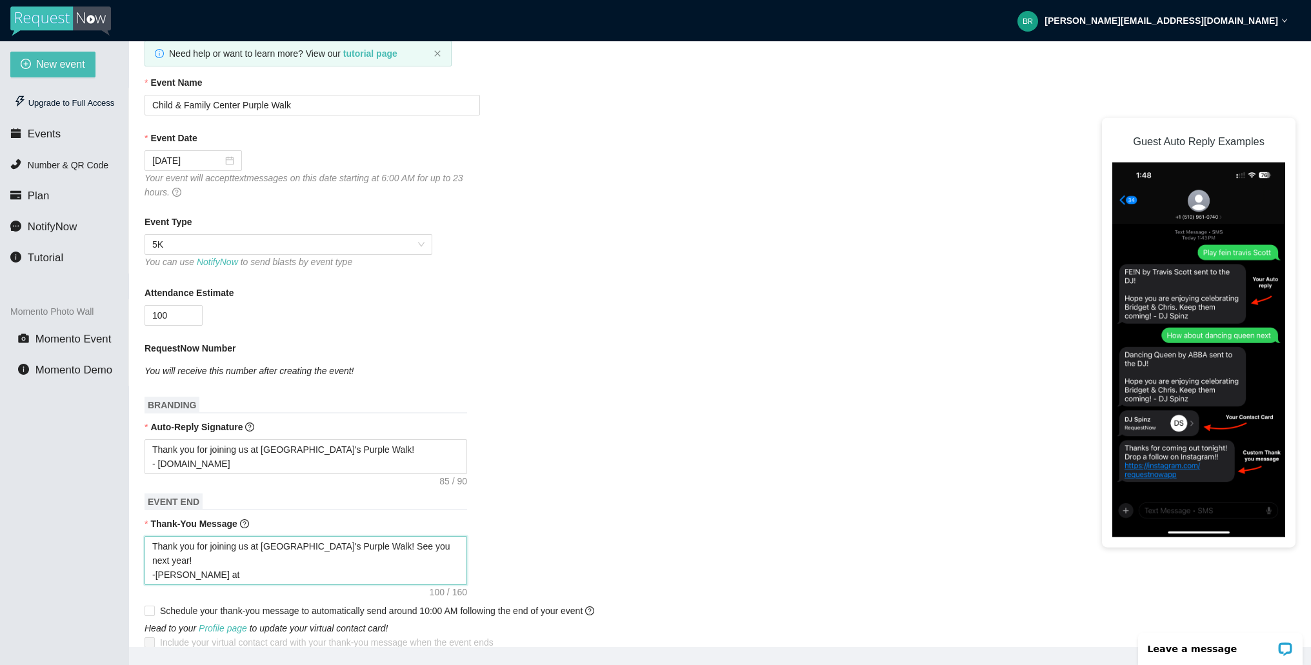
paste textarea "https://www.FUNaticEvents.com"
drag, startPoint x: 244, startPoint y: 574, endPoint x: 204, endPoint y: 574, distance: 40.0
click at [204, 574] on textarea "Thank you for joining us at Child & Family Center's Purple Walk! See you next y…" at bounding box center [306, 560] width 323 height 49
click at [523, 542] on div "Thank you for joining us at Child & Family Center's Purple Walk! See you next y…" at bounding box center [720, 560] width 1151 height 49
drag, startPoint x: 197, startPoint y: 545, endPoint x: 226, endPoint y: 571, distance: 38.9
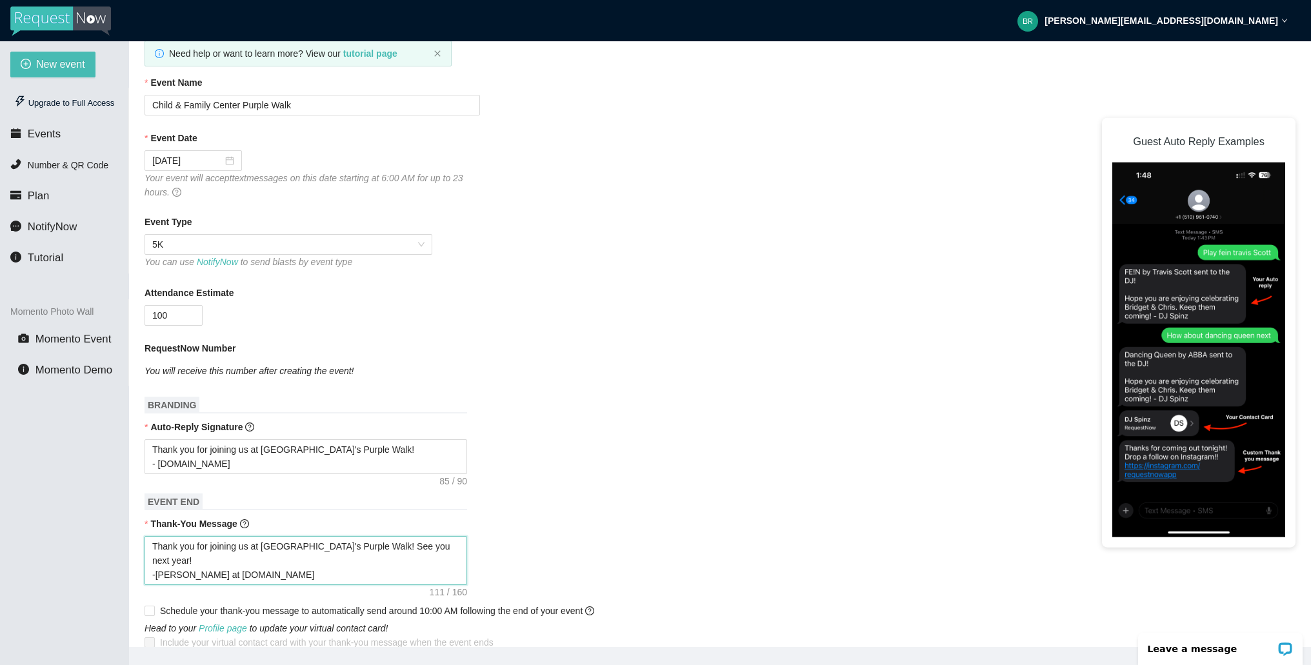
click at [201, 547] on textarea "Thank you for joining us at Child & Family Center's Purple Walk! See you next y…" at bounding box center [306, 560] width 323 height 49
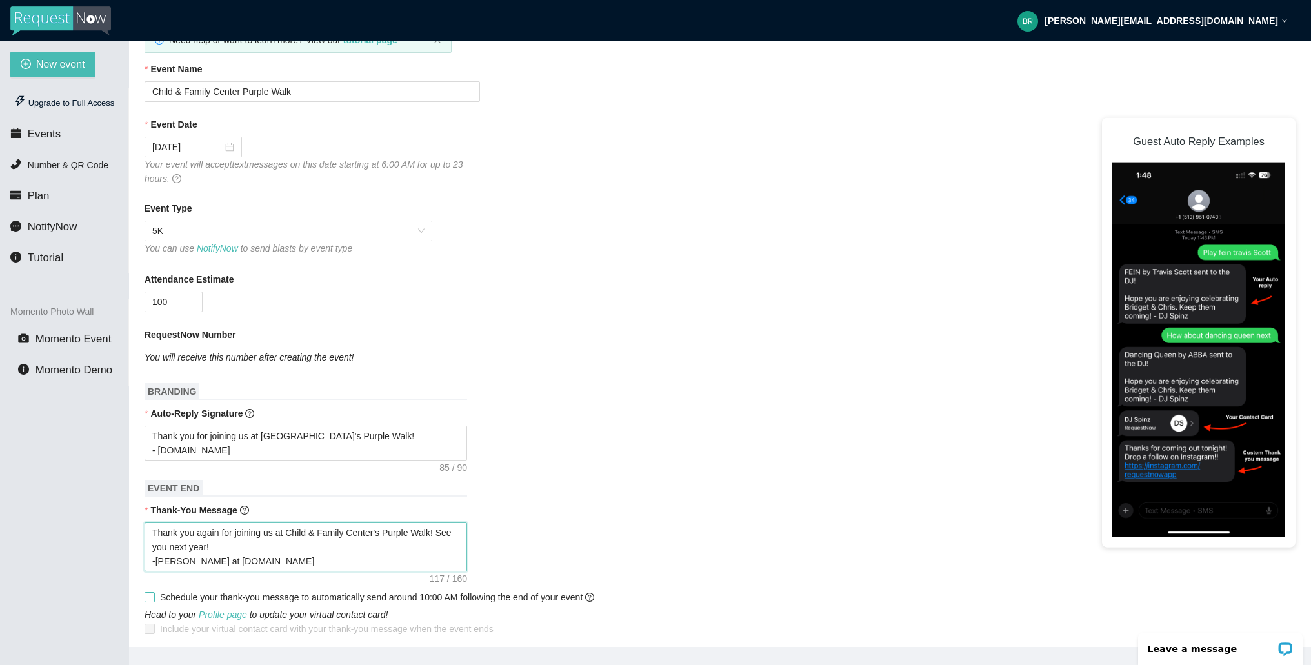
scroll to position [129, 0]
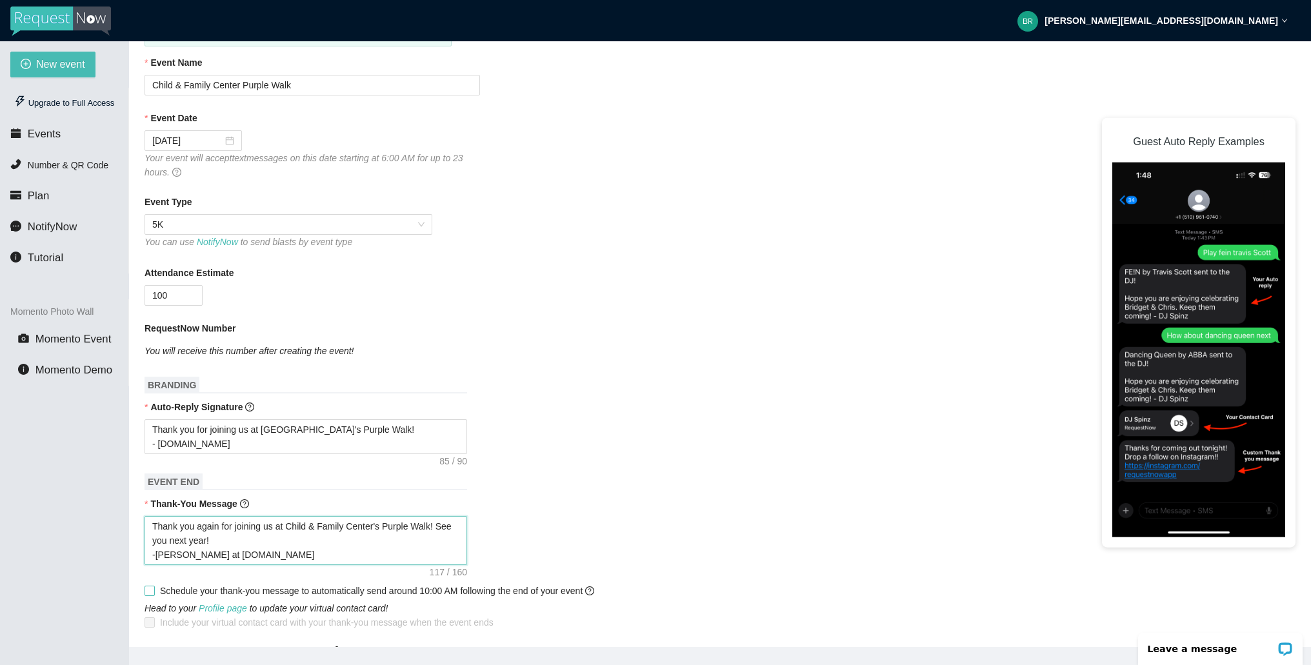
click at [148, 591] on input "Schedule your thank-you message to automatically send around 10:00 AM following…" at bounding box center [149, 590] width 9 height 9
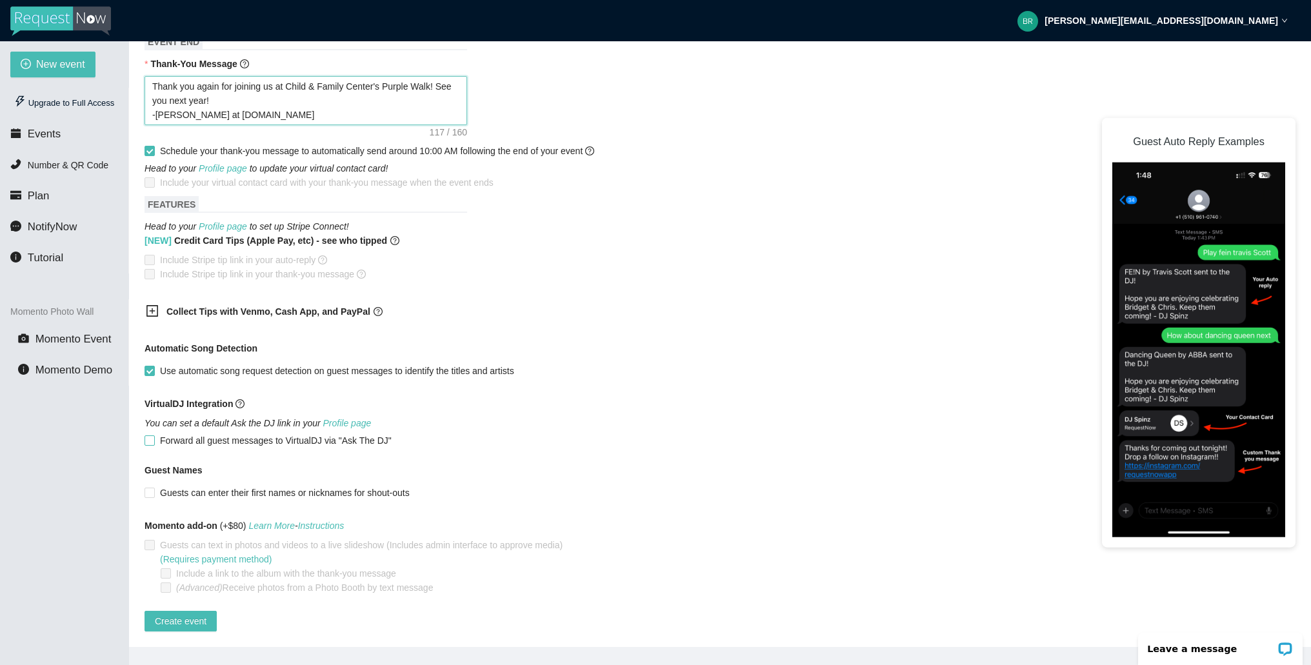
scroll to position [579, 0]
click at [146, 488] on input "Guests can enter their first names or nicknames for shout-outs" at bounding box center [149, 492] width 9 height 9
click at [175, 614] on span "Create event" at bounding box center [181, 621] width 52 height 14
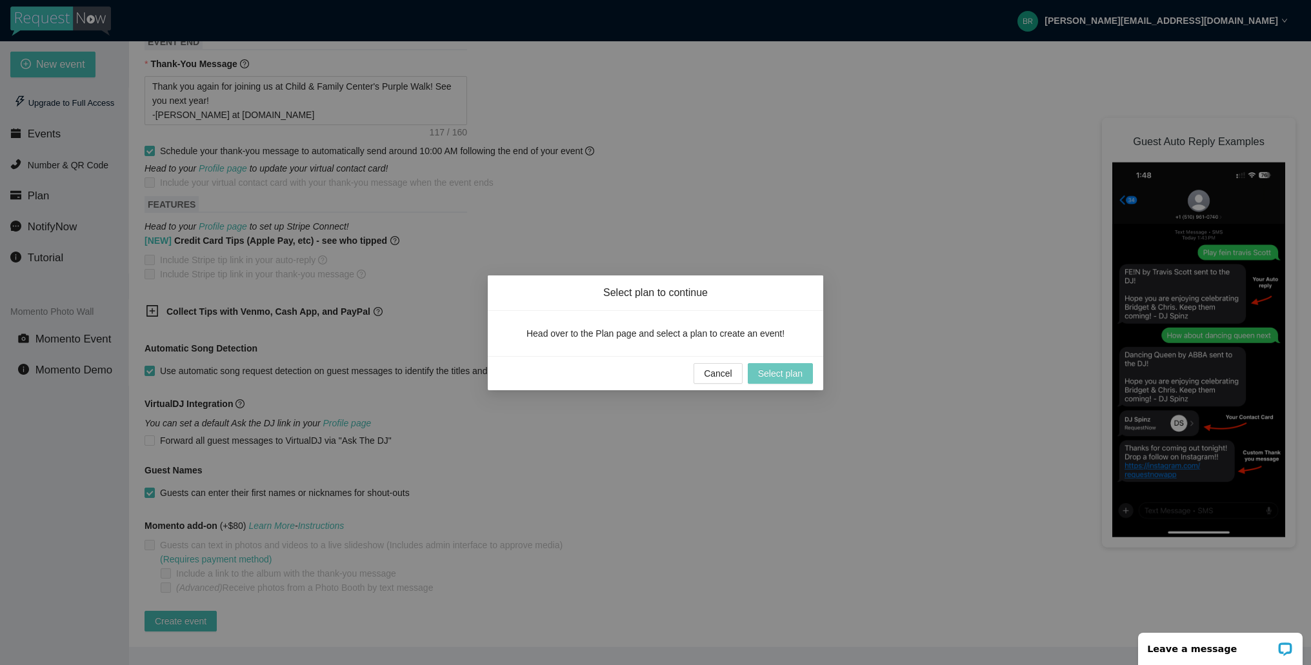
click at [764, 374] on span "Select plan" at bounding box center [780, 374] width 45 height 14
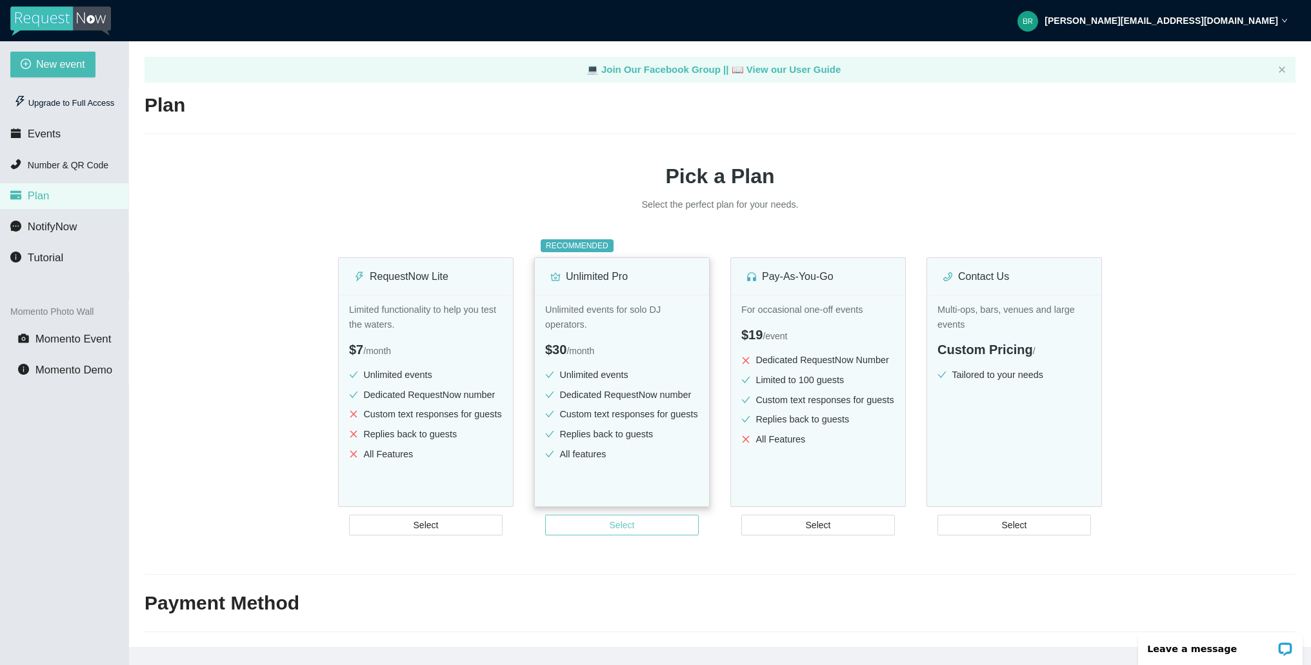
click at [599, 531] on button "Select" at bounding box center [622, 525] width 154 height 21
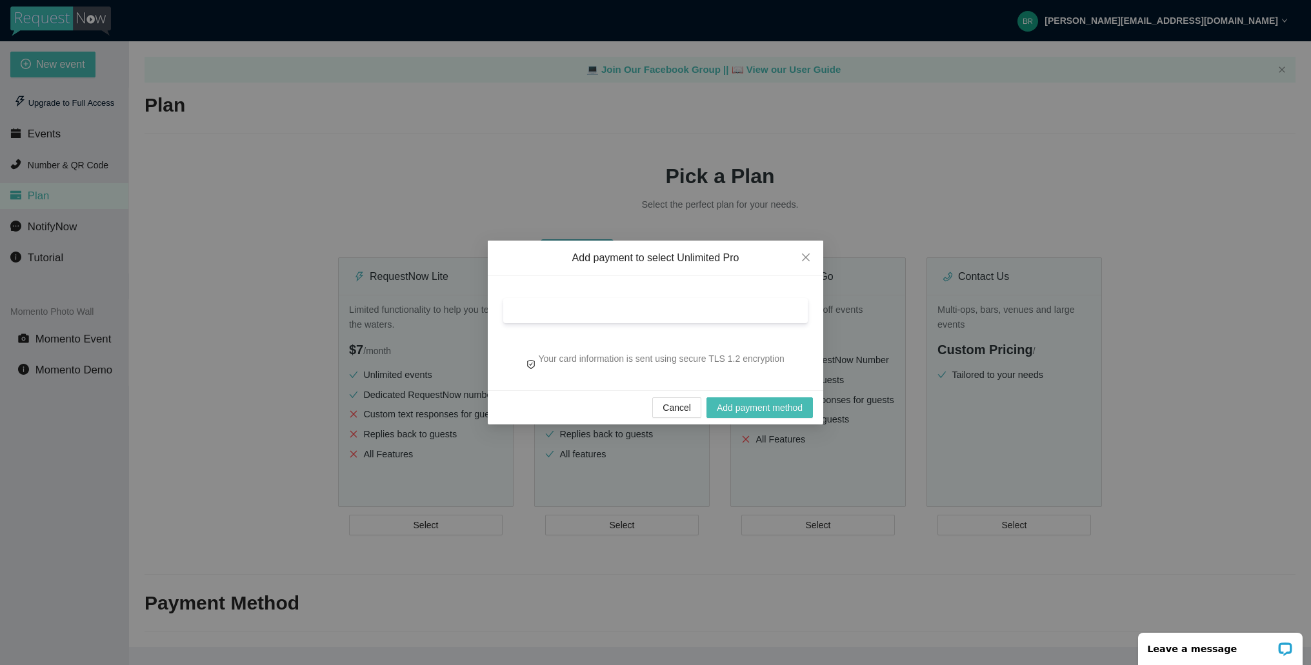
click at [660, 354] on div "Your card information is sent using secure TLS 1.2 encryption" at bounding box center [661, 359] width 246 height 14
click at [736, 405] on span "Add payment method" at bounding box center [760, 408] width 86 height 14
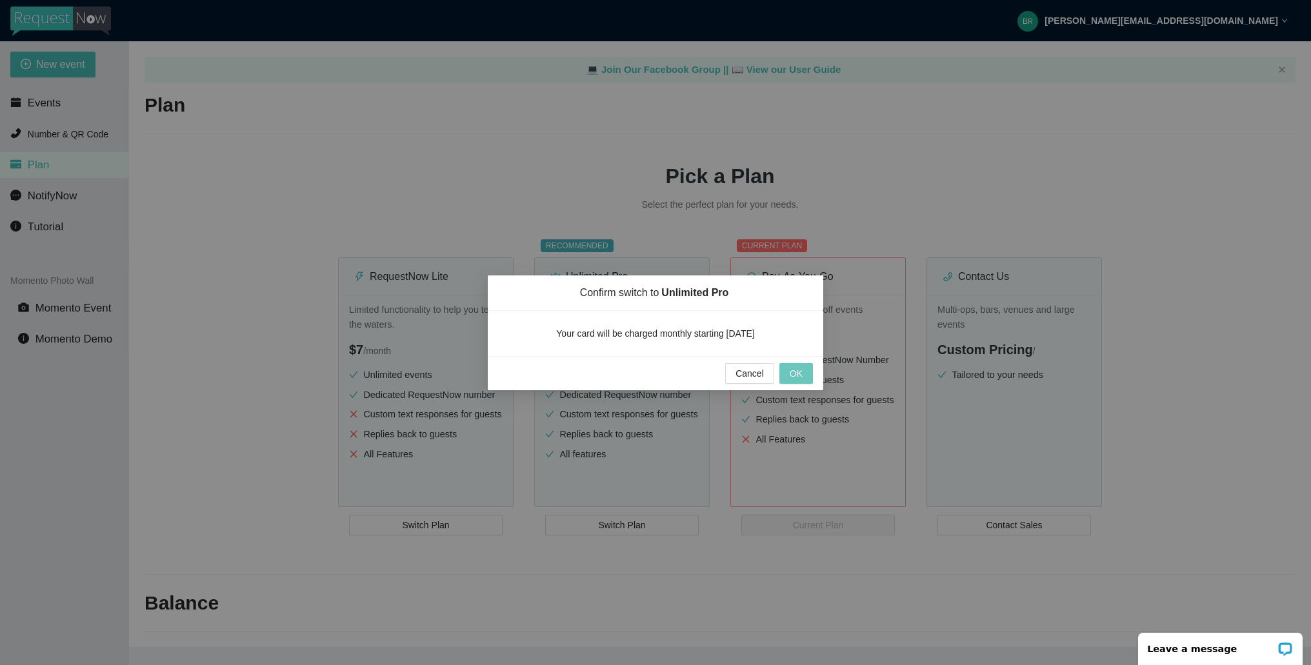
click at [796, 374] on span "OK" at bounding box center [796, 374] width 13 height 14
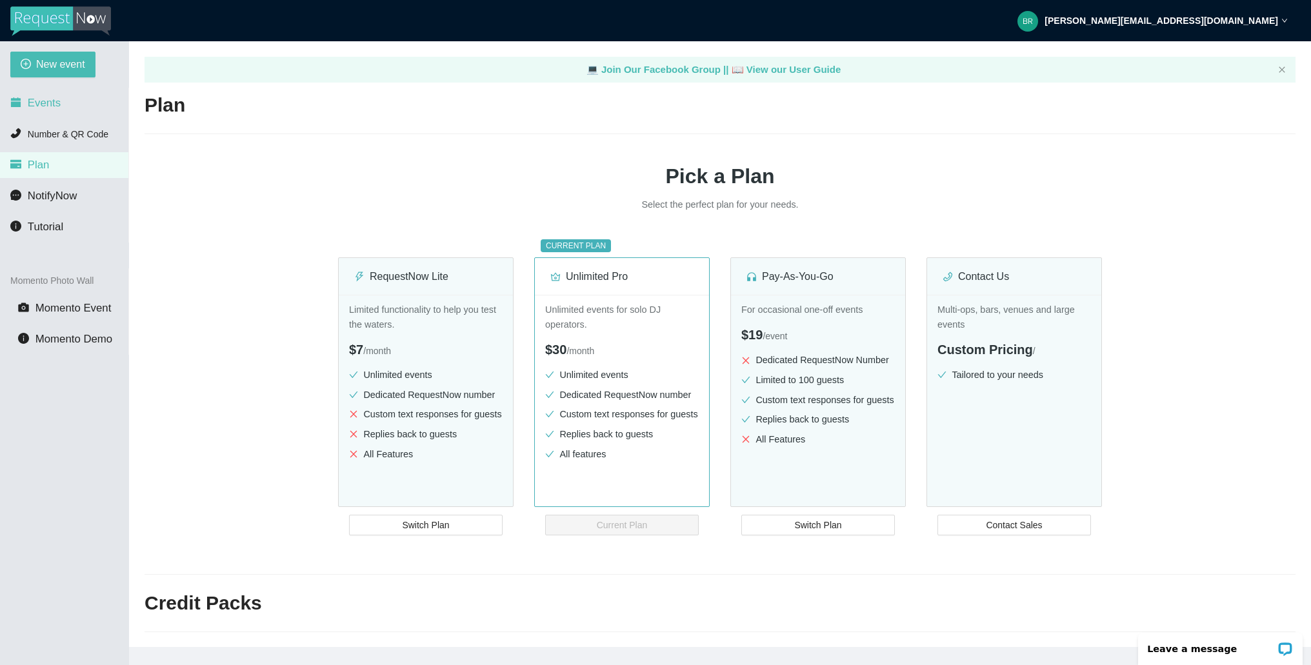
click at [48, 101] on span "Events" at bounding box center [44, 103] width 33 height 12
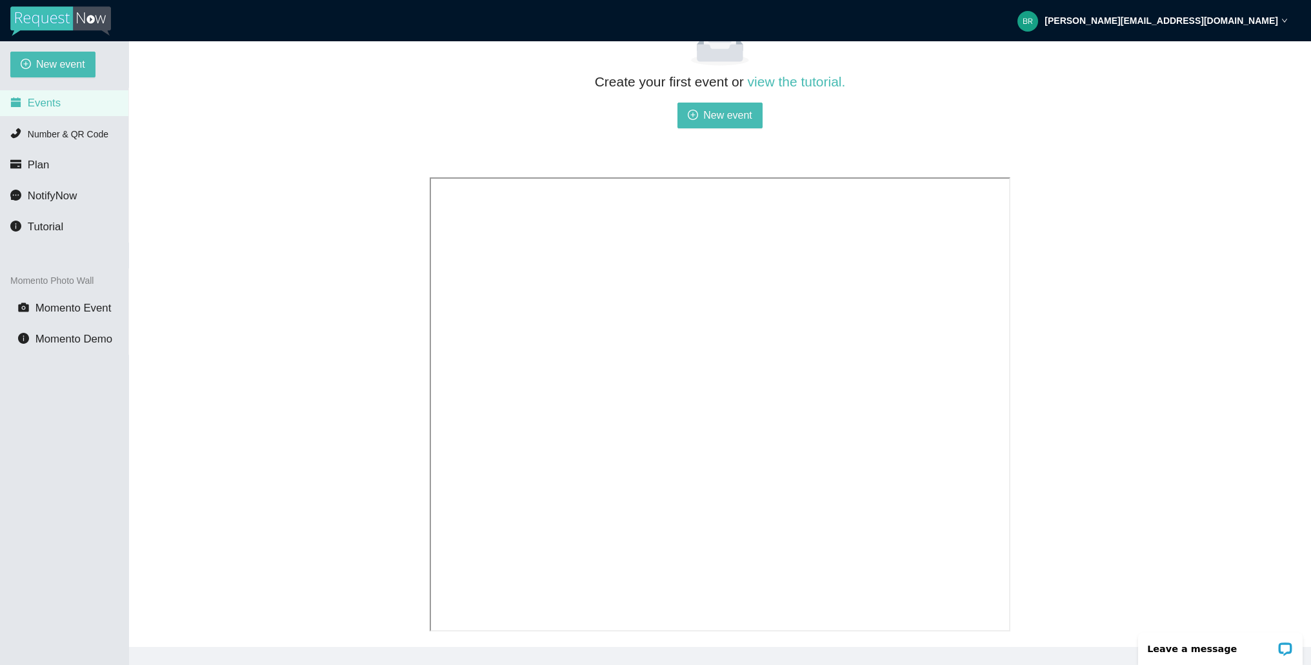
scroll to position [158, 0]
click at [44, 101] on span "Events" at bounding box center [44, 103] width 33 height 12
click at [713, 107] on span "New event" at bounding box center [727, 115] width 49 height 16
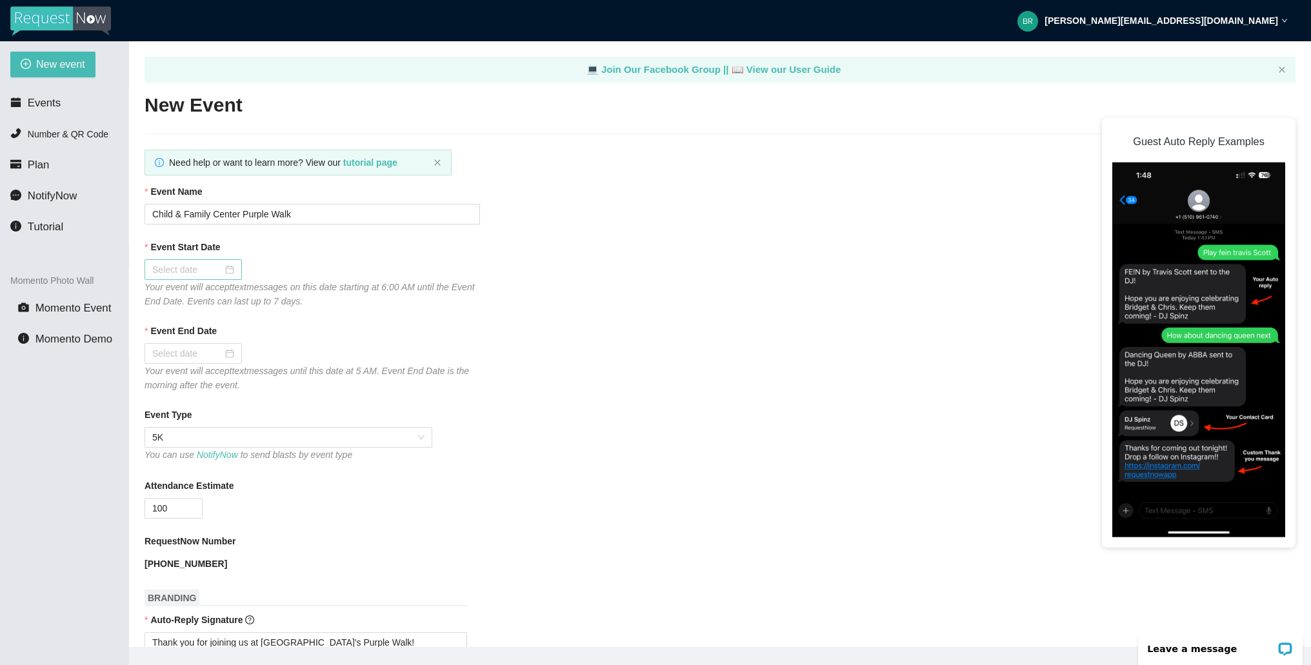
click at [228, 267] on div at bounding box center [193, 270] width 82 height 14
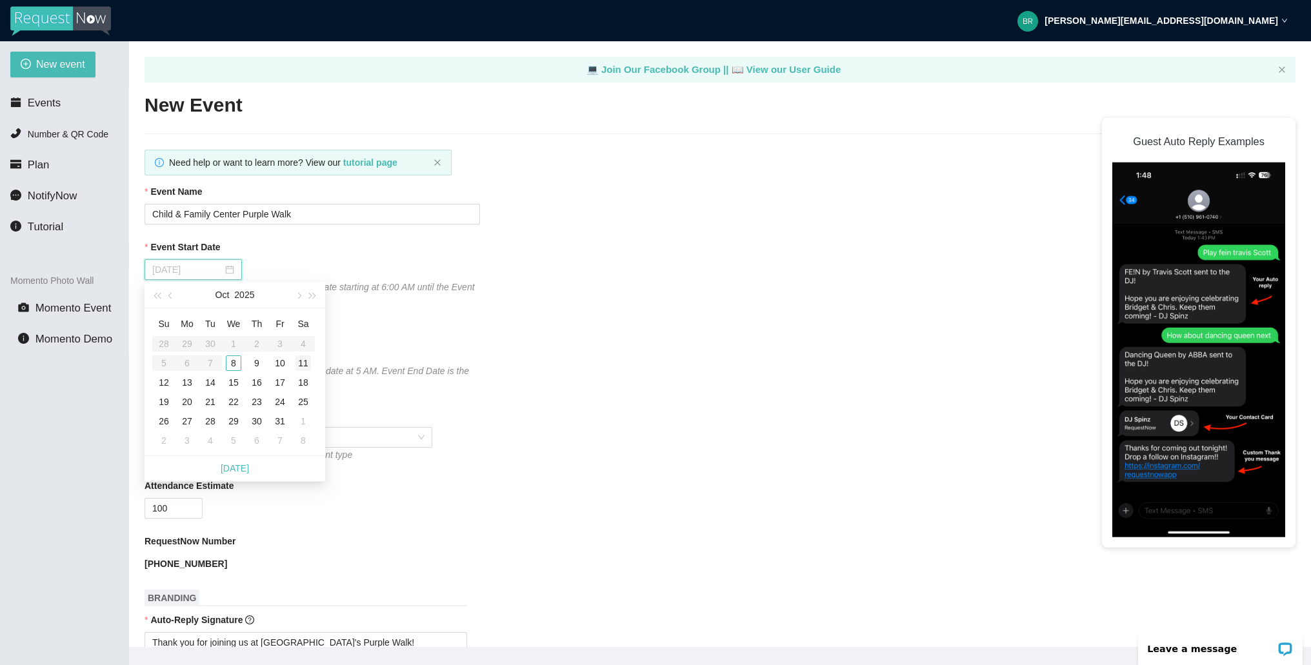
click at [301, 361] on div "11" at bounding box center [303, 363] width 15 height 15
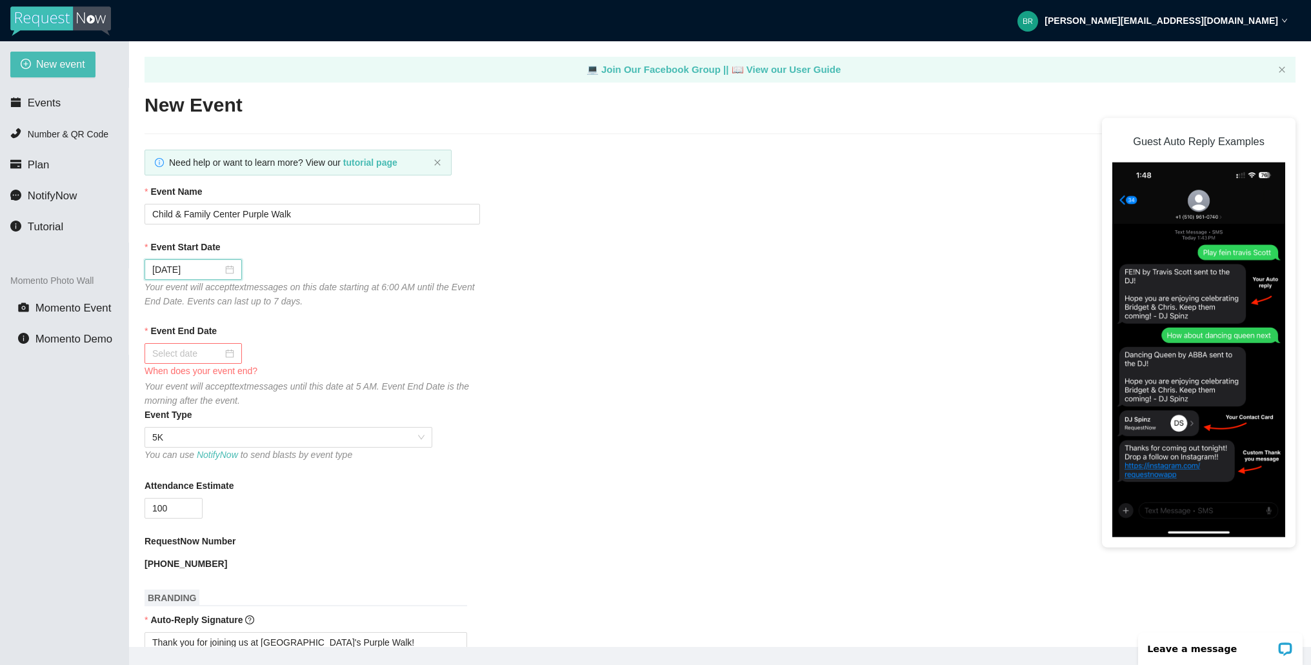
click at [198, 345] on div at bounding box center [193, 353] width 97 height 21
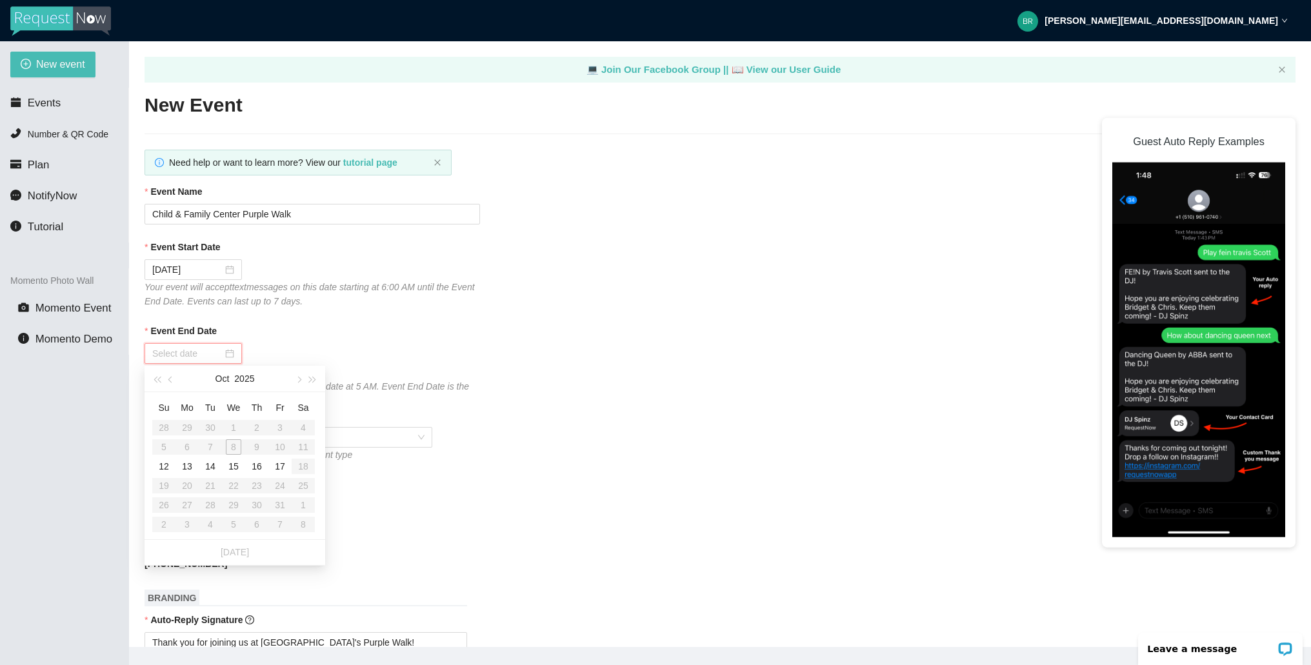
scroll to position [1, 0]
click at [161, 467] on div "12" at bounding box center [163, 465] width 15 height 15
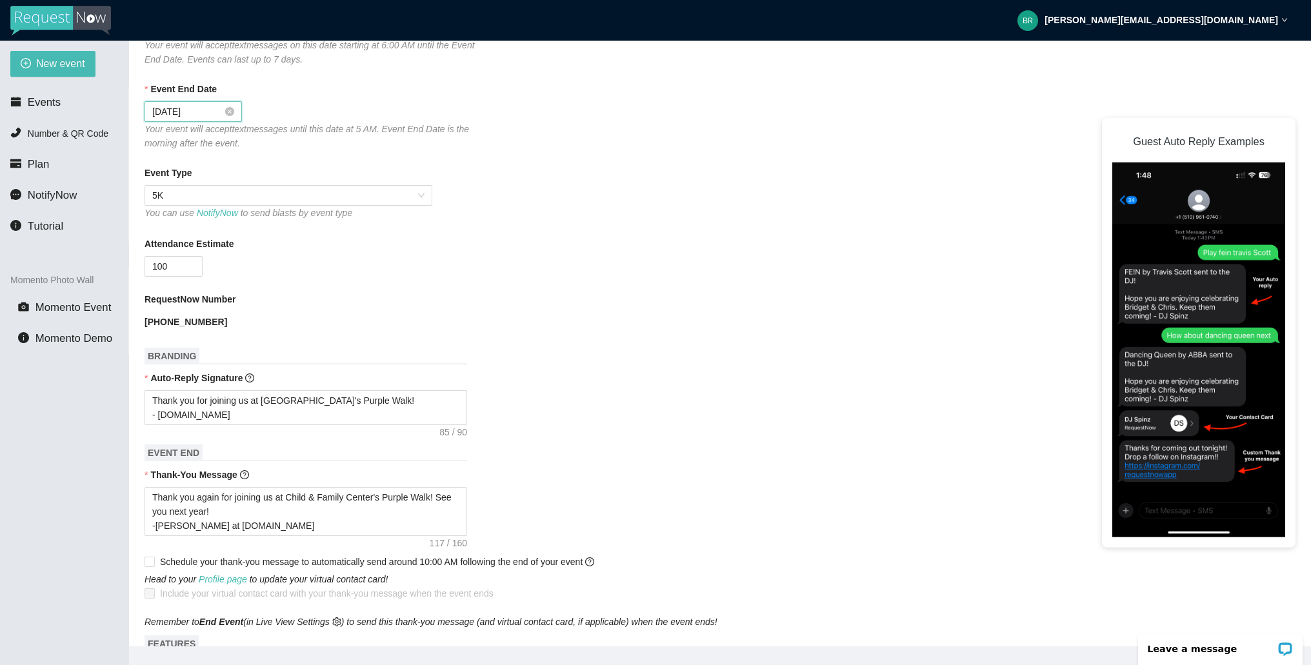
scroll to position [246, 0]
drag, startPoint x: 154, startPoint y: 554, endPoint x: 227, endPoint y: 563, distance: 73.4
click at [153, 554] on span at bounding box center [150, 557] width 10 height 10
click at [153, 554] on input "Schedule your thank-you message to automatically send around 10:00 AM following…" at bounding box center [149, 556] width 9 height 9
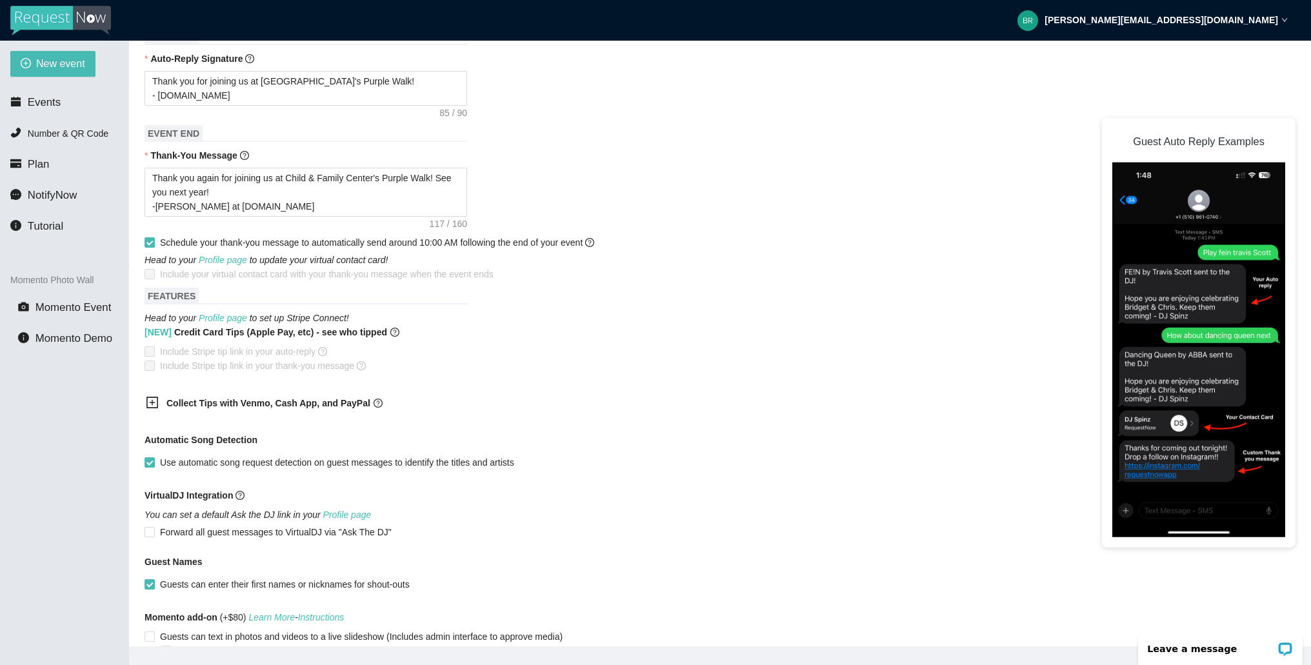
scroll to position [563, 0]
click at [152, 399] on icon "plus-square" at bounding box center [152, 400] width 13 height 13
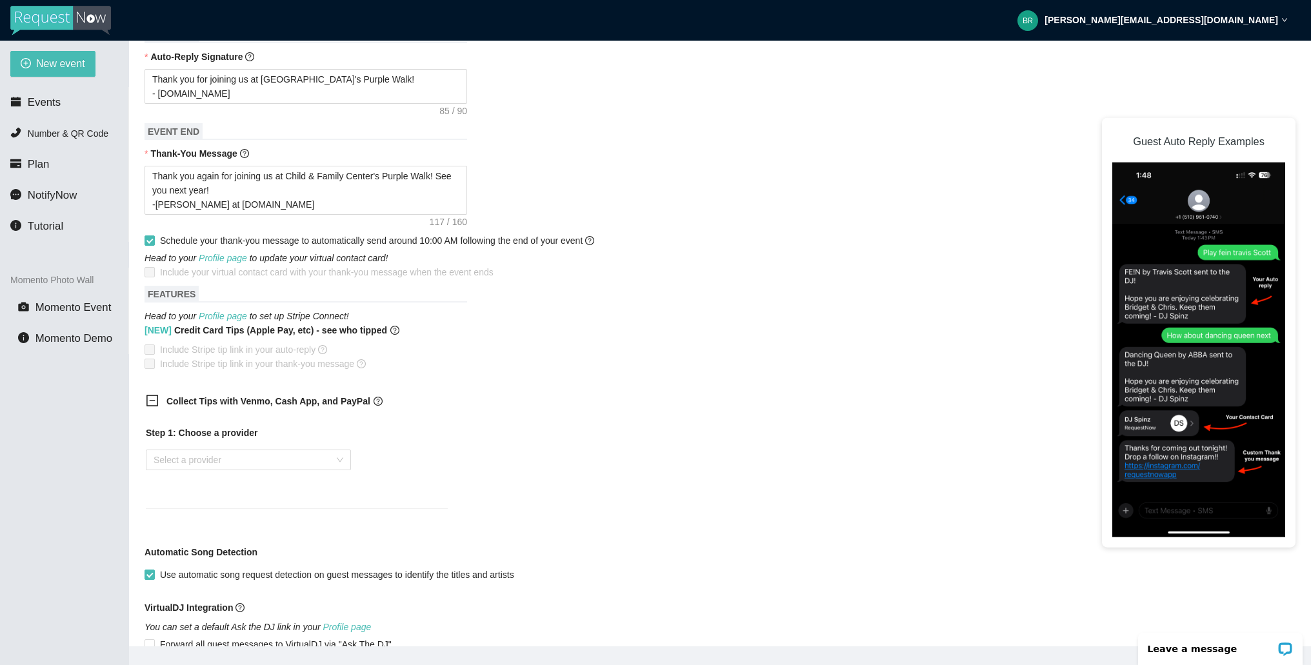
click at [152, 399] on icon "minus-square" at bounding box center [152, 400] width 13 height 13
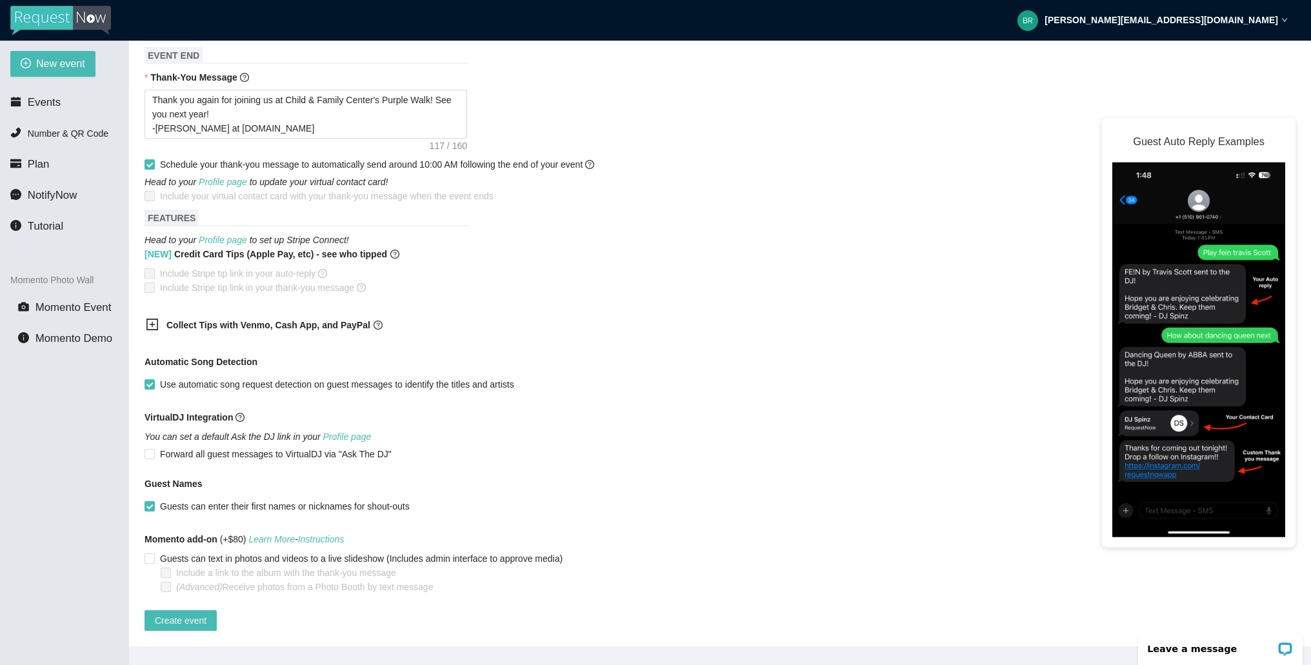
scroll to position [649, 0]
click at [174, 614] on span "Create event" at bounding box center [181, 621] width 52 height 14
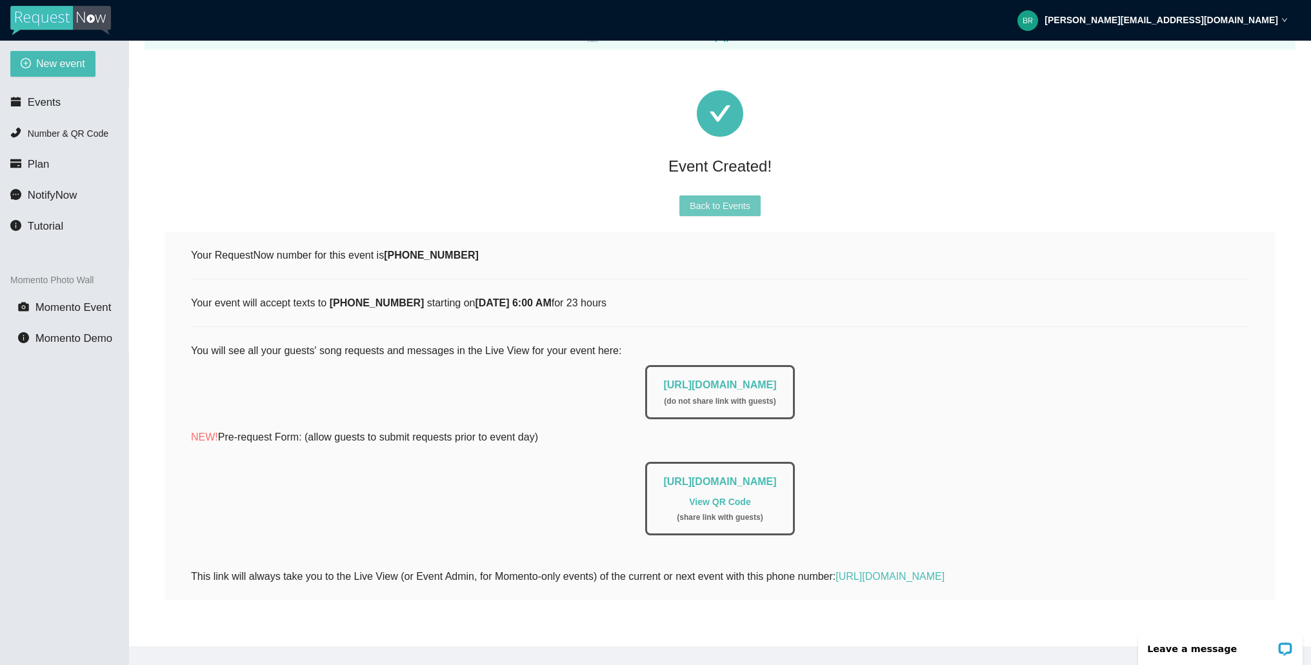
click at [736, 199] on span "Back to Events" at bounding box center [720, 206] width 60 height 14
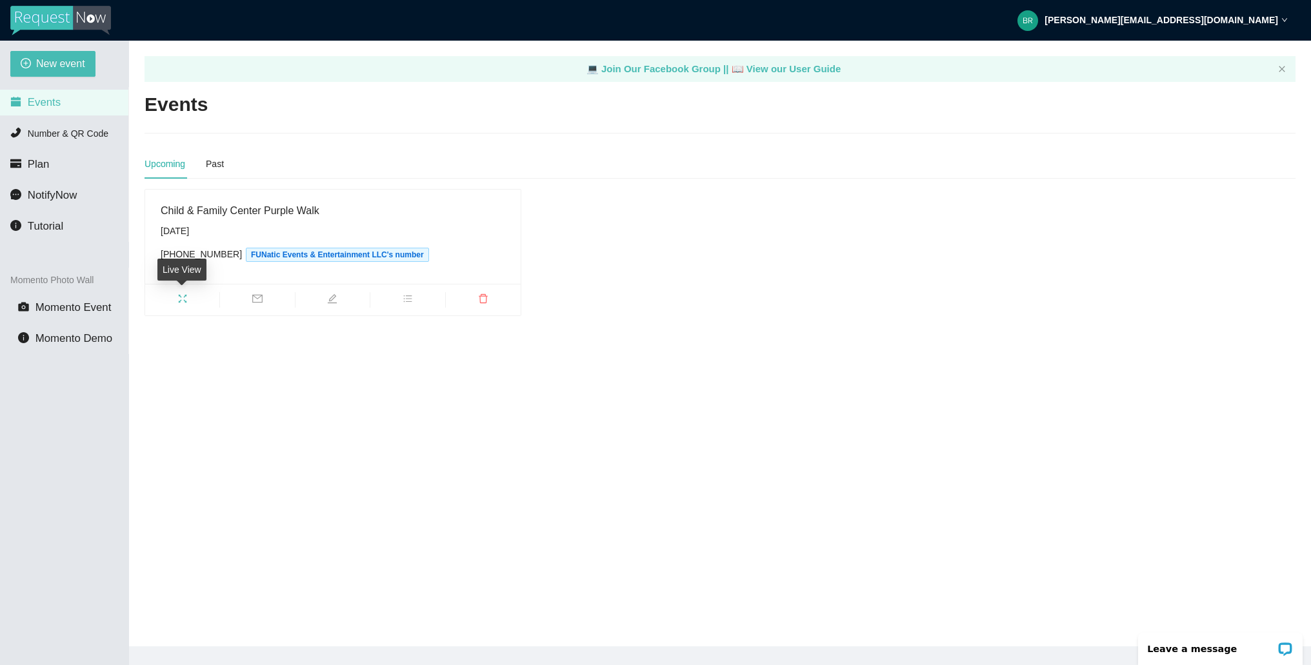
scroll to position [1, 0]
click at [405, 299] on icon "bars" at bounding box center [408, 299] width 10 height 10
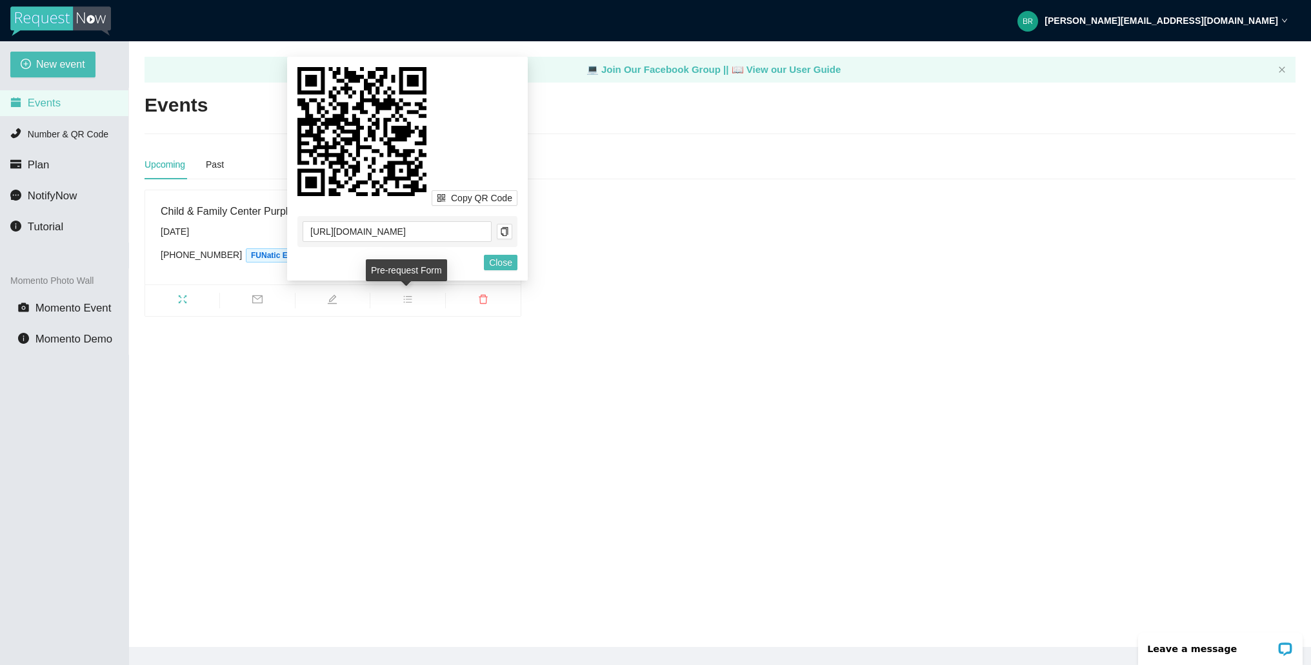
scroll to position [0, 0]
click at [506, 261] on span "Close" at bounding box center [500, 263] width 23 height 14
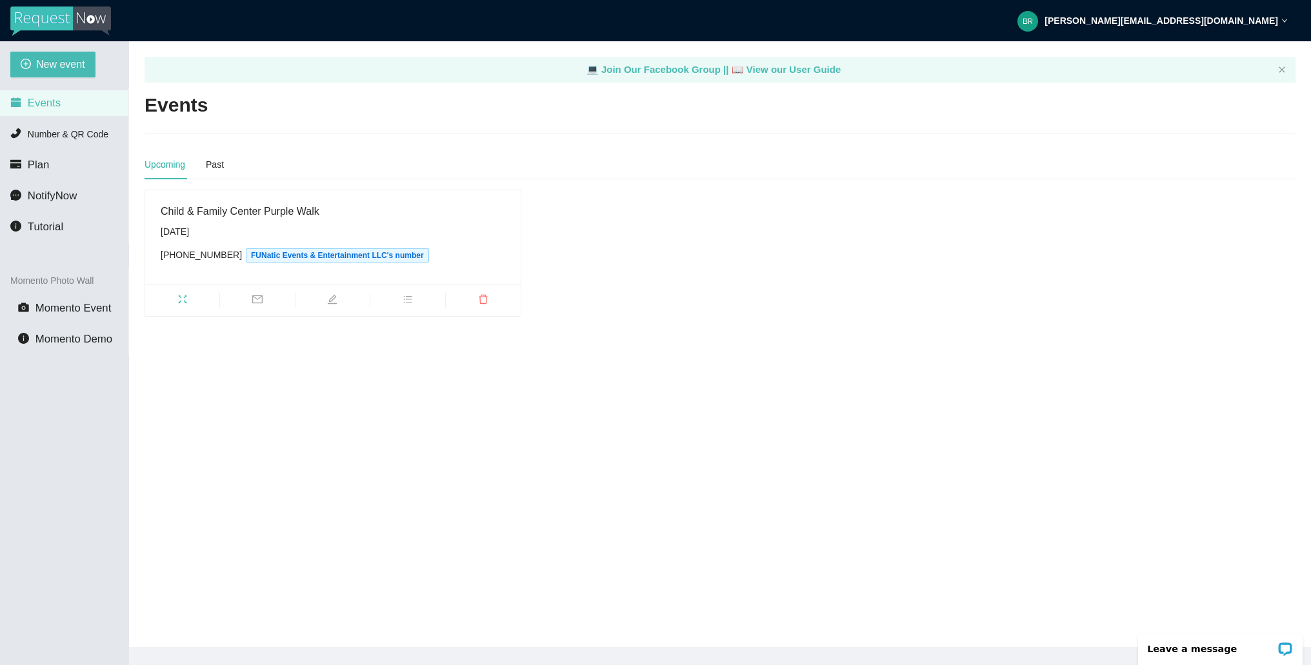
click at [288, 437] on main "💻 Join Our Facebook Group || 📖 View our User Guide Events Upcoming Past Child &…" at bounding box center [720, 344] width 1182 height 606
